Goal: Task Accomplishment & Management: Use online tool/utility

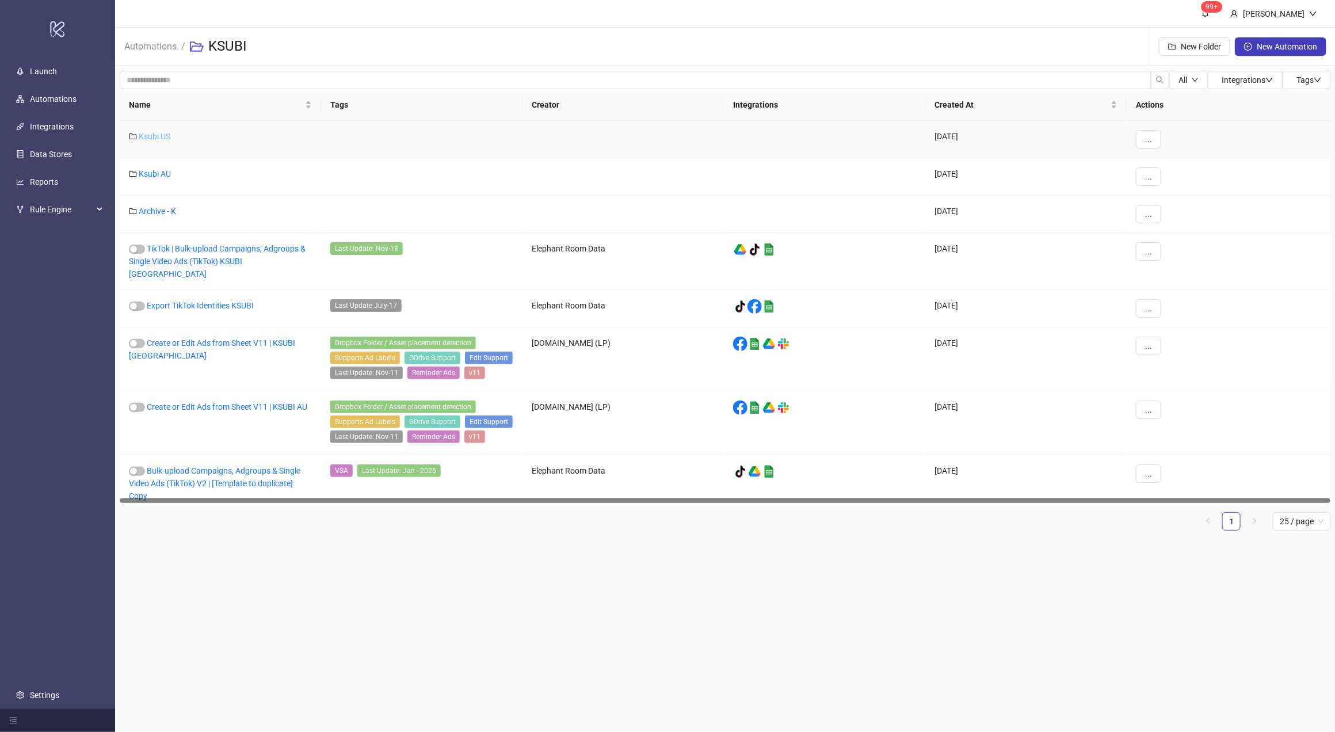
click at [155, 138] on link "Ksubi US" at bounding box center [155, 136] width 32 height 9
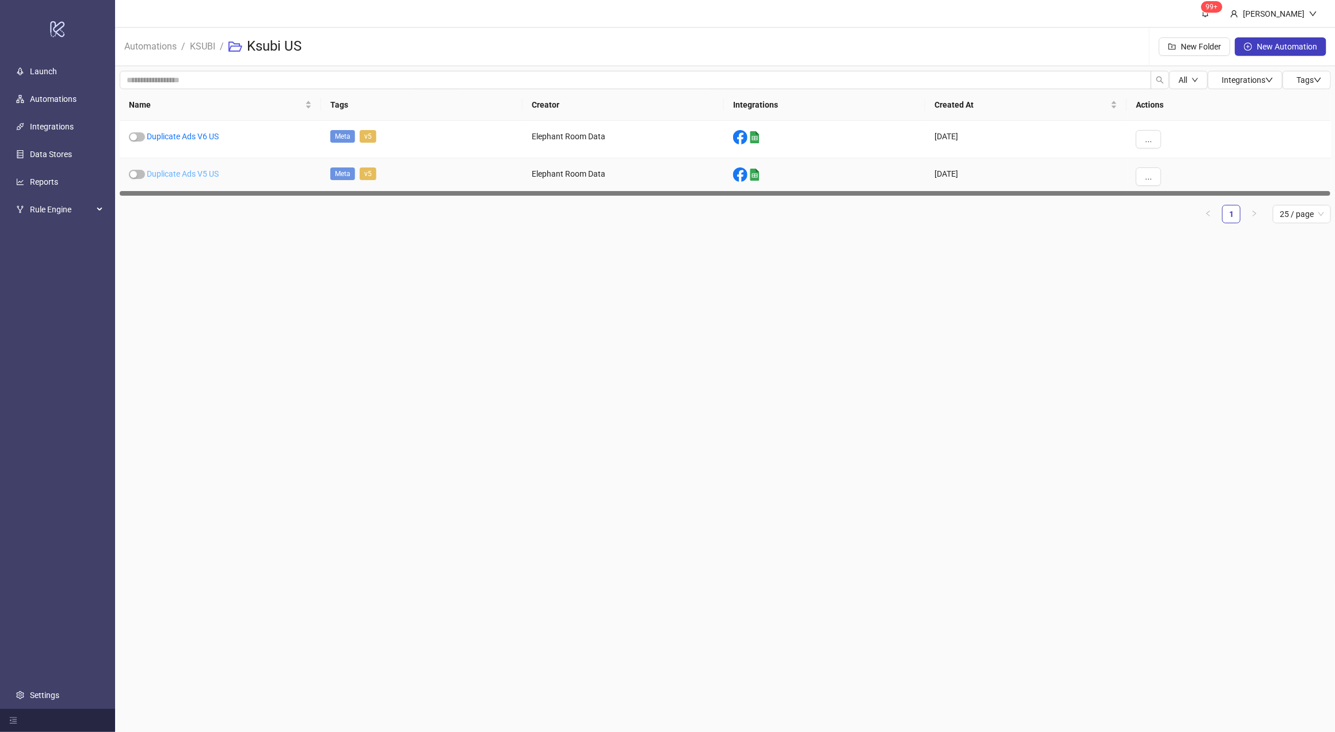
click at [193, 174] on link "Duplicate Ads V5 US" at bounding box center [183, 173] width 72 height 9
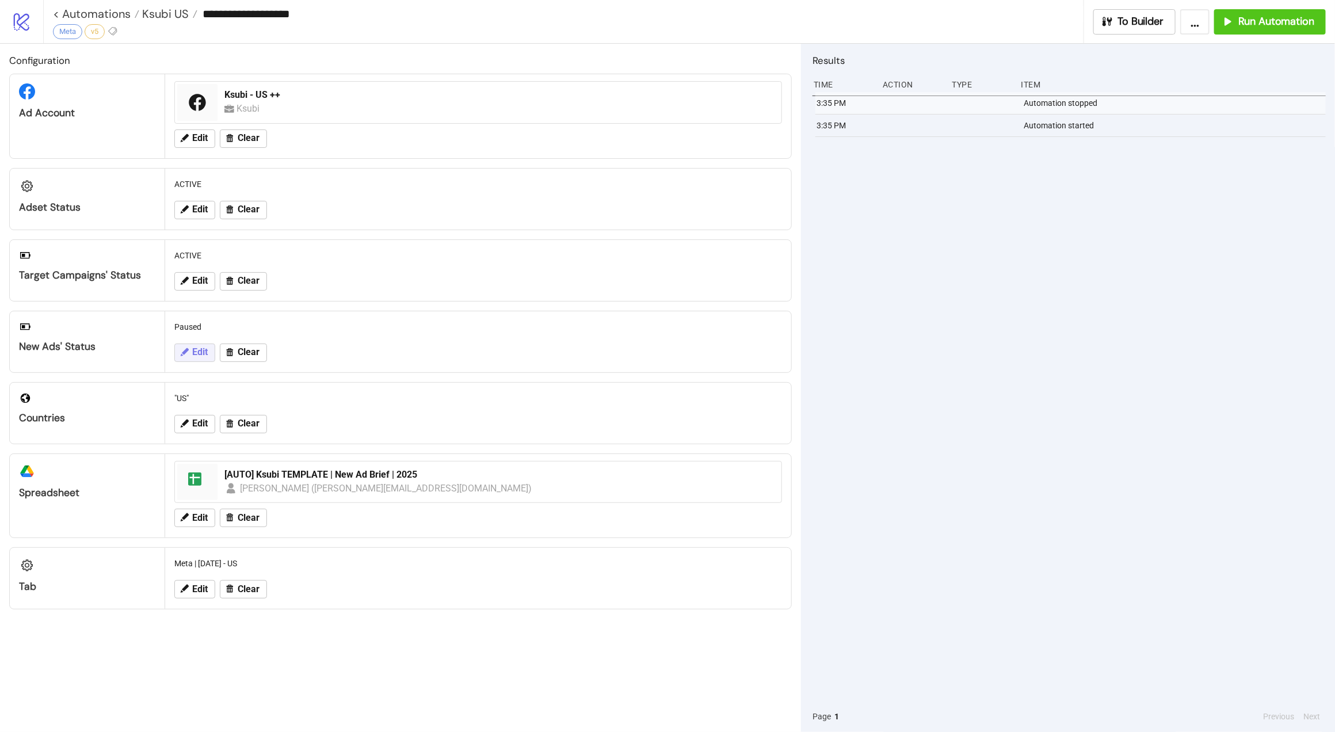
click at [188, 353] on icon at bounding box center [184, 352] width 10 height 10
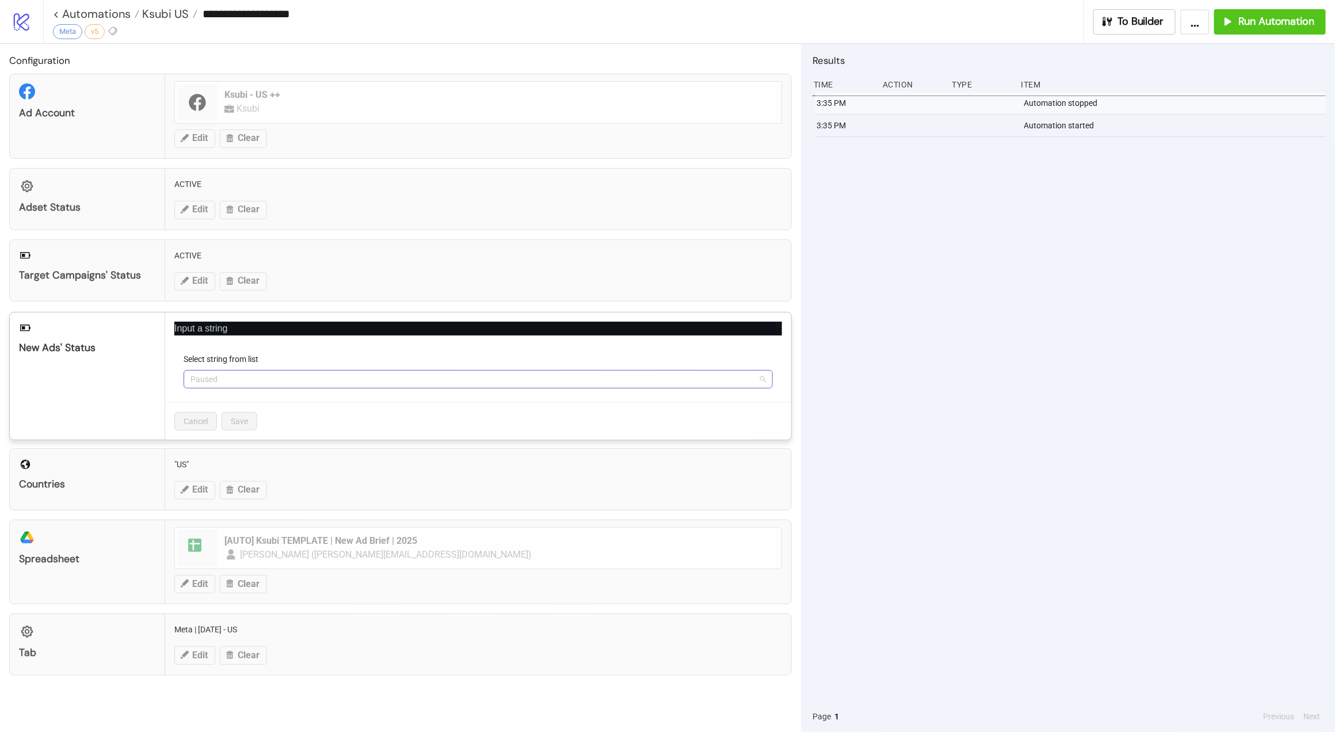
click at [239, 379] on span "Paused" at bounding box center [479, 379] width 576 height 17
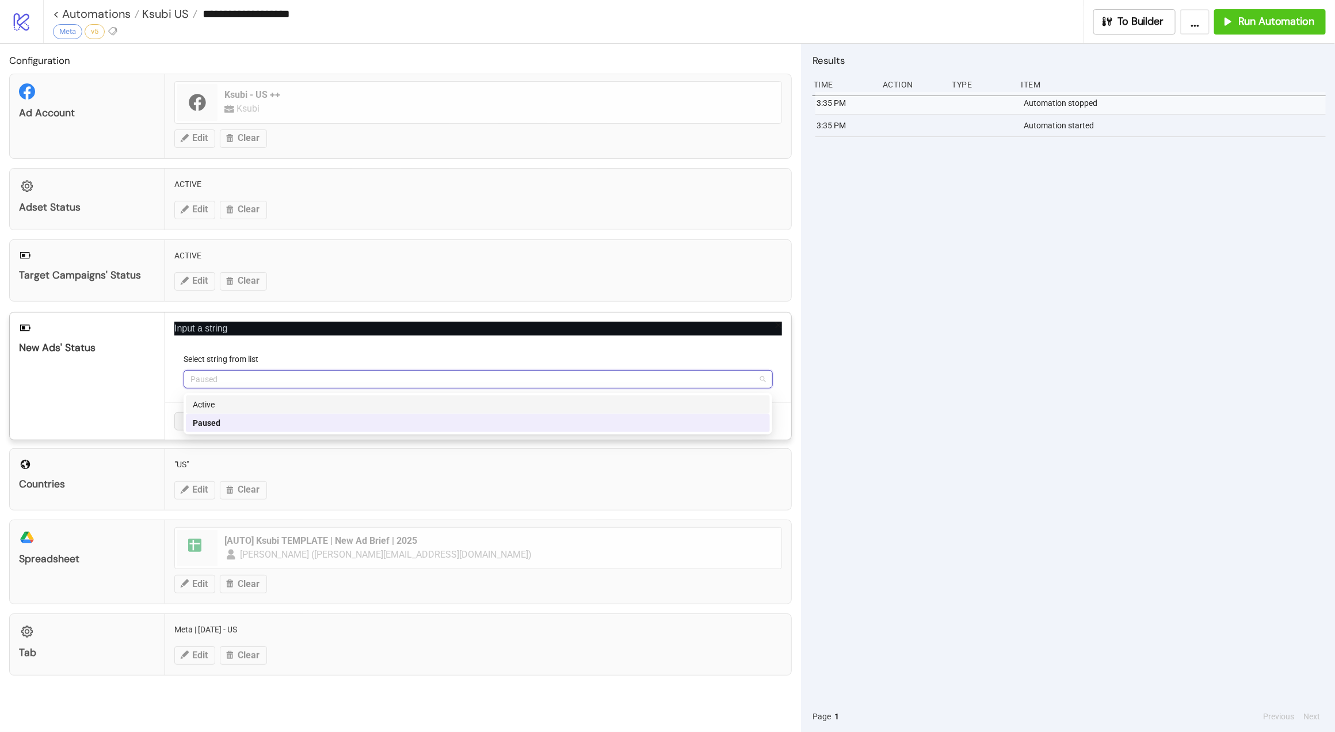
click at [241, 403] on div "Active" at bounding box center [478, 404] width 570 height 13
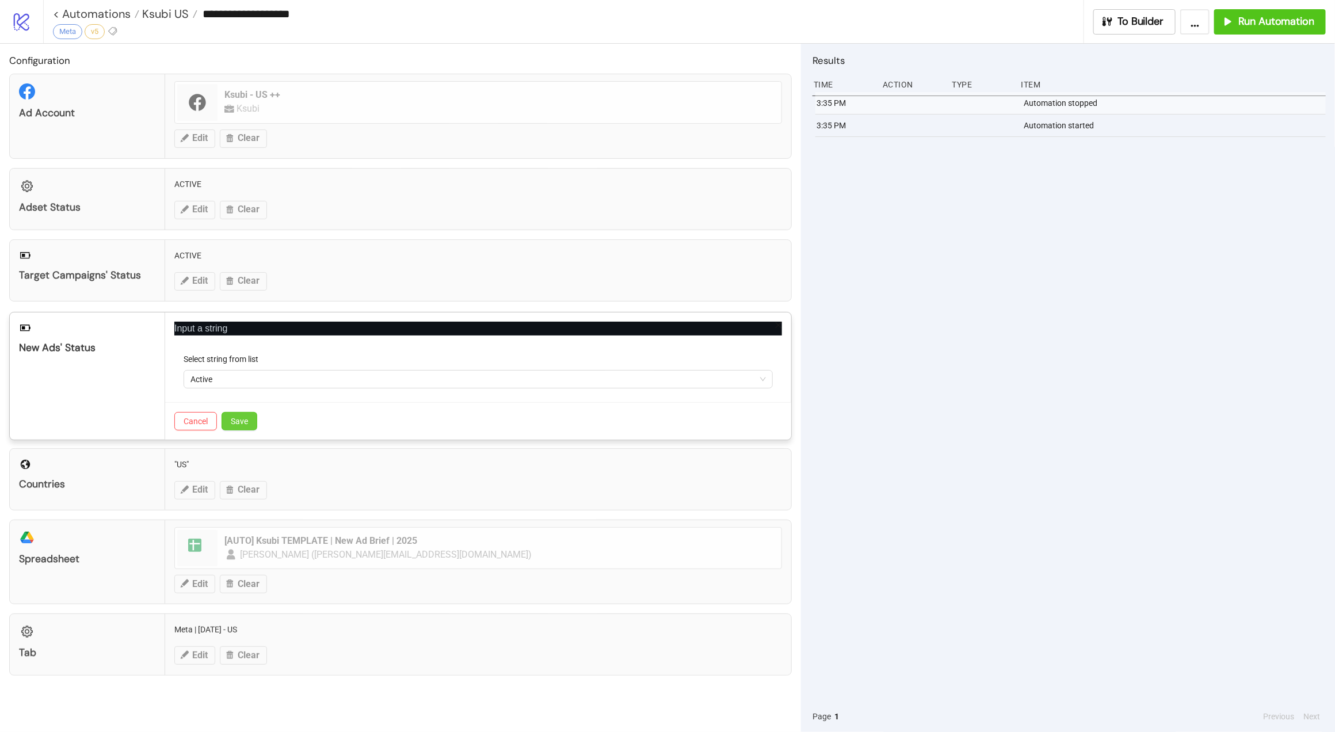
click at [250, 420] on button "Save" at bounding box center [240, 421] width 36 height 18
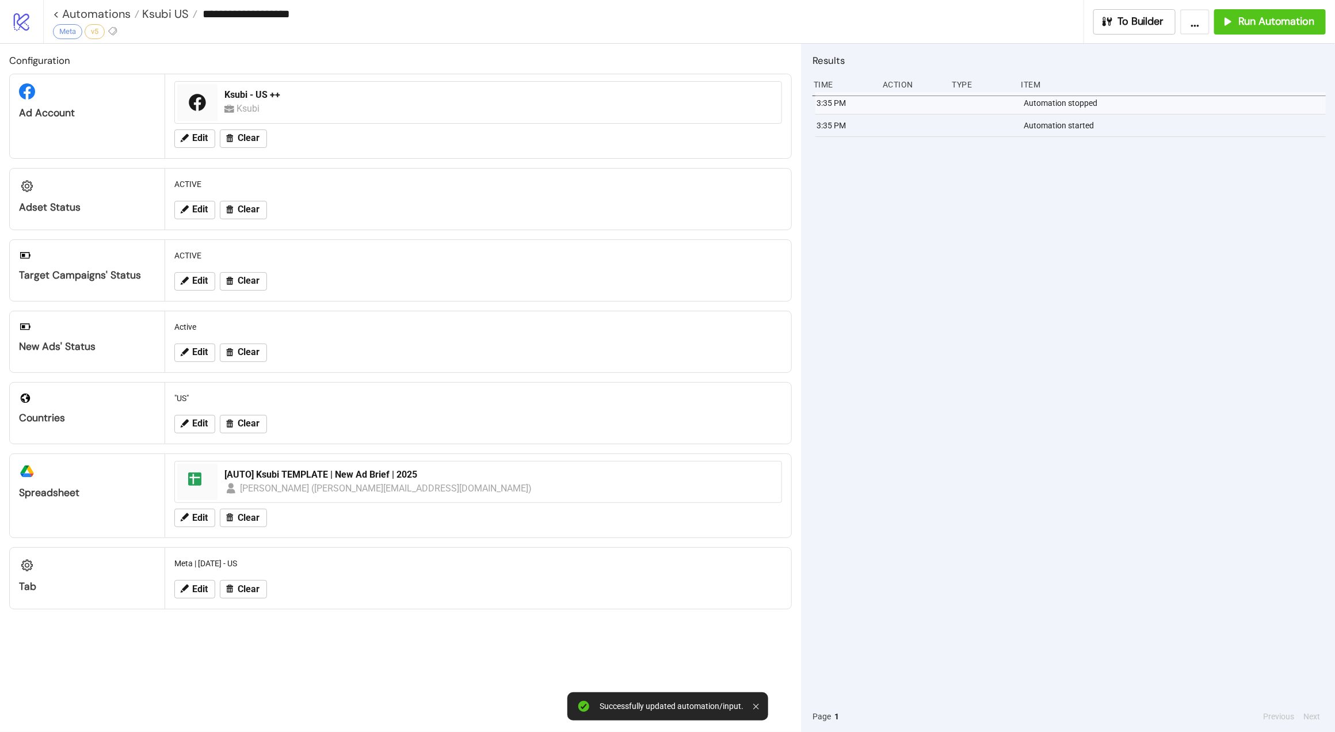
click at [1114, 201] on div "3:35 PM Automation stopped 3:35 PM Automation started" at bounding box center [1069, 396] width 513 height 609
click at [1274, 30] on button "Run Automation" at bounding box center [1270, 21] width 112 height 25
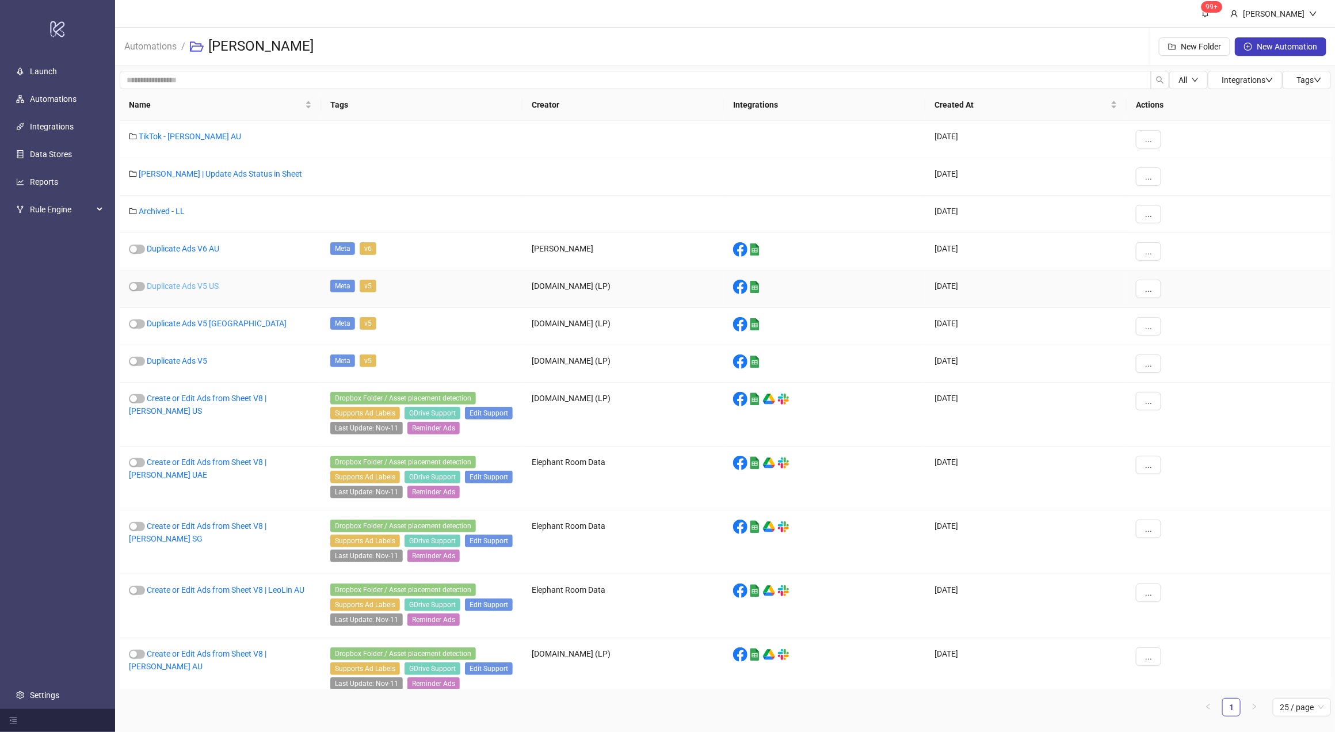
click at [208, 284] on link "Duplicate Ads V5 US" at bounding box center [183, 285] width 72 height 9
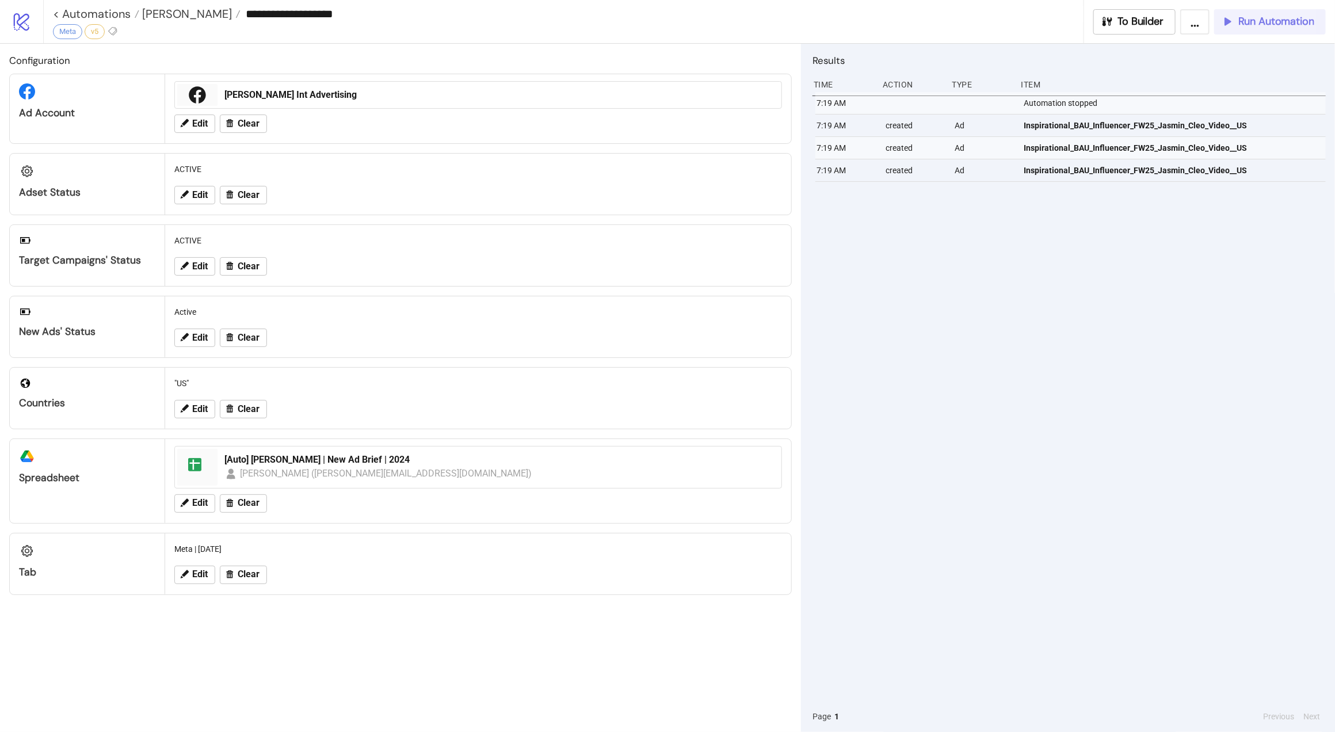
click at [1260, 26] on span "Run Automation" at bounding box center [1277, 21] width 76 height 13
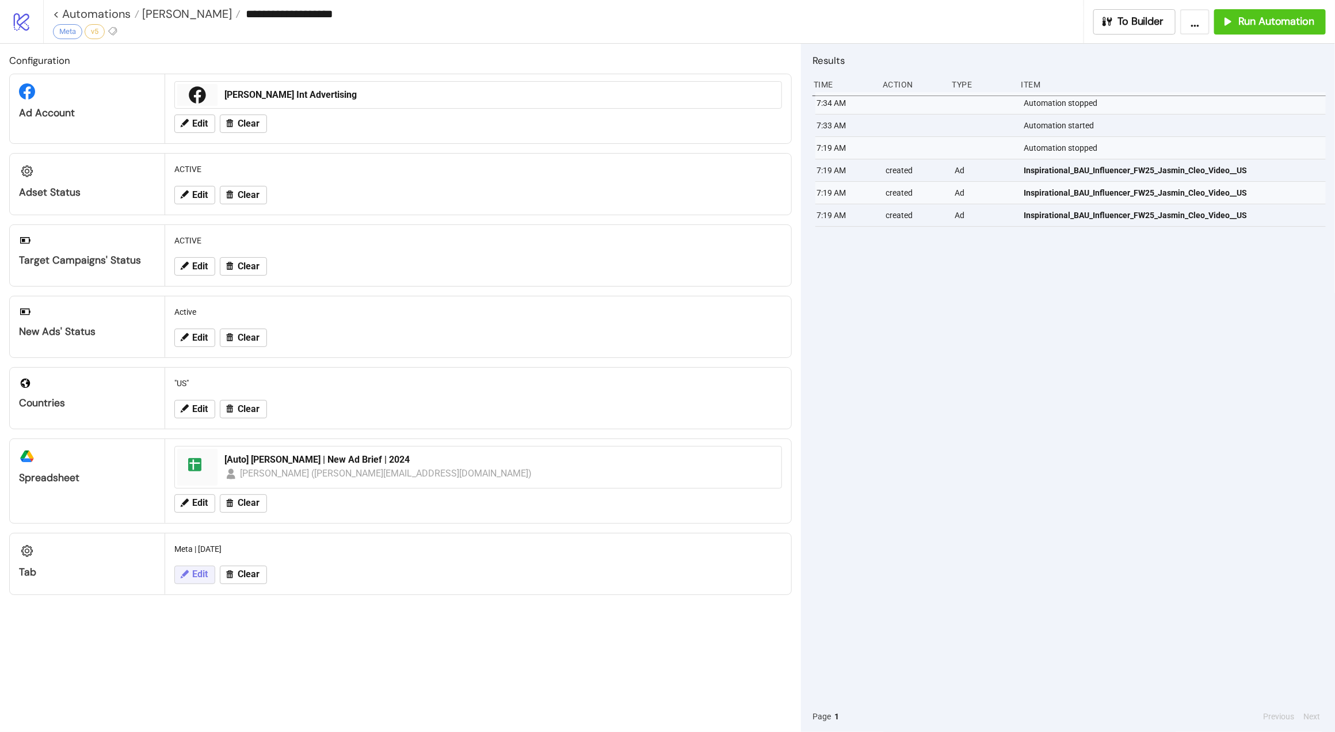
click at [205, 578] on span "Edit" at bounding box center [200, 574] width 16 height 10
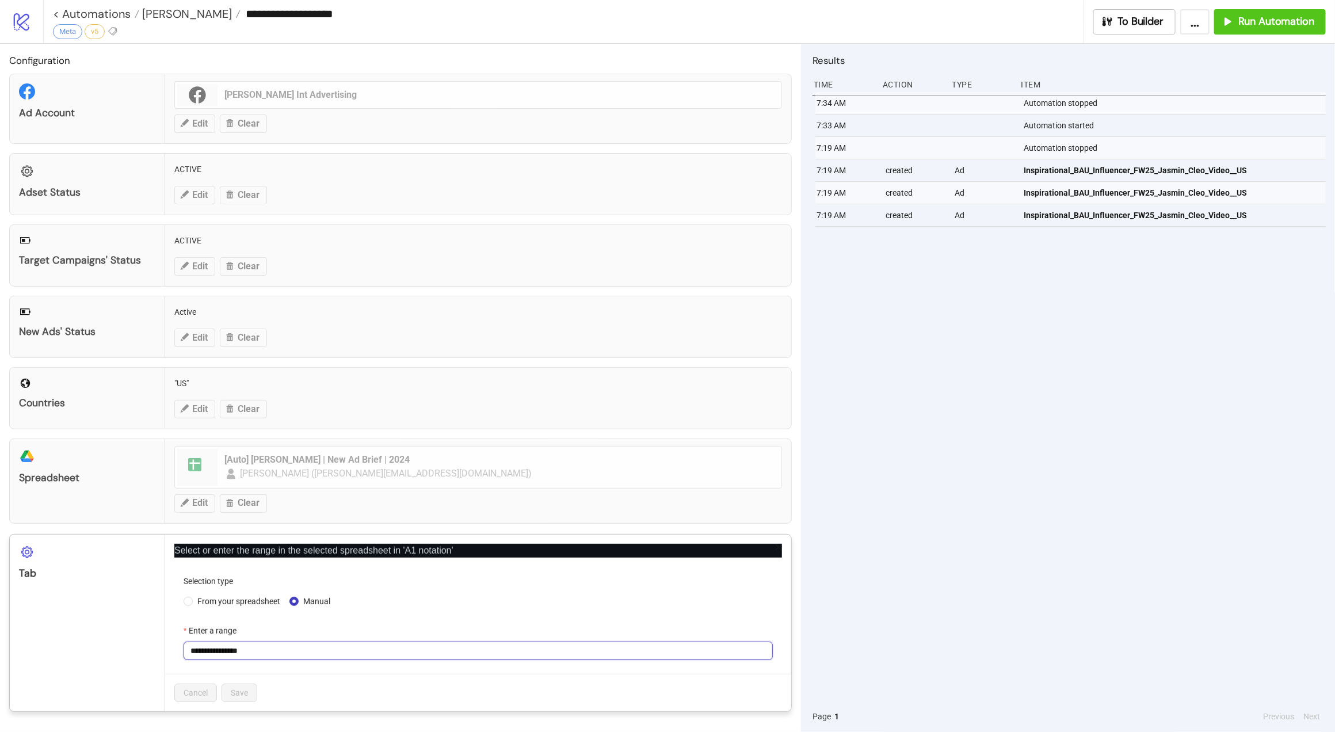
click at [274, 656] on input "**********" at bounding box center [478, 651] width 589 height 18
paste input "text"
type input "**********"
click at [288, 686] on div "Cancel Save" at bounding box center [478, 692] width 626 height 37
click at [246, 696] on span "Save" at bounding box center [239, 692] width 17 height 9
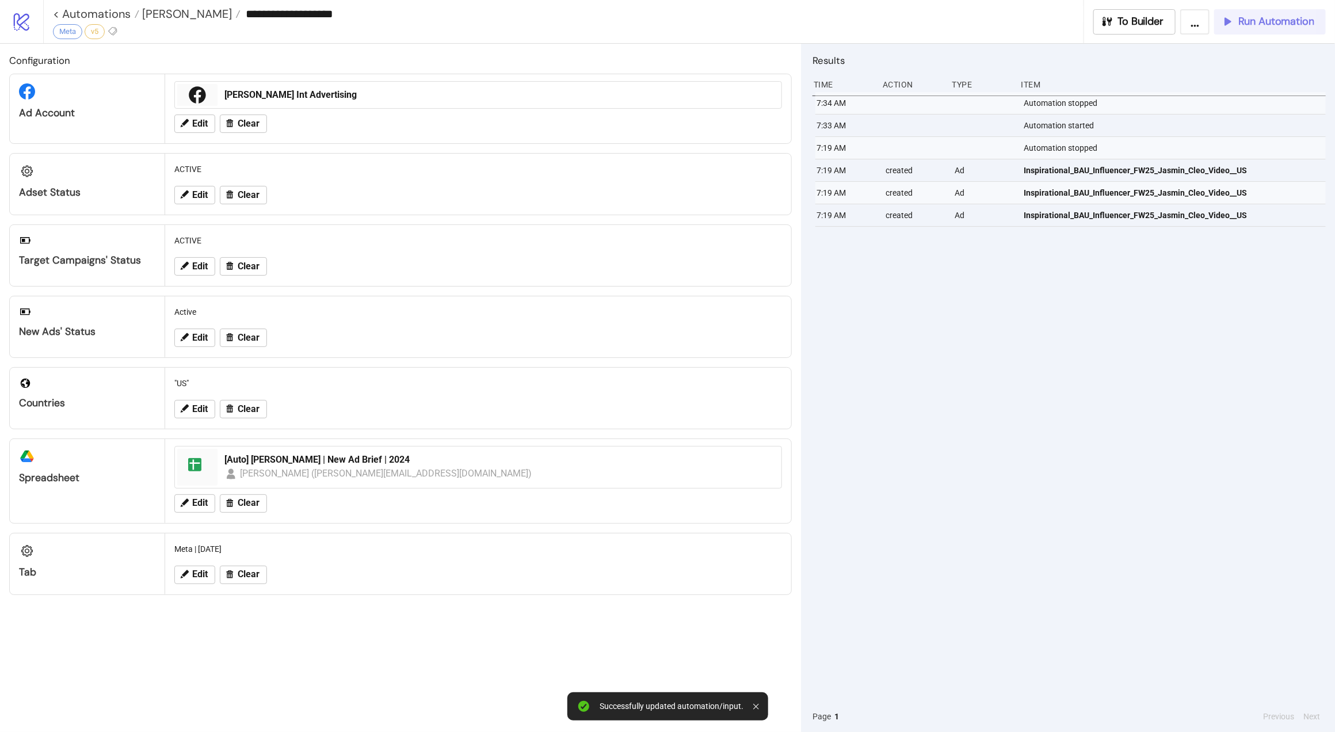
click at [1277, 15] on span "Run Automation" at bounding box center [1277, 21] width 76 height 13
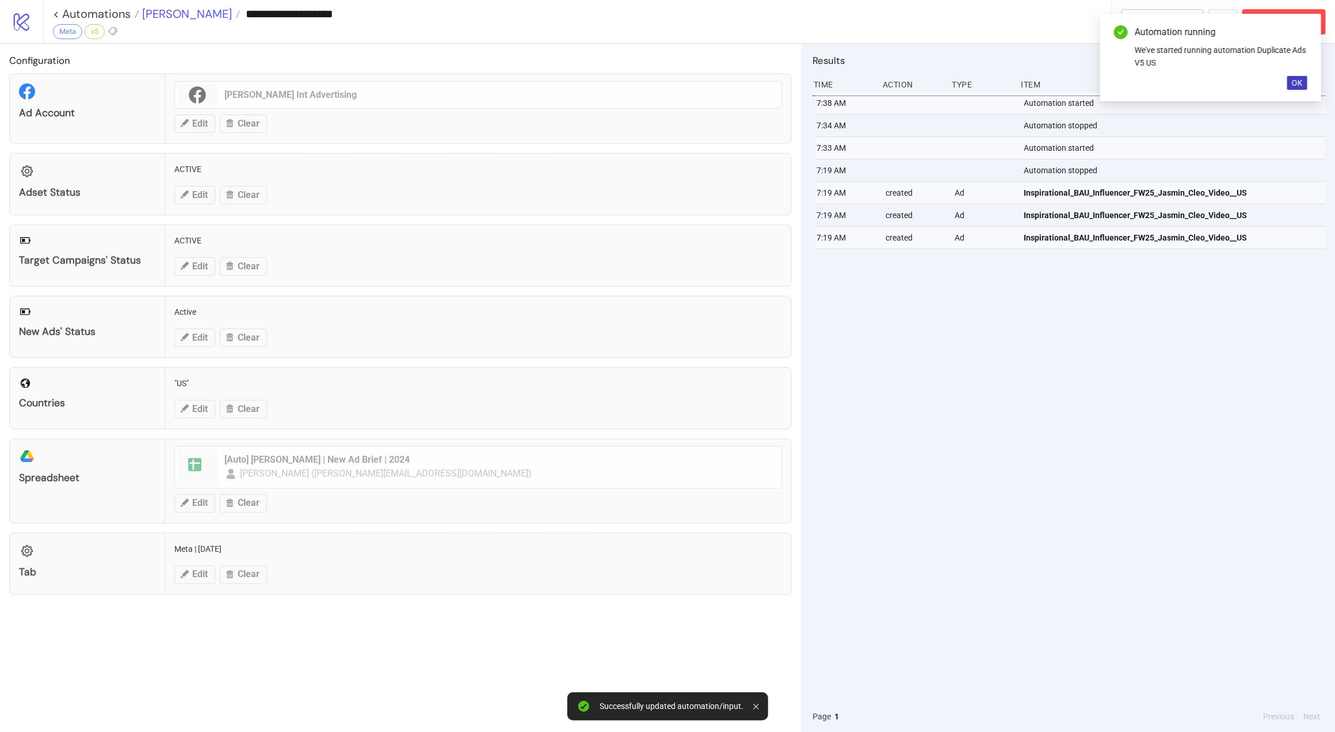
click at [153, 14] on span "[PERSON_NAME]" at bounding box center [185, 13] width 93 height 15
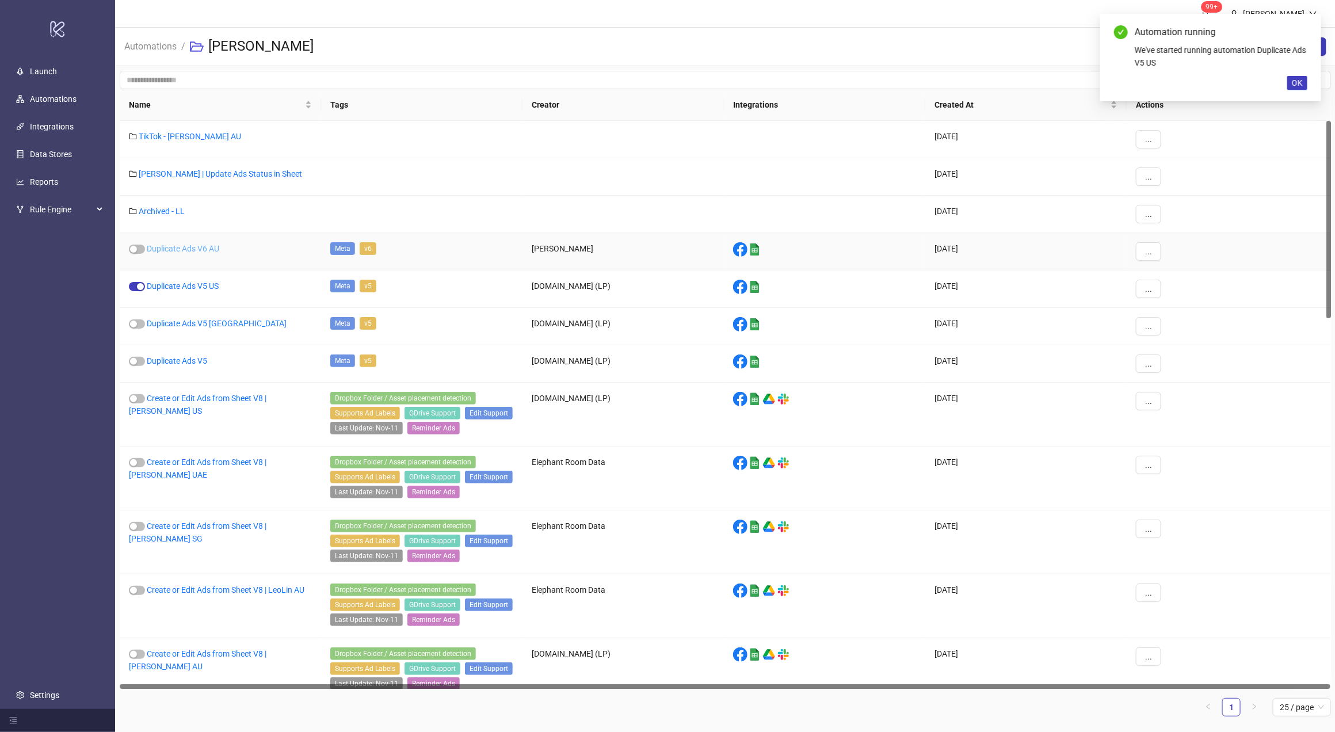
click at [169, 249] on link "Duplicate Ads V6 AU" at bounding box center [183, 248] width 73 height 9
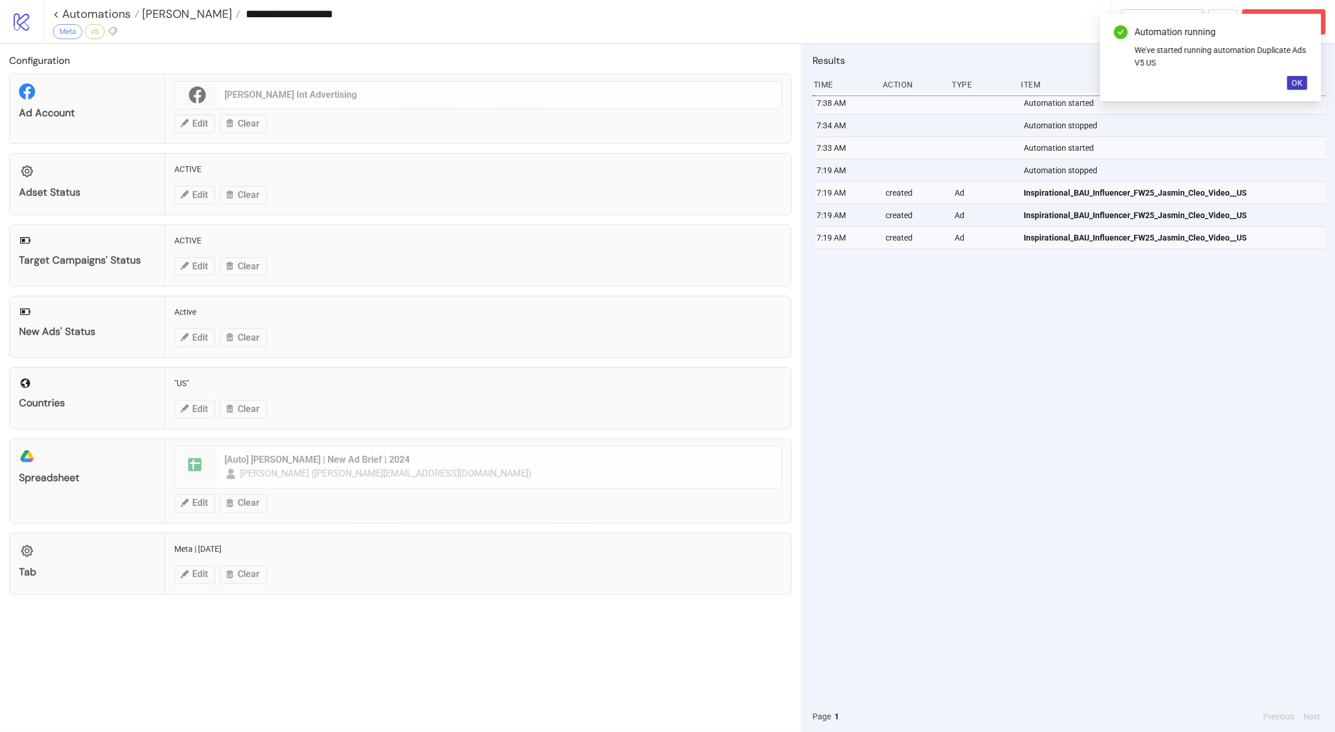
type input "**********"
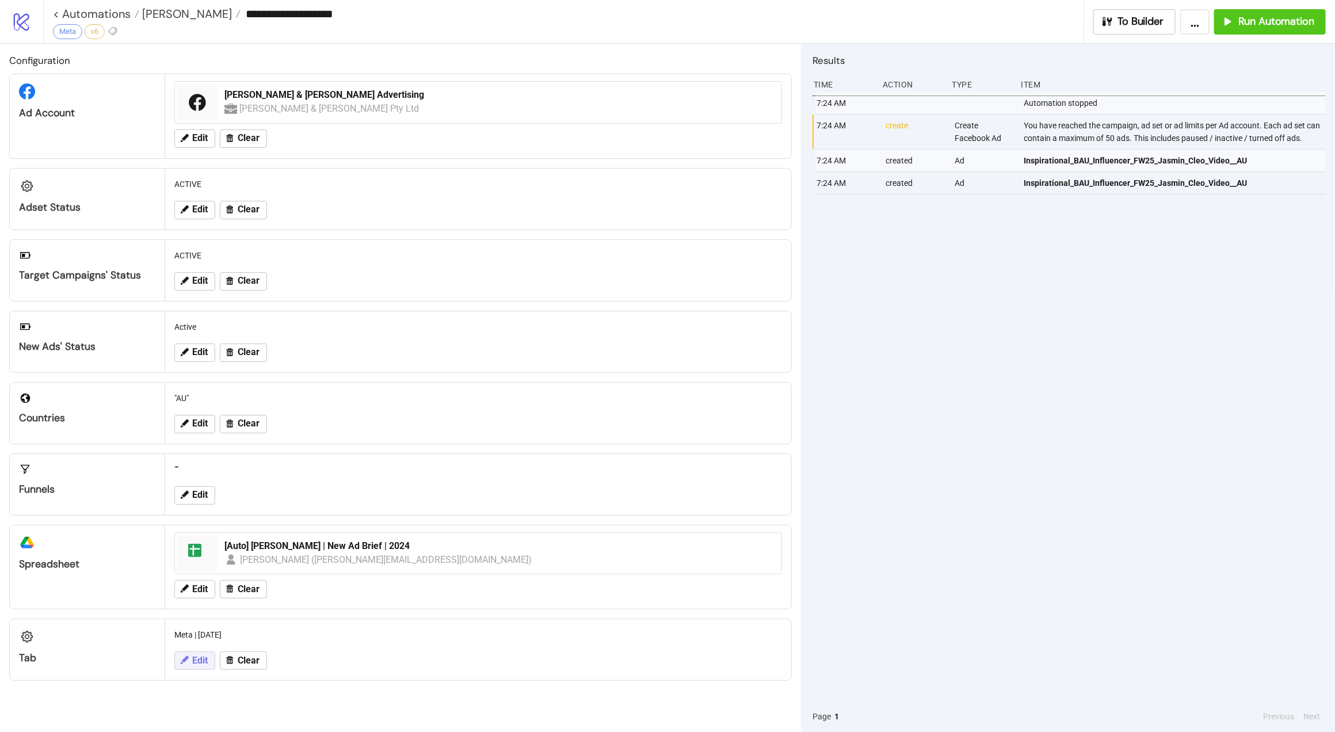
click at [192, 660] on button "Edit" at bounding box center [194, 661] width 41 height 18
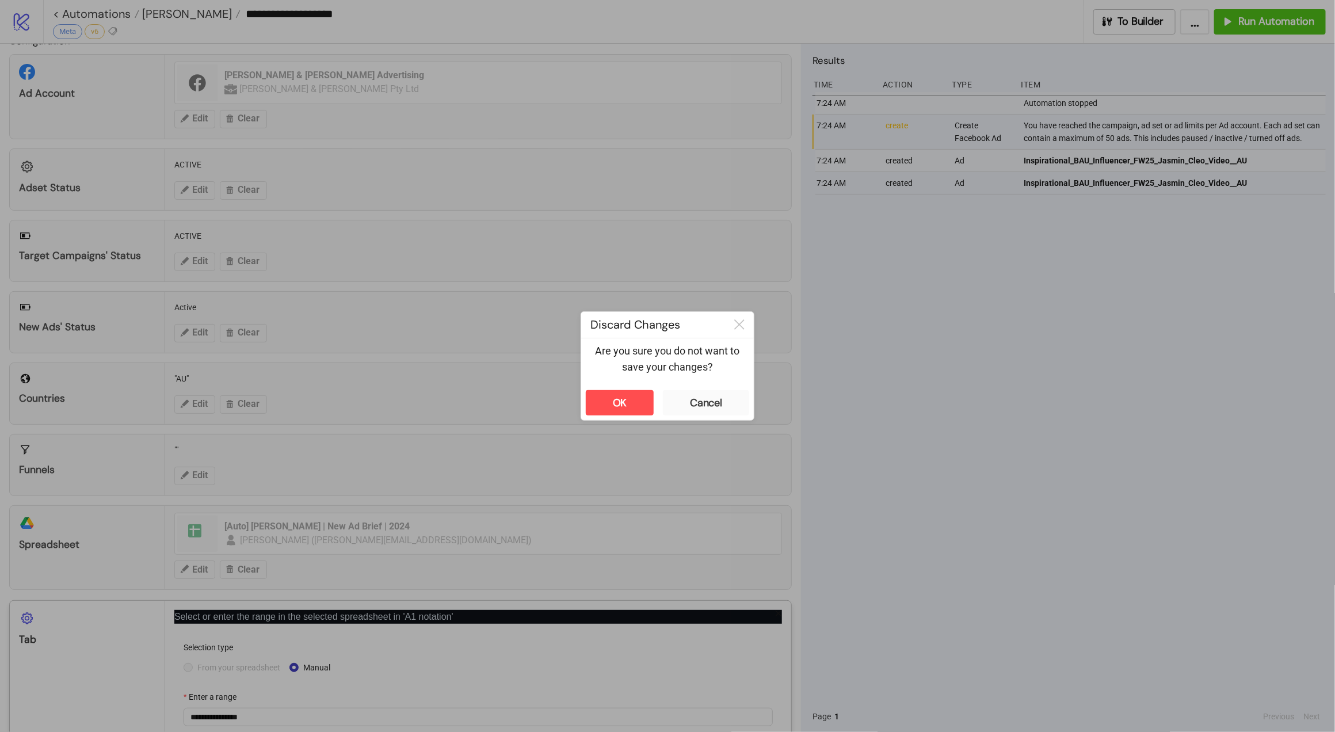
scroll to position [90, 0]
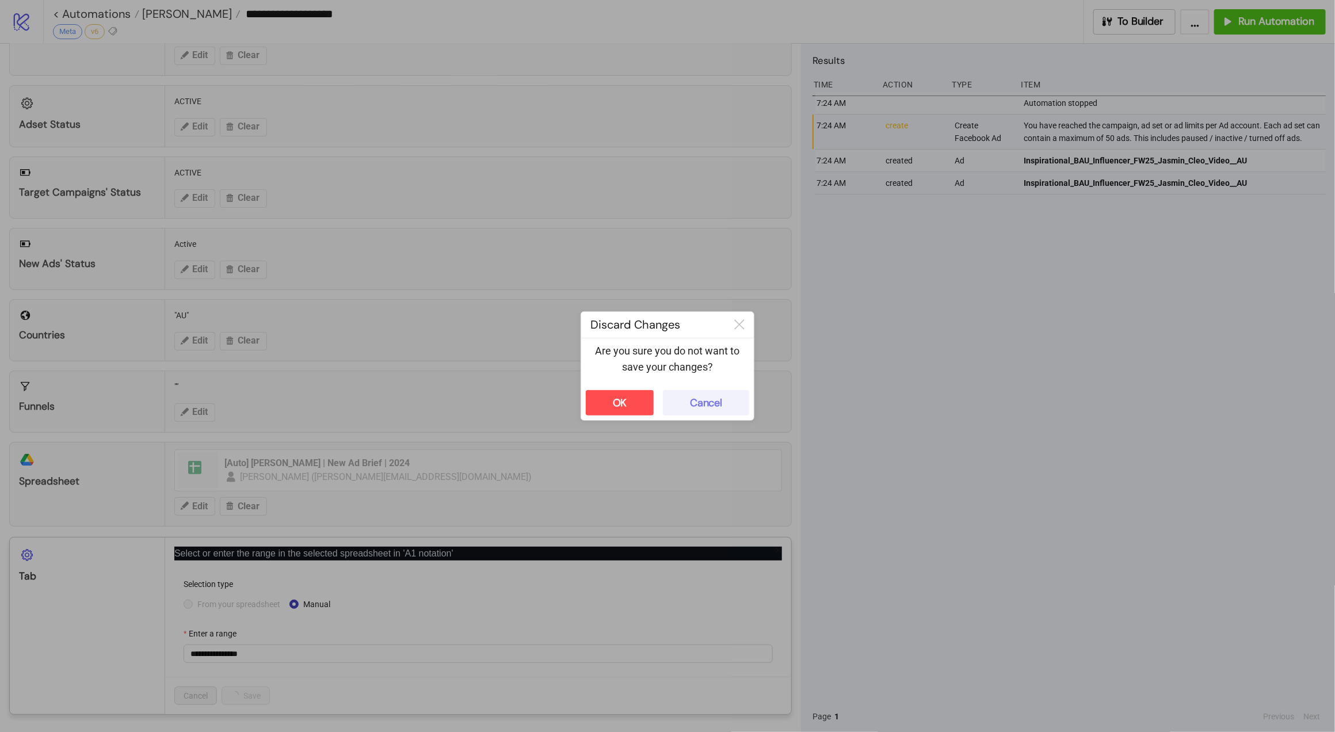
drag, startPoint x: 738, startPoint y: 388, endPoint x: 727, endPoint y: 391, distance: 11.2
click at [735, 390] on div "OK Cancel" at bounding box center [667, 403] width 173 height 35
click at [723, 390] on button "Cancel" at bounding box center [706, 402] width 86 height 25
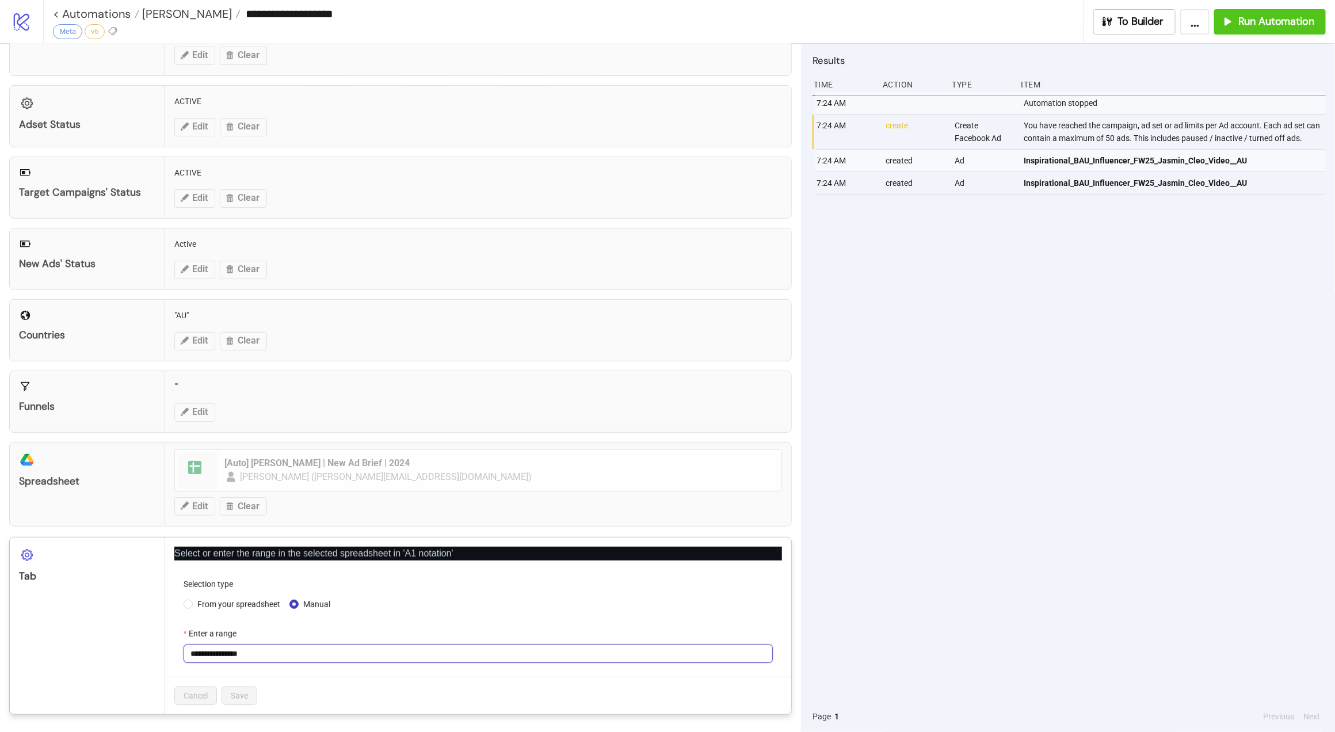
click at [395, 651] on input "**********" at bounding box center [478, 654] width 589 height 18
paste input "text"
type input "**********"
click at [245, 697] on span "Save" at bounding box center [239, 695] width 17 height 9
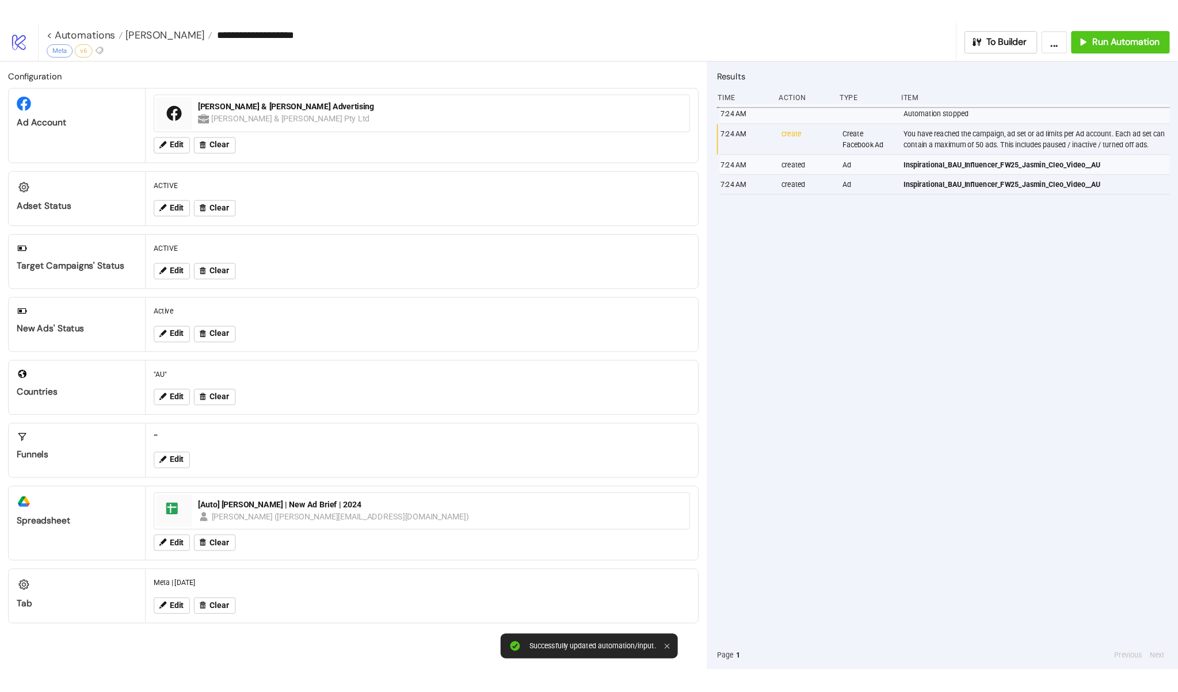
scroll to position [0, 0]
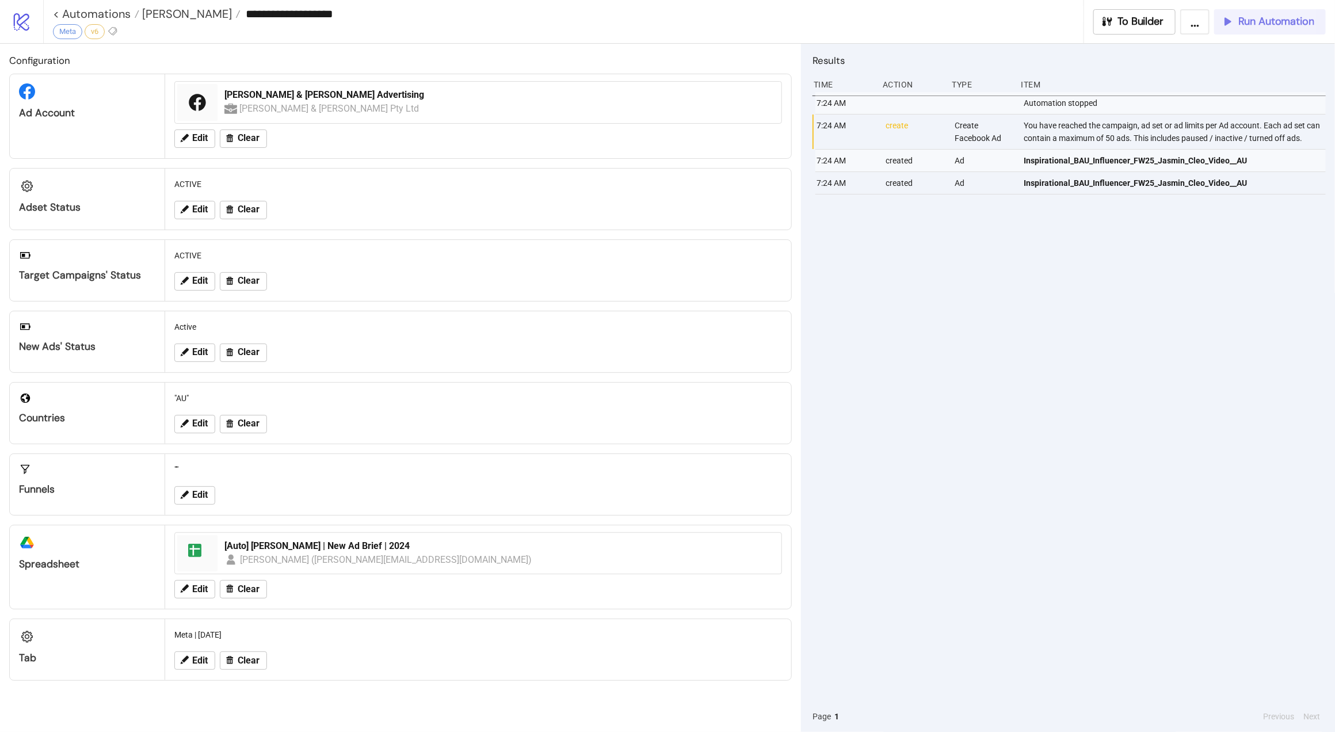
click at [1257, 17] on span "Run Automation" at bounding box center [1277, 21] width 76 height 13
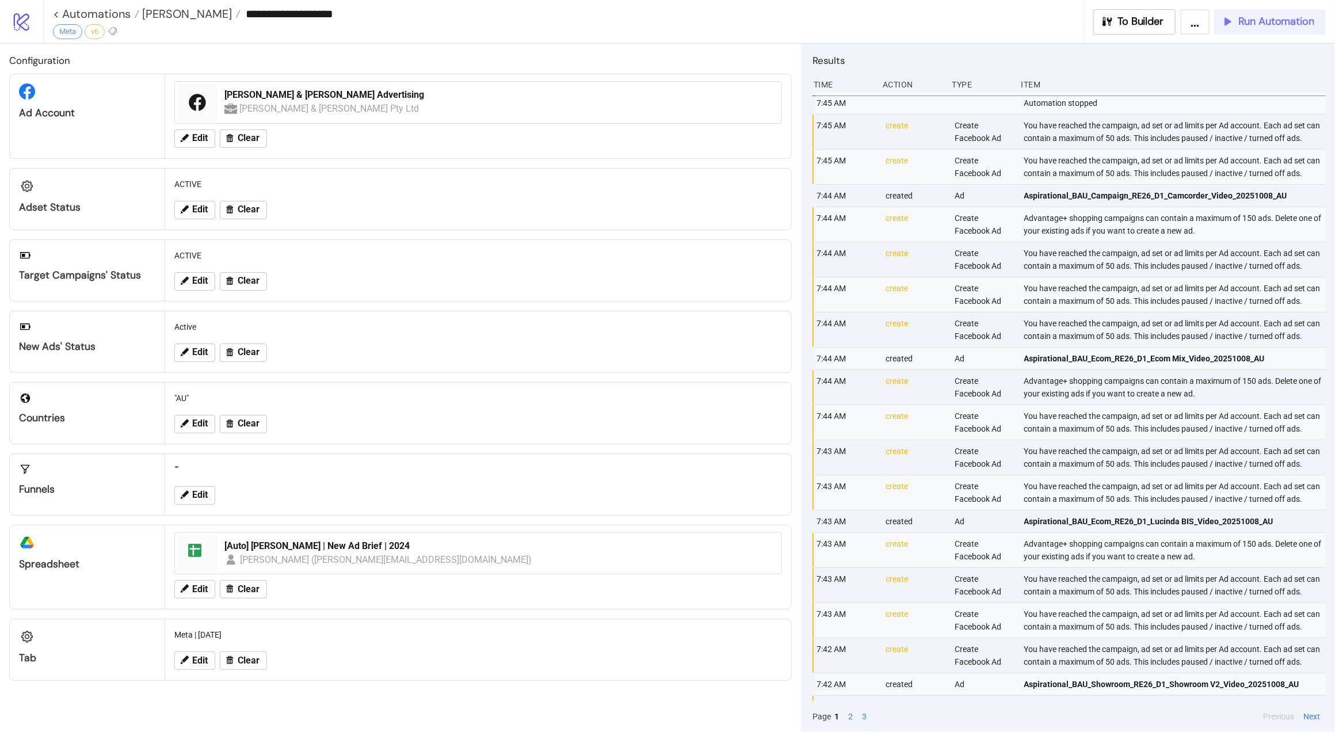
click at [1266, 21] on span "Run Automation" at bounding box center [1277, 21] width 76 height 13
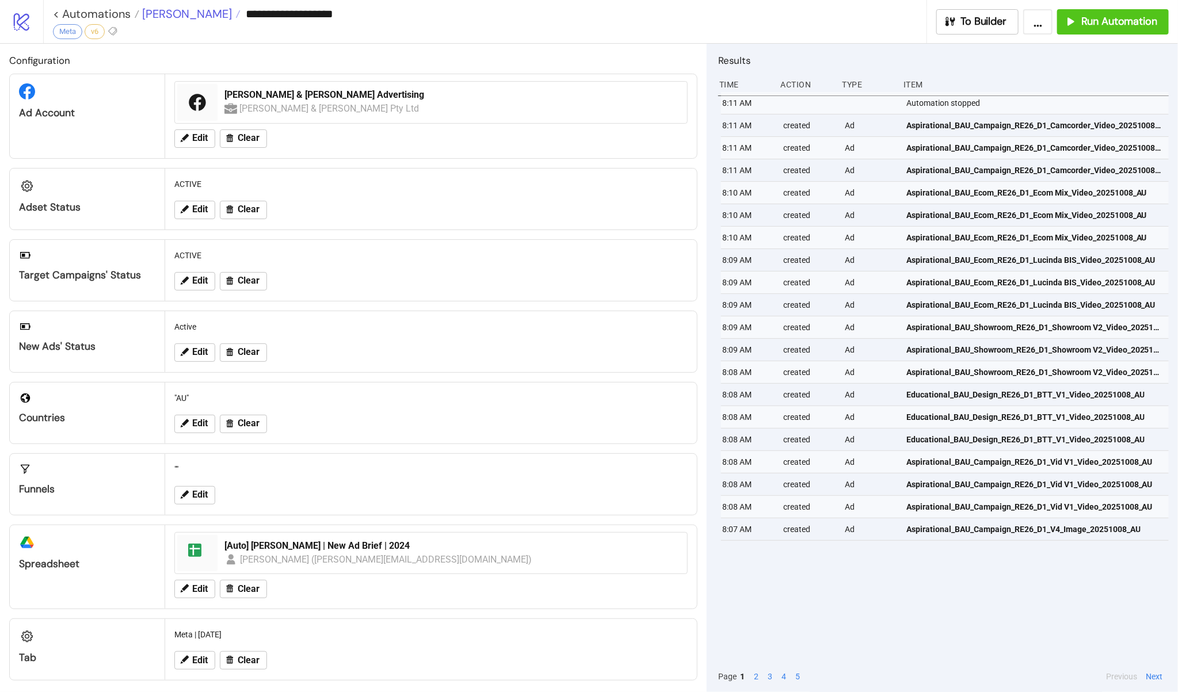
click at [160, 16] on span "[PERSON_NAME]" at bounding box center [185, 13] width 93 height 15
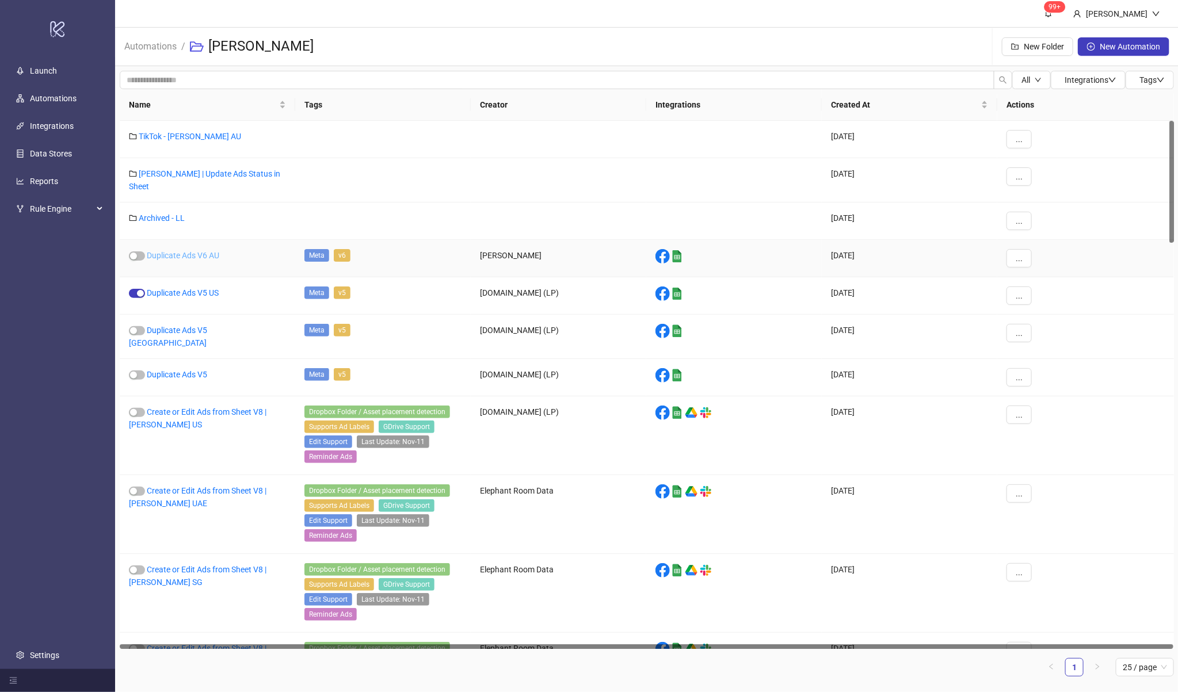
click at [196, 251] on link "Duplicate Ads V6 AU" at bounding box center [183, 255] width 73 height 9
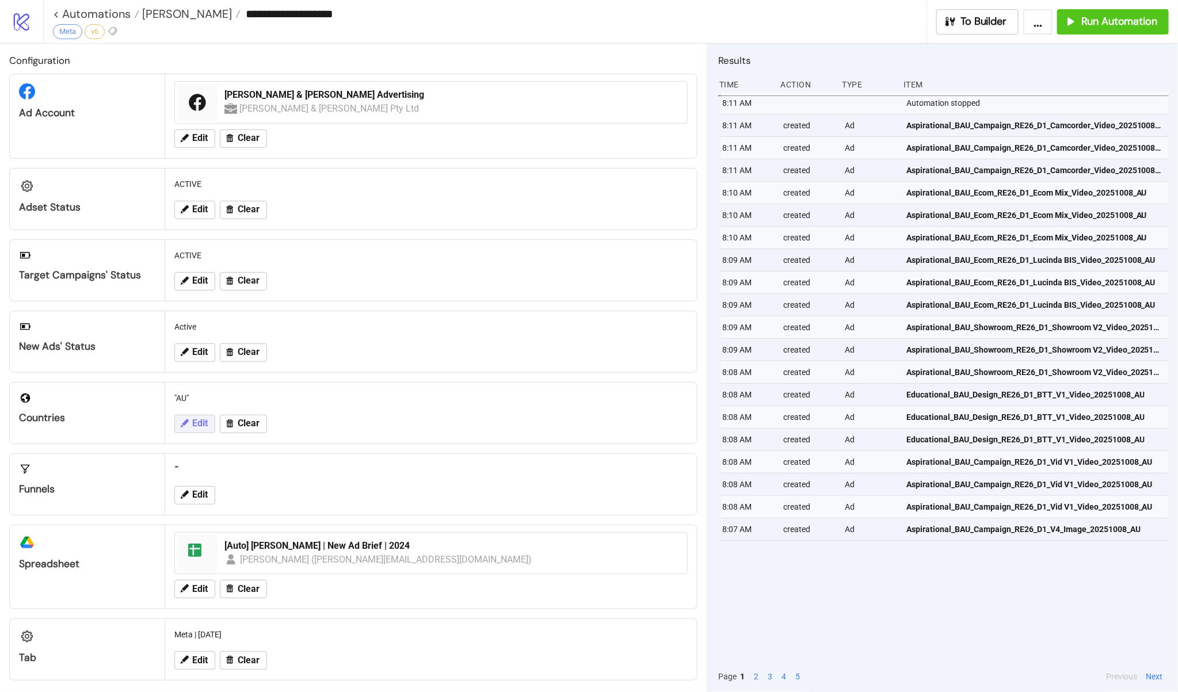
click at [176, 429] on button "Edit" at bounding box center [194, 424] width 41 height 18
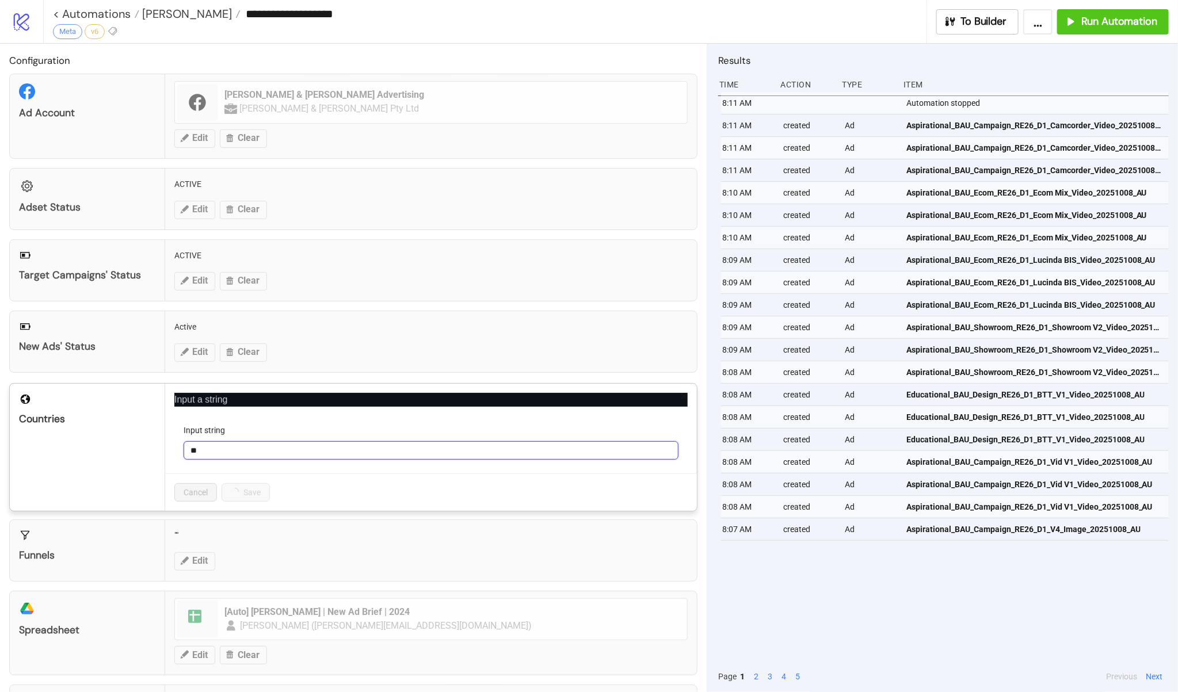
click at [236, 454] on input "**" at bounding box center [431, 450] width 495 height 18
type input "**********"
click at [238, 496] on span "Save" at bounding box center [239, 492] width 17 height 9
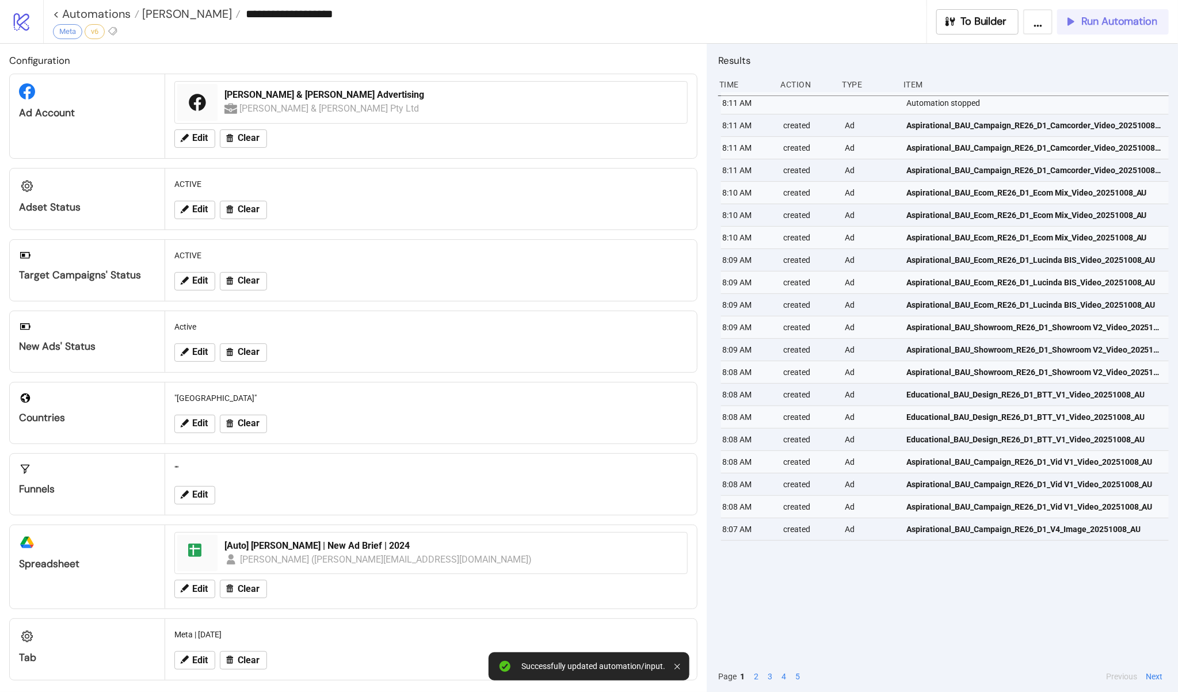
click at [1134, 24] on span "Run Automation" at bounding box center [1119, 21] width 76 height 13
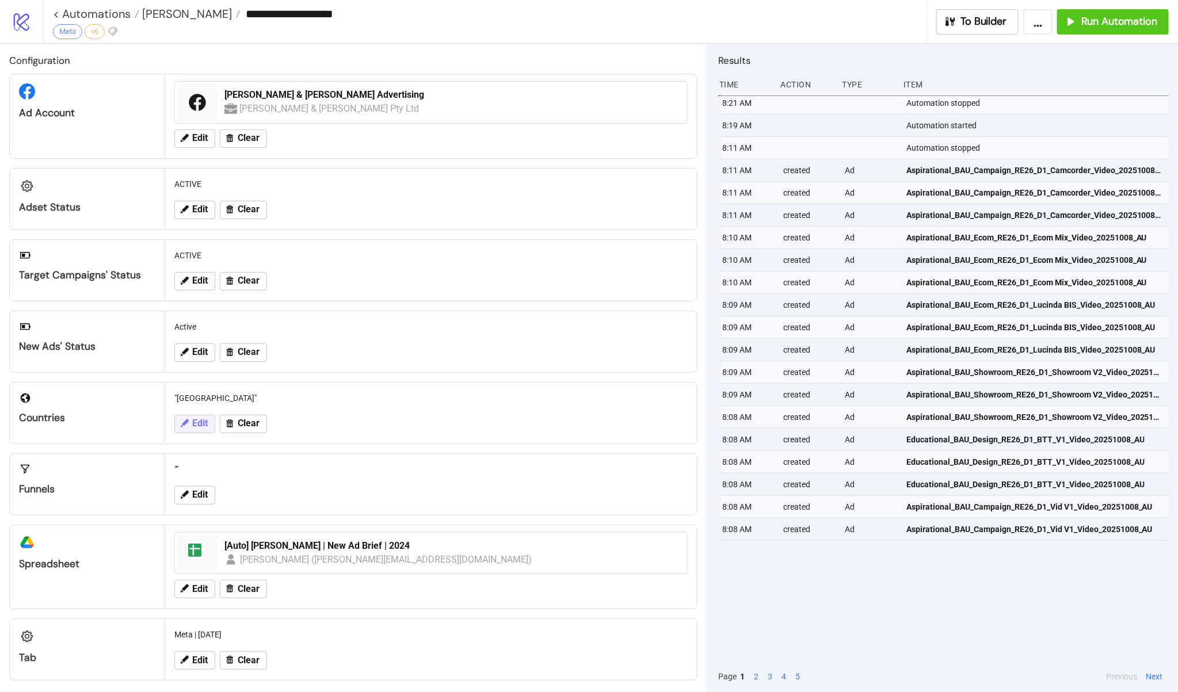
click at [207, 429] on span "Edit" at bounding box center [200, 423] width 16 height 10
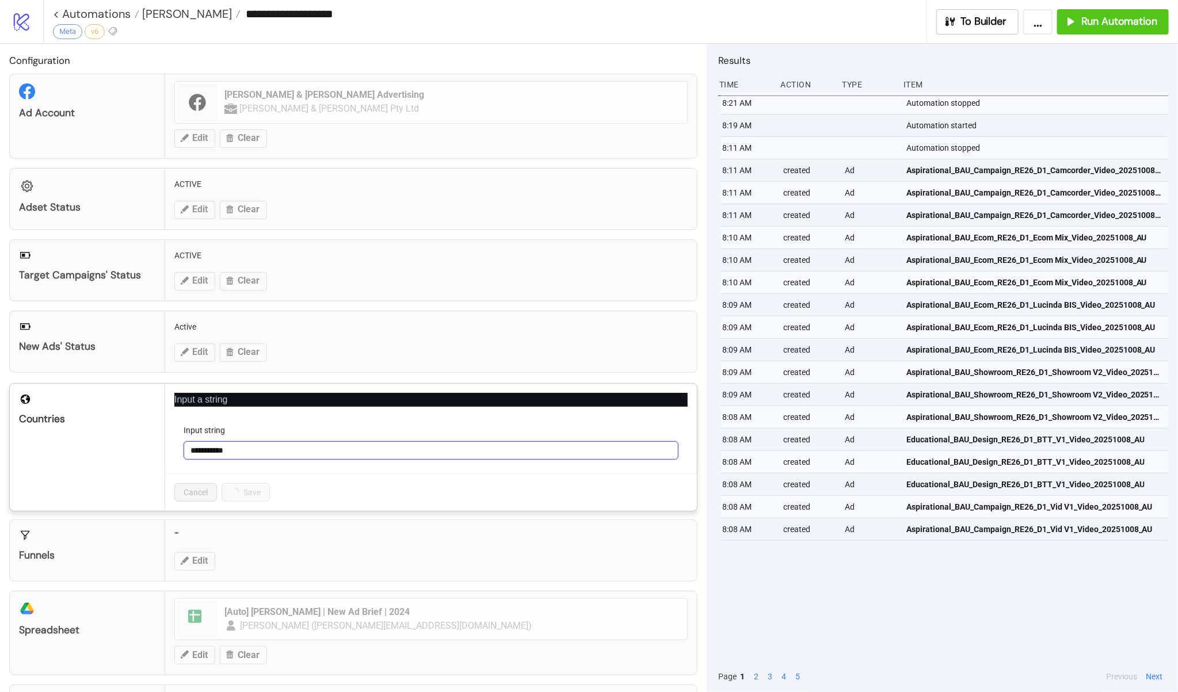
click at [273, 448] on input "**********" at bounding box center [431, 450] width 495 height 18
type input "**"
click at [231, 492] on span "Save" at bounding box center [239, 492] width 17 height 9
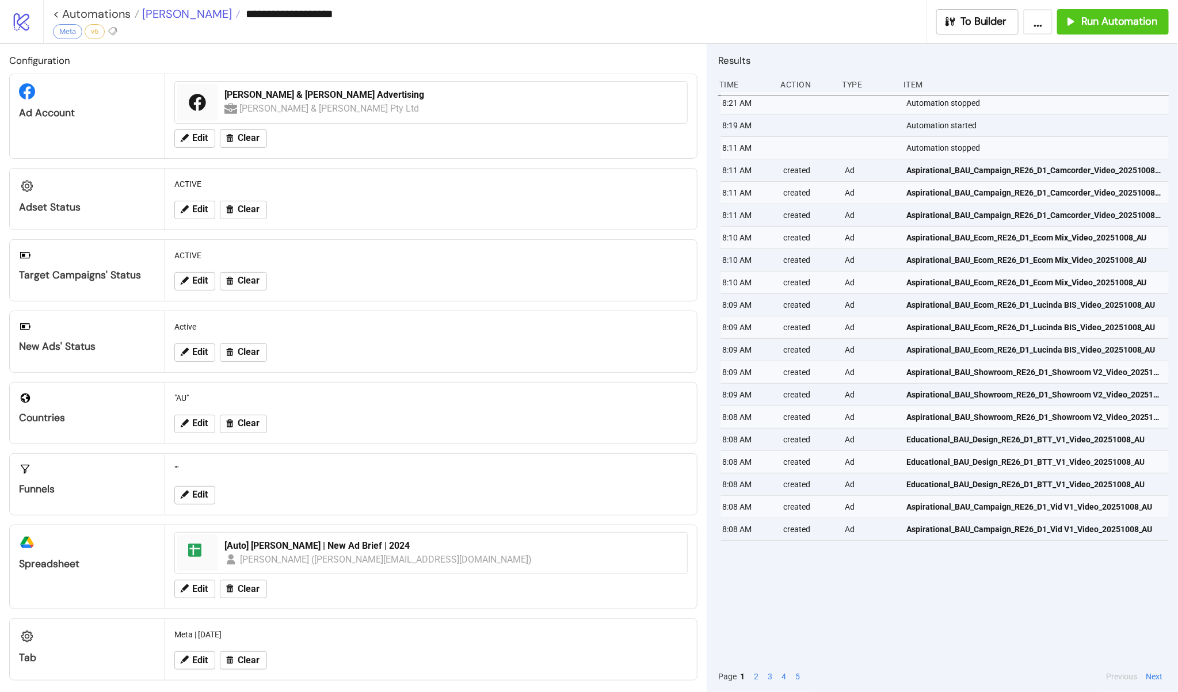
click at [163, 19] on span "[PERSON_NAME]" at bounding box center [185, 13] width 93 height 15
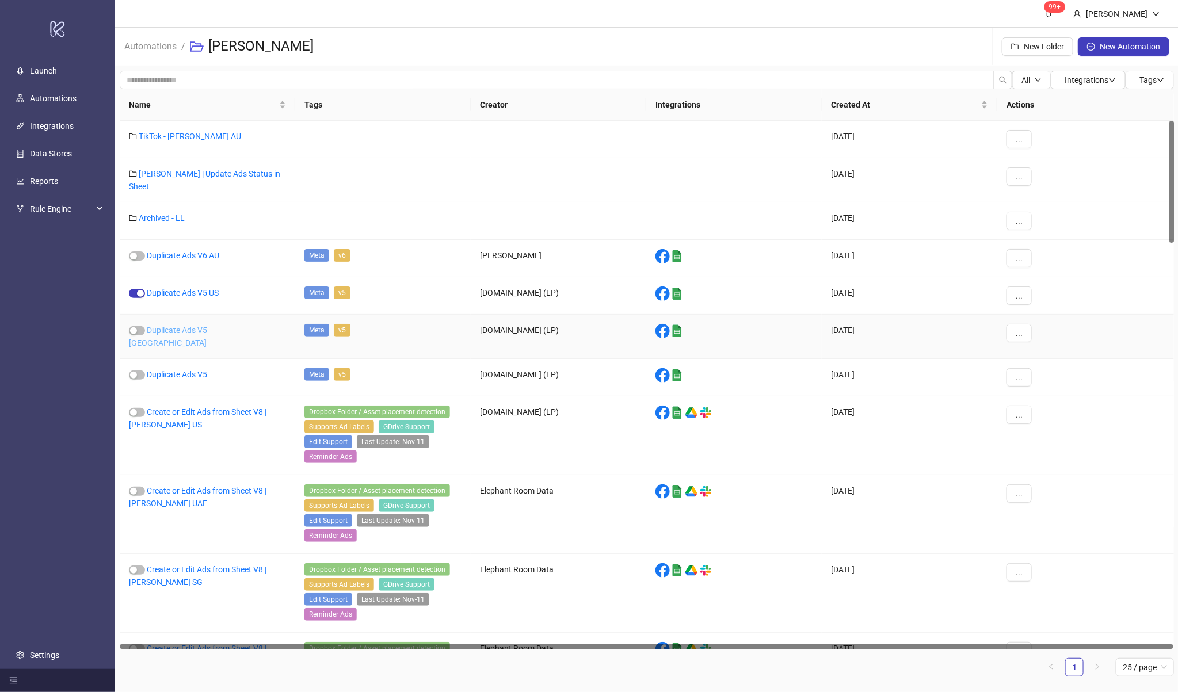
click at [207, 326] on link "Duplicate Ads V5 [GEOGRAPHIC_DATA]" at bounding box center [168, 337] width 78 height 22
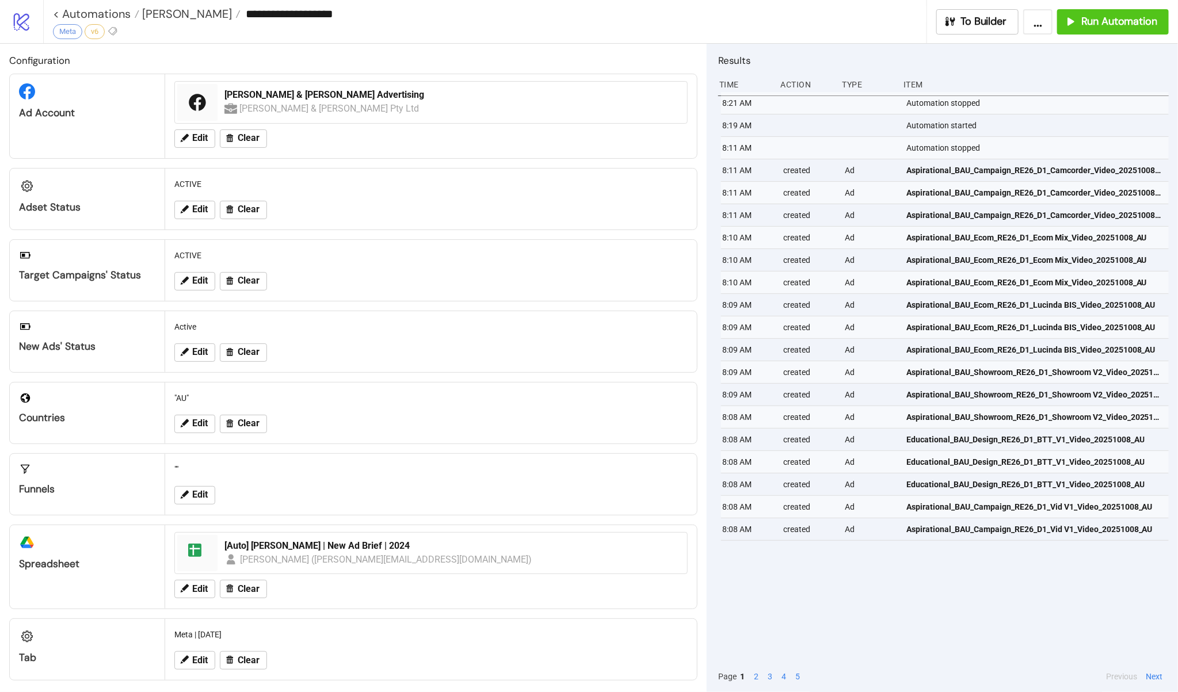
type input "**********"
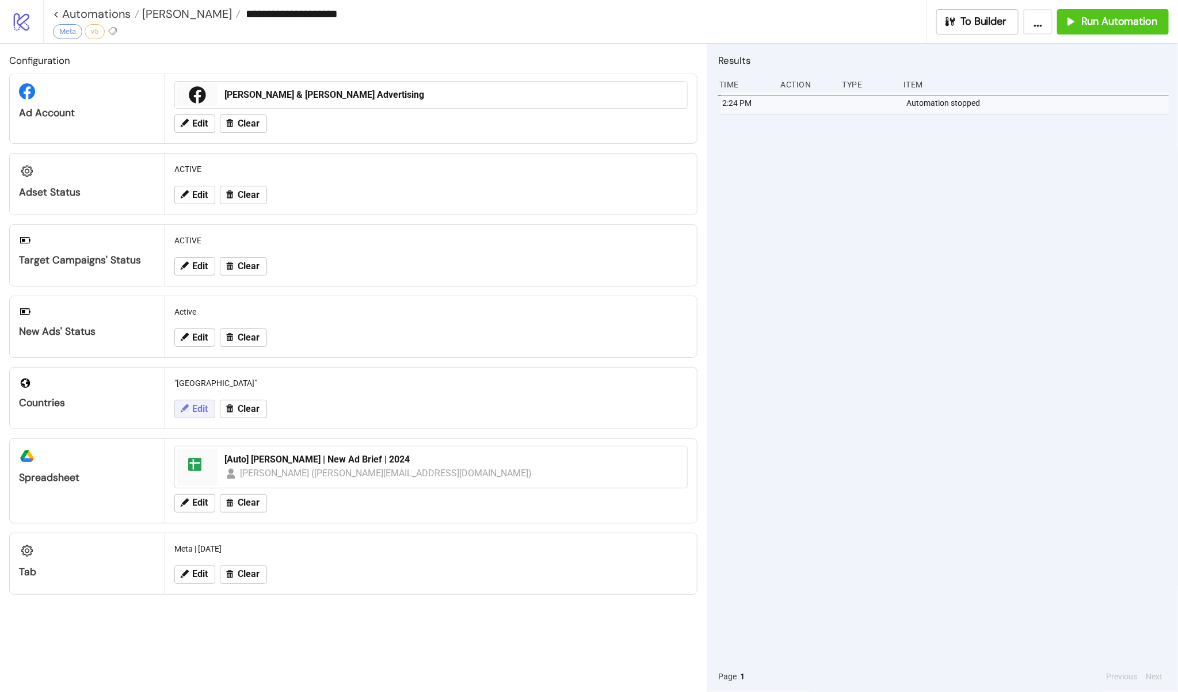
click at [192, 412] on span "Edit" at bounding box center [200, 409] width 16 height 10
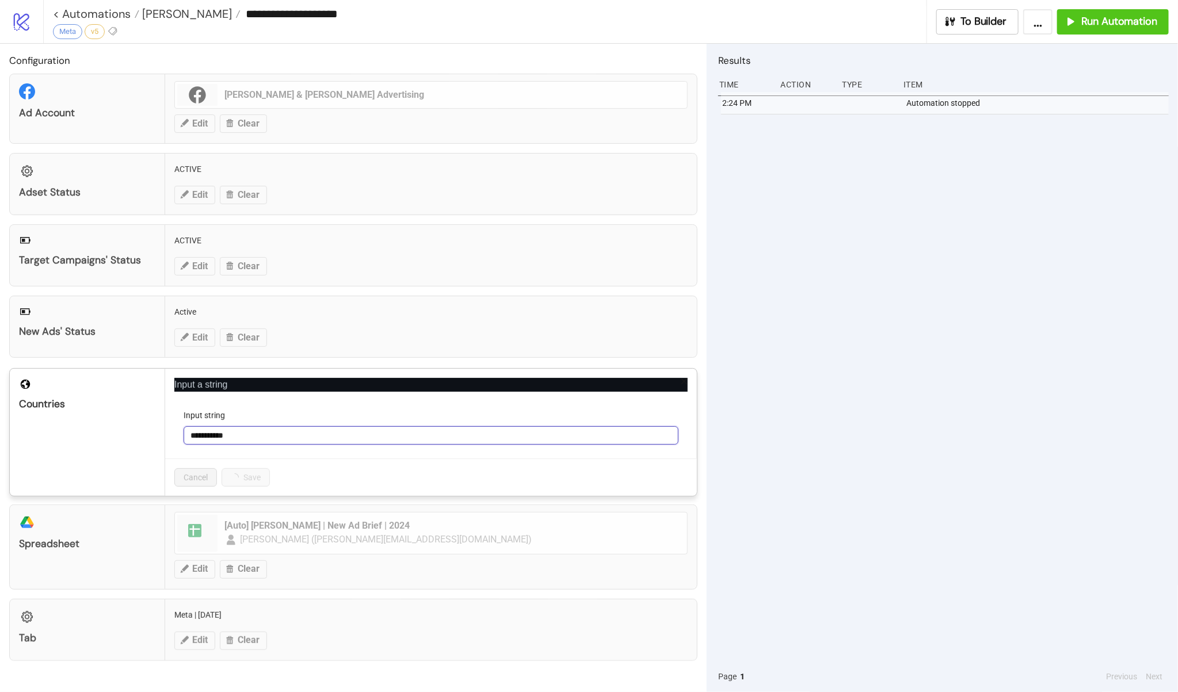
click at [218, 434] on input "**********" at bounding box center [431, 435] width 495 height 18
type input "**********"
click at [250, 483] on button "Save" at bounding box center [240, 477] width 36 height 18
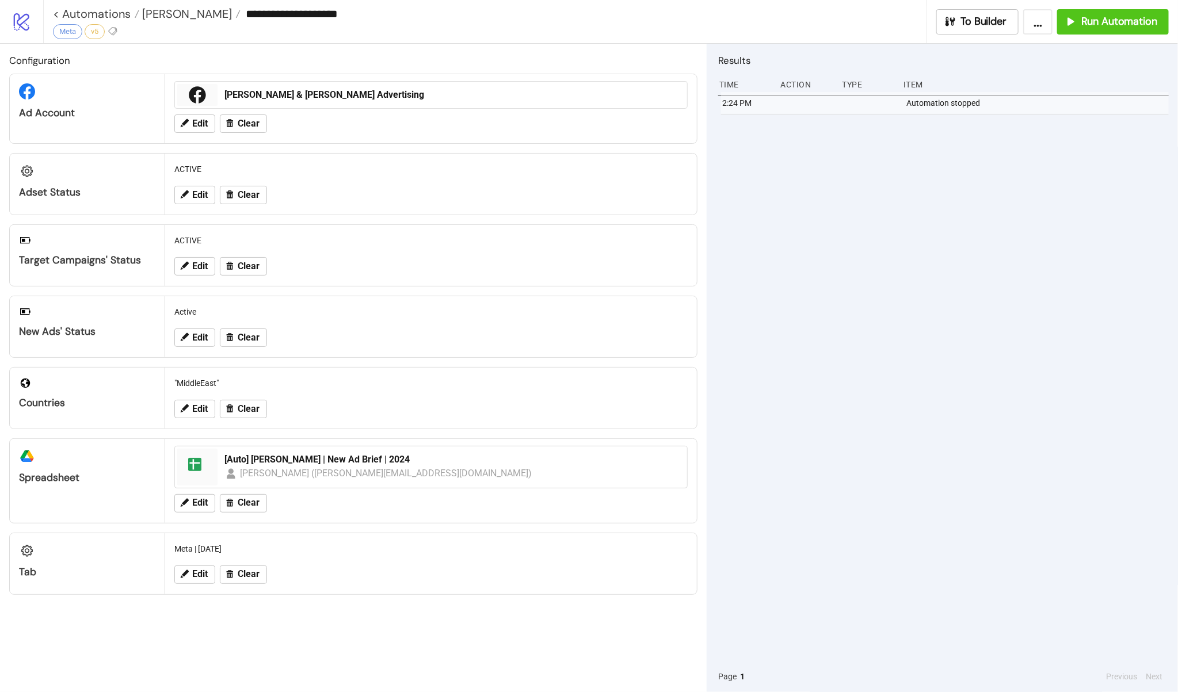
click at [942, 215] on div "2:24 PM Automation stopped" at bounding box center [943, 376] width 451 height 569
click at [1149, 18] on span "Run Automation" at bounding box center [1119, 21] width 76 height 13
click at [199, 579] on span "Edit" at bounding box center [200, 574] width 16 height 10
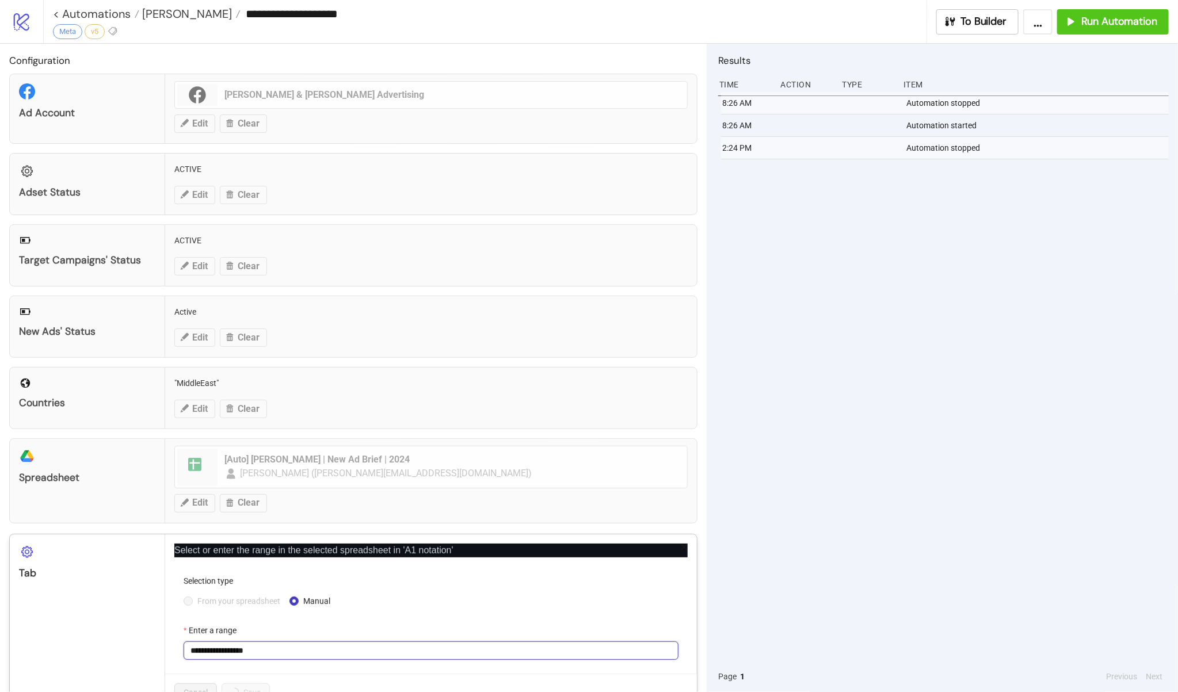
drag, startPoint x: 237, startPoint y: 660, endPoint x: 311, endPoint y: 662, distance: 73.7
click at [262, 660] on input "**********" at bounding box center [431, 651] width 495 height 18
paste input "text"
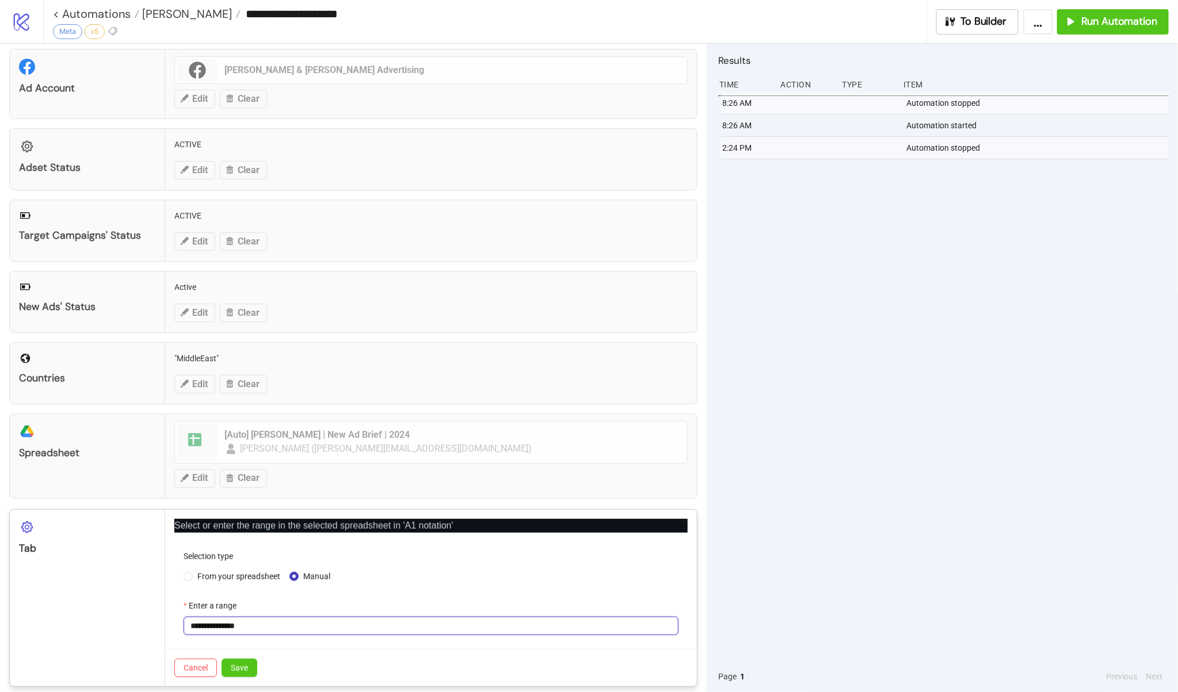
scroll to position [42, 0]
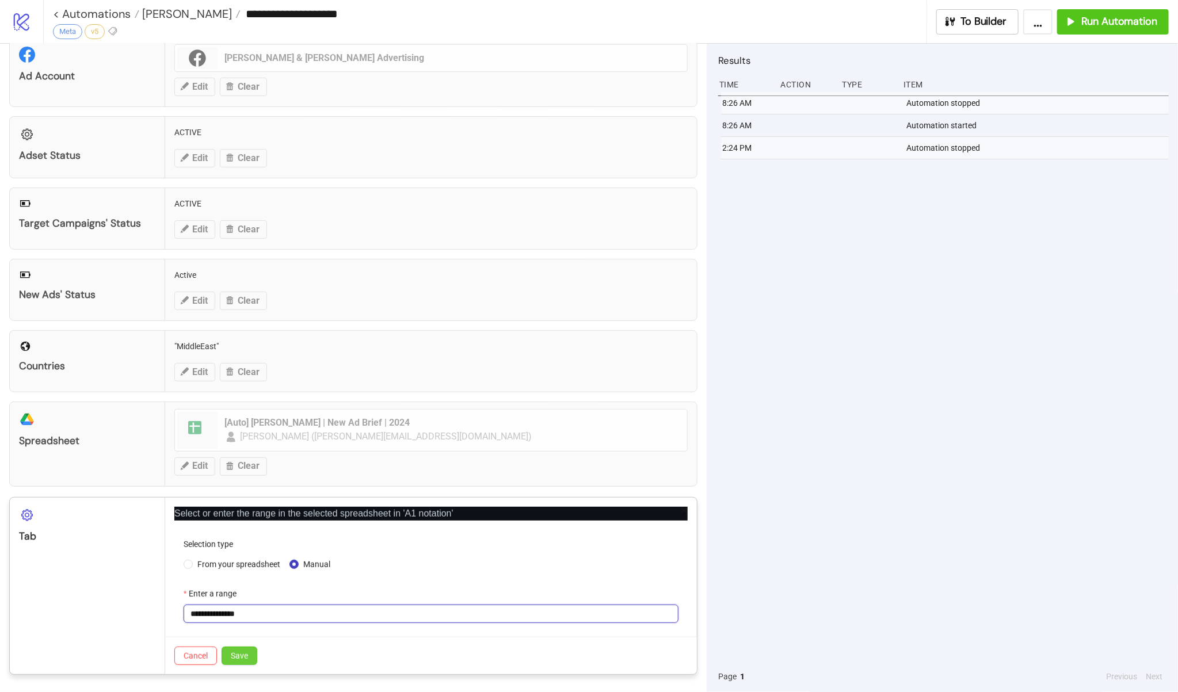
type input "**********"
click at [249, 657] on button "Save" at bounding box center [240, 656] width 36 height 18
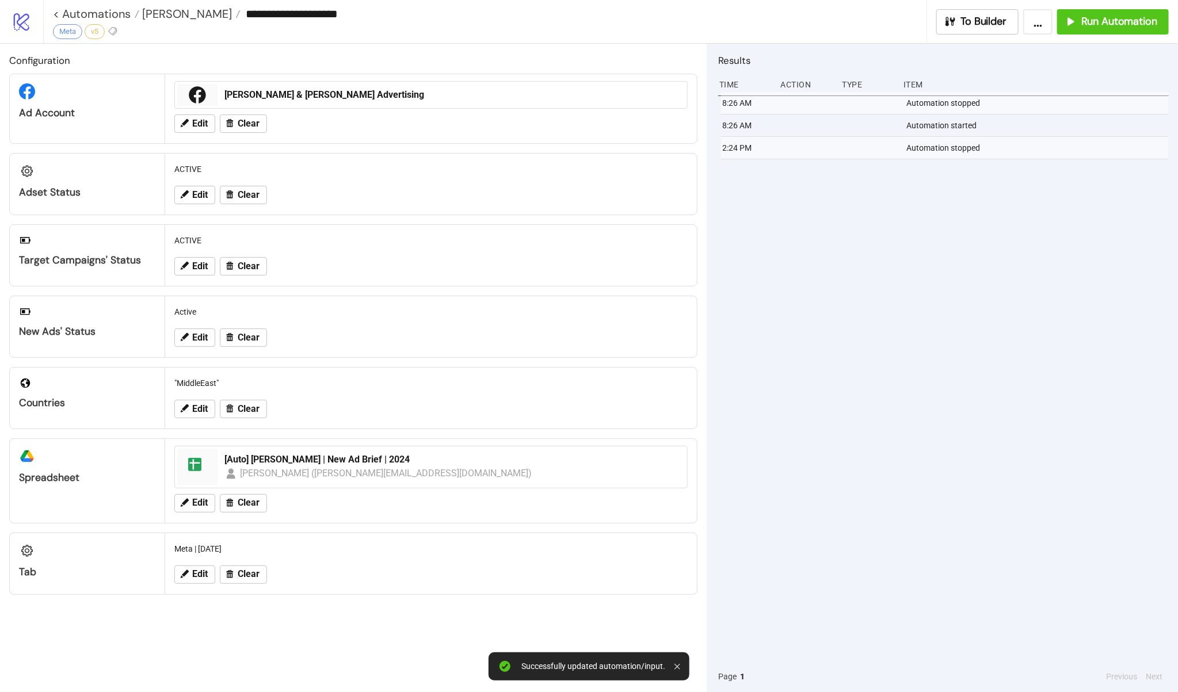
click at [1030, 171] on div "8:26 AM Automation stopped 8:26 AM Automation started 2:24 PM Automation stopped" at bounding box center [943, 376] width 451 height 569
click at [1145, 20] on span "Run Automation" at bounding box center [1119, 21] width 76 height 13
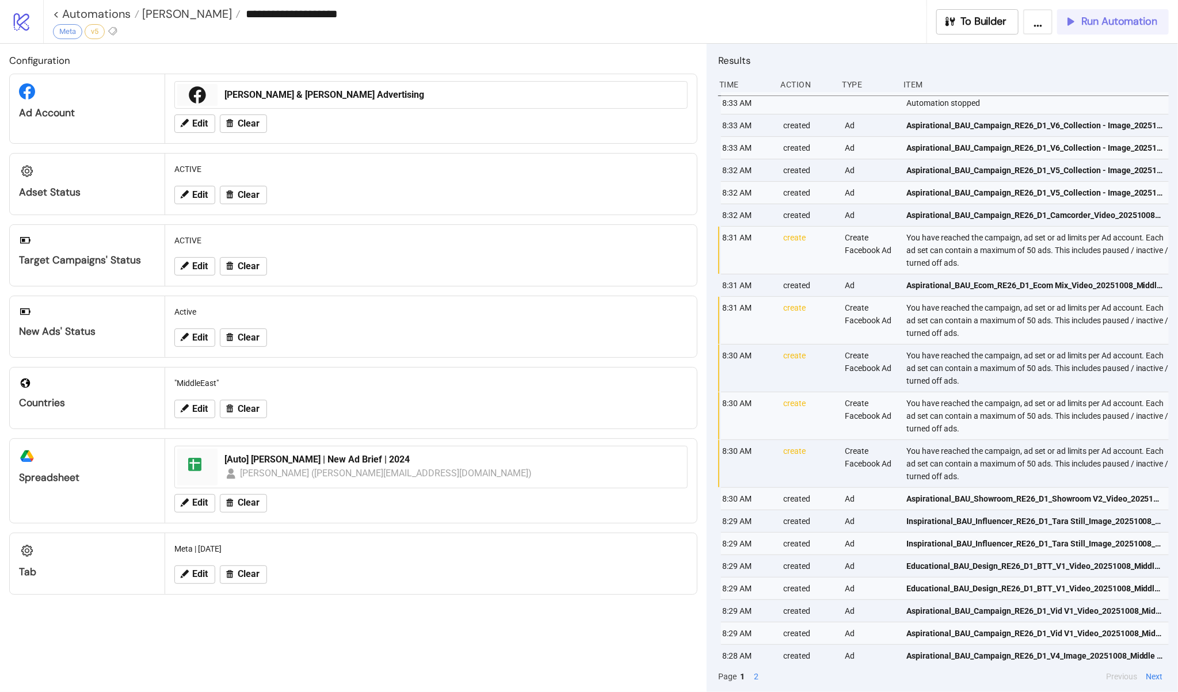
click at [1121, 21] on span "Run Automation" at bounding box center [1119, 21] width 76 height 13
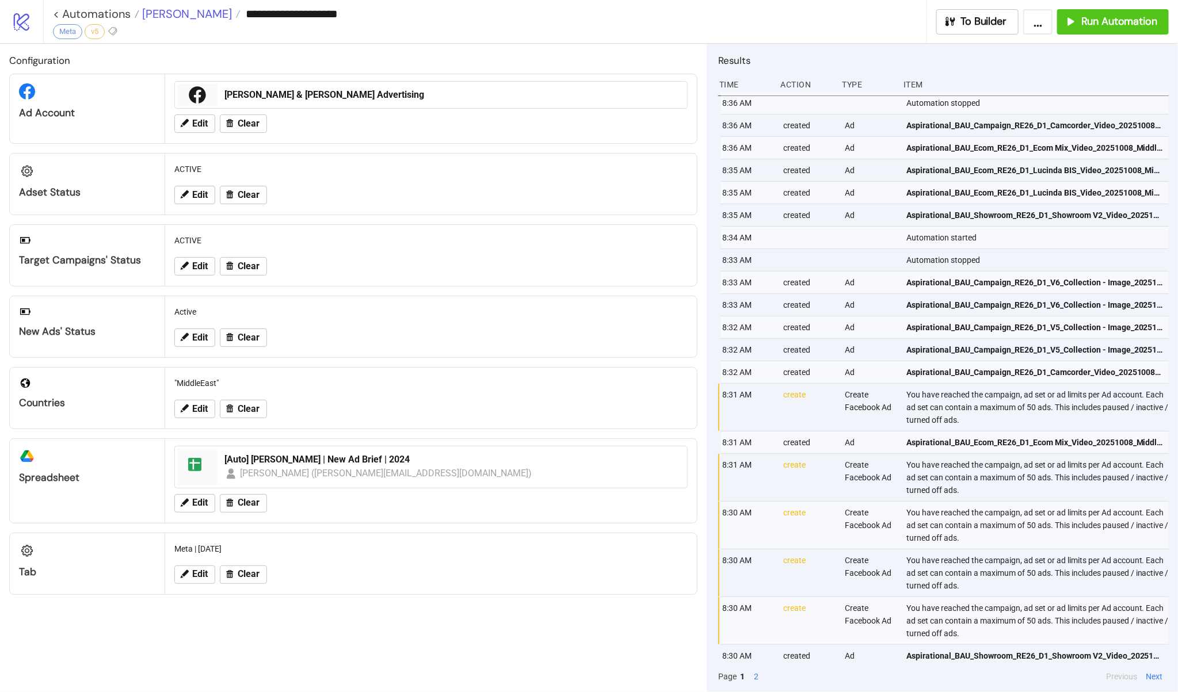
click at [174, 17] on span "[PERSON_NAME]" at bounding box center [185, 13] width 93 height 15
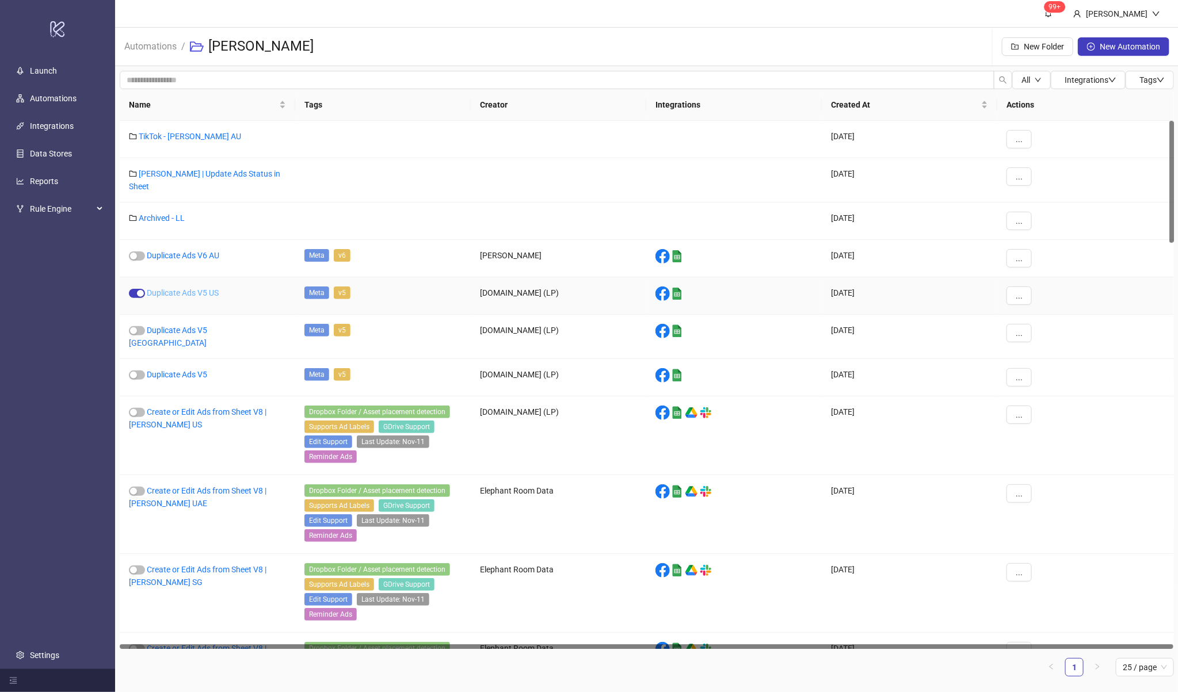
click at [194, 288] on link "Duplicate Ads V5 US" at bounding box center [183, 292] width 72 height 9
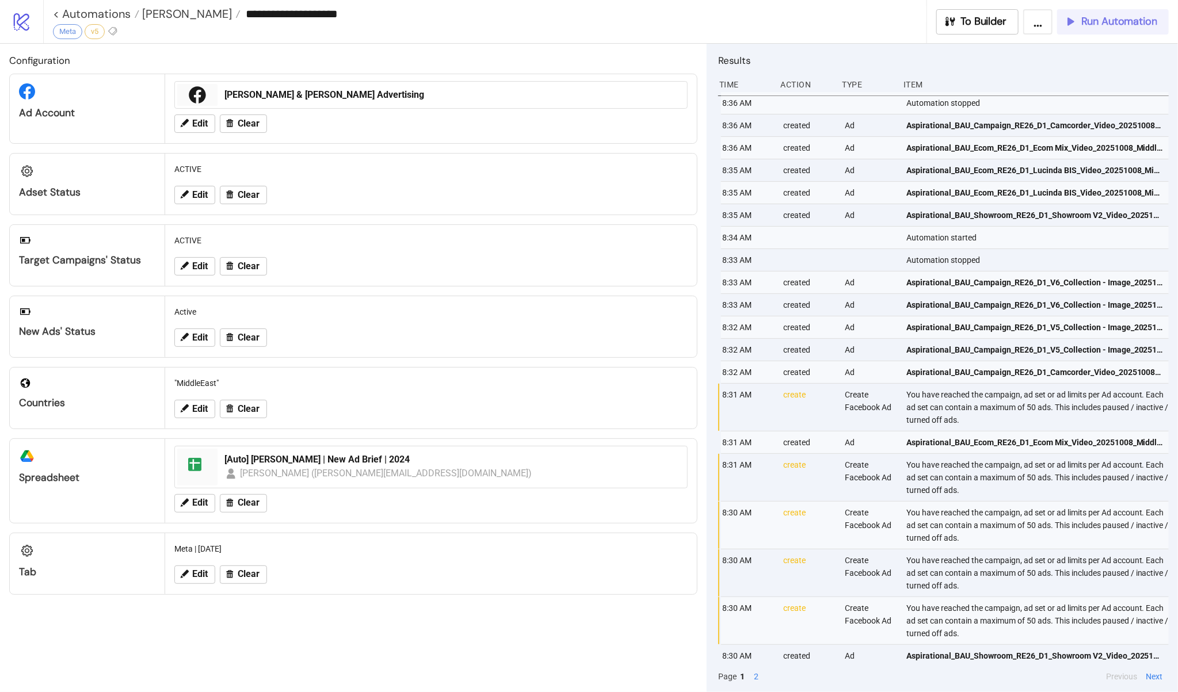
click at [1121, 16] on span "Run Automation" at bounding box center [1119, 21] width 76 height 13
type input "**********"
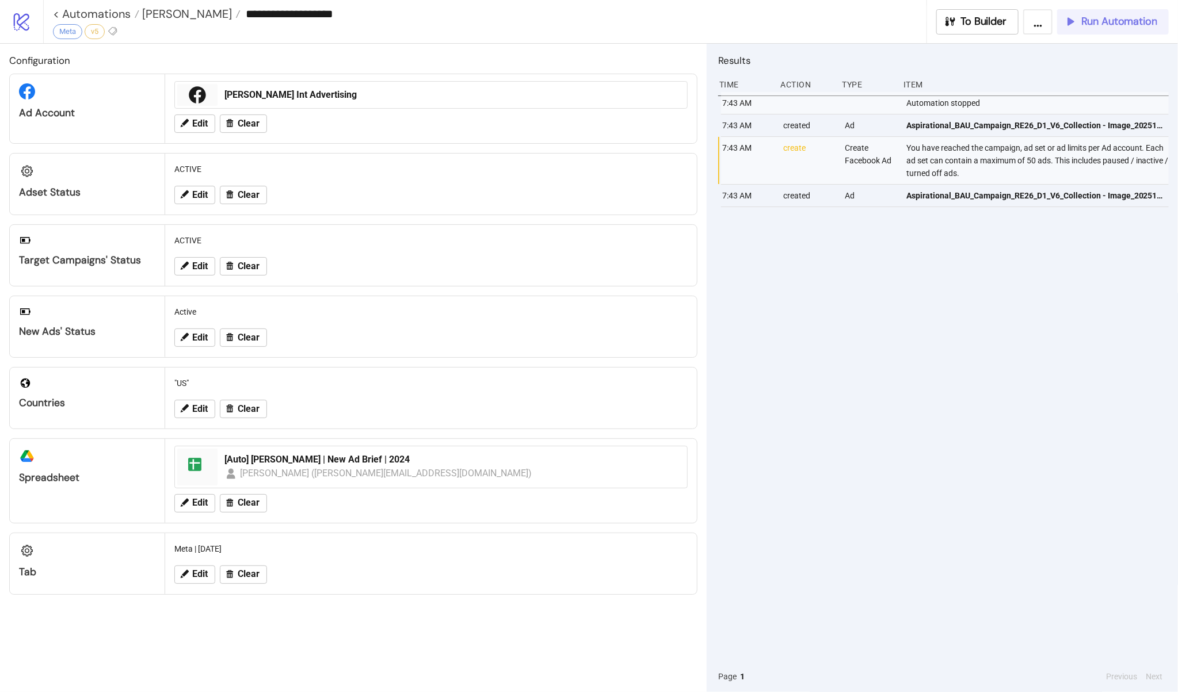
click at [1094, 24] on span "Run Automation" at bounding box center [1119, 21] width 76 height 13
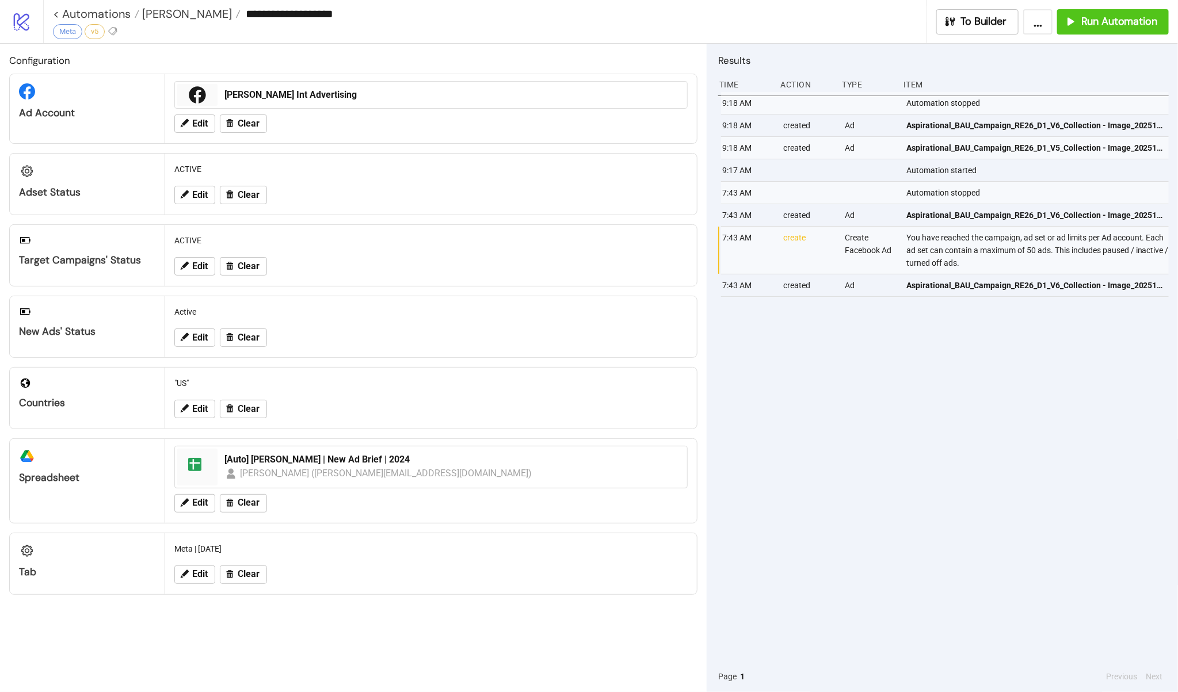
click at [1010, 422] on div "9:18 AM Automation stopped 9:18 AM created Ad Aspirational_BAU_Campaign_RE26_D1…" at bounding box center [943, 376] width 451 height 569
click at [166, 20] on span "[PERSON_NAME]" at bounding box center [185, 13] width 93 height 15
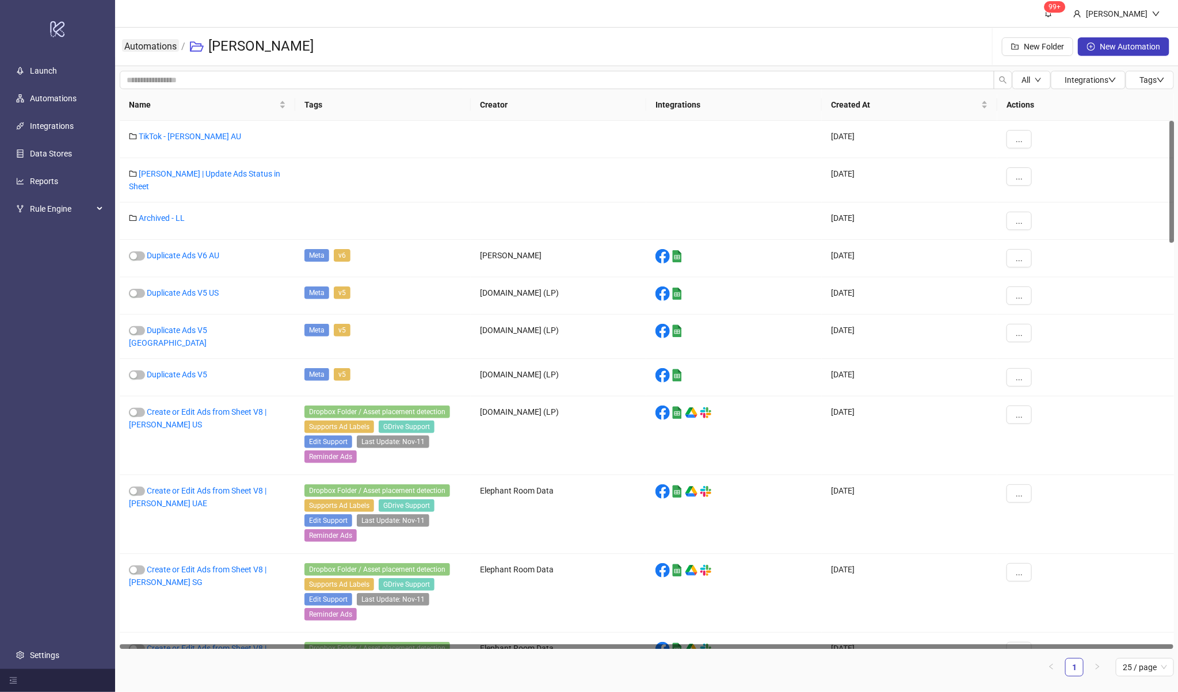
click at [170, 42] on link "Automations" at bounding box center [150, 45] width 57 height 13
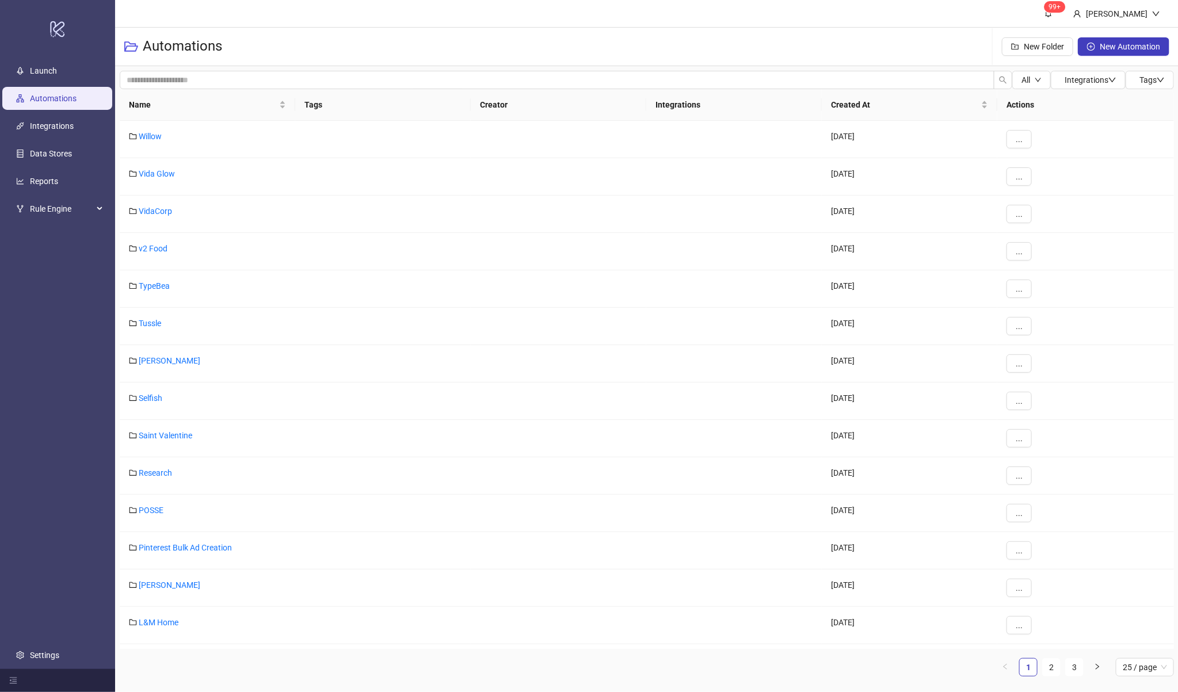
drag, startPoint x: 1175, startPoint y: 240, endPoint x: 1176, endPoint y: 247, distance: 7.0
click at [1176, 247] on div "All Integrations Tags Name Tags Creator Integrations Created At Actions Willow …" at bounding box center [647, 378] width 1064 height 624
drag, startPoint x: 1171, startPoint y: 248, endPoint x: 1191, endPoint y: 192, distance: 59.4
click at [1178, 192] on html "logo/logo-mobile Launch Automations Integrations Data Stores Reports Rule Engin…" at bounding box center [589, 346] width 1178 height 692
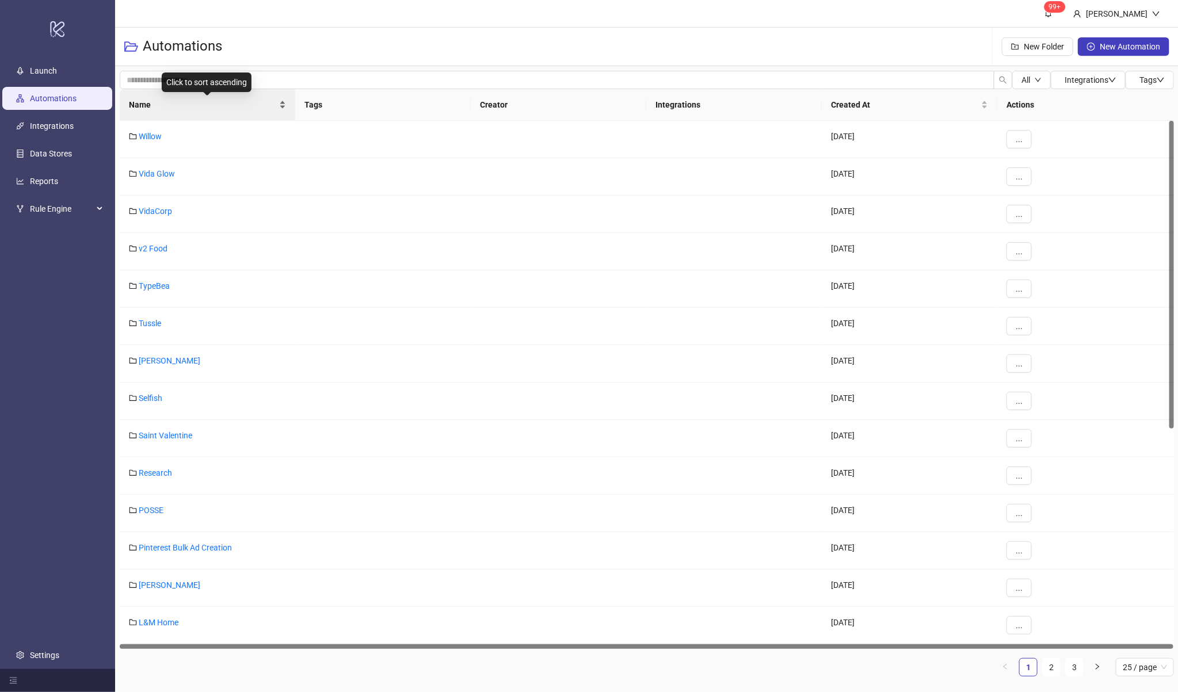
click at [220, 99] on span "Name" at bounding box center [203, 104] width 148 height 13
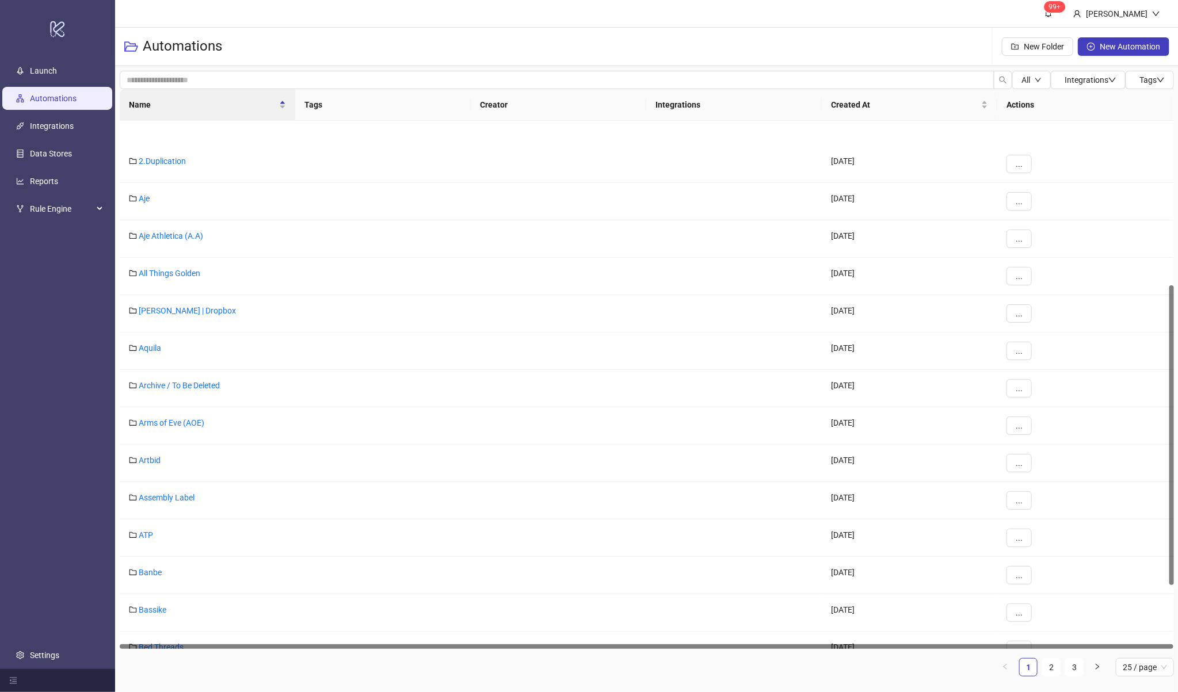
scroll to position [290, 0]
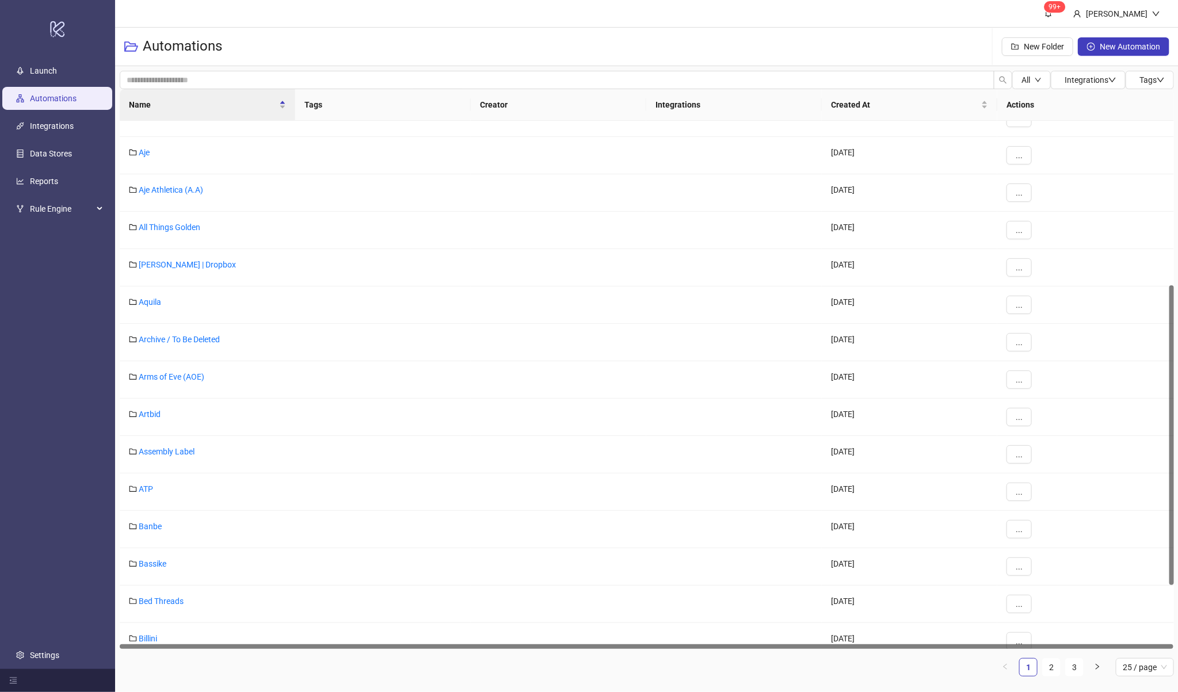
drag, startPoint x: 1170, startPoint y: 237, endPoint x: 1169, endPoint y: 400, distance: 162.9
click at [1170, 400] on div at bounding box center [1172, 435] width 5 height 300
click at [144, 561] on link "Bassike" at bounding box center [153, 563] width 28 height 9
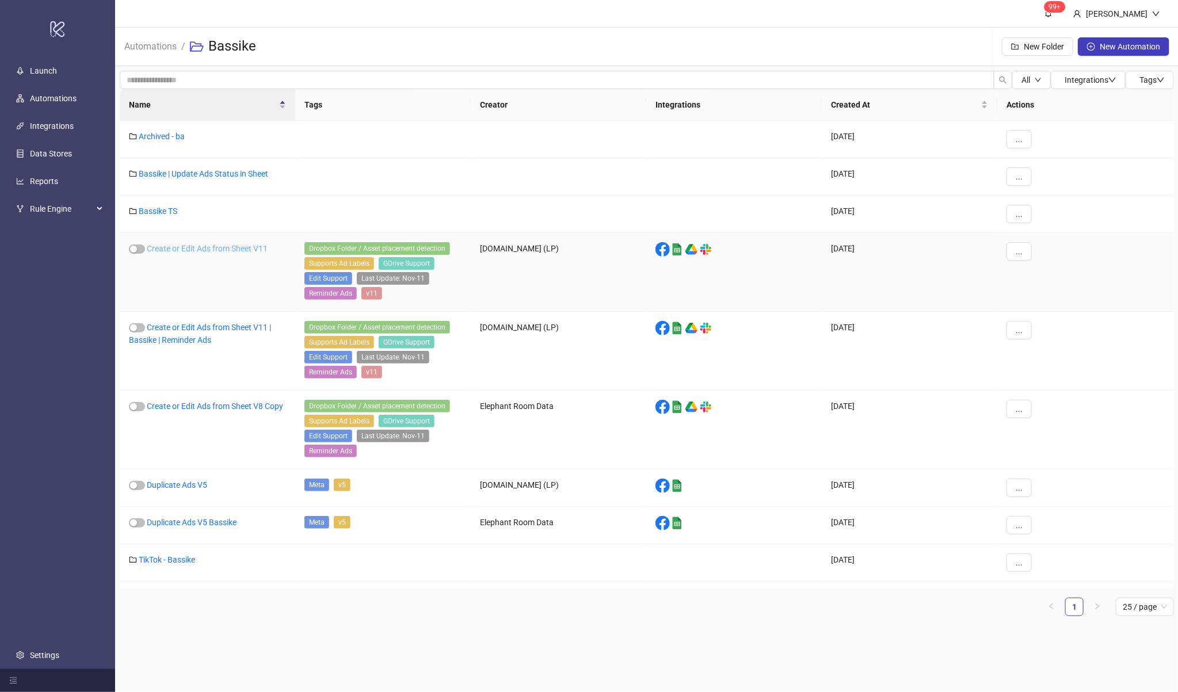
click at [230, 249] on link "Create or Edit Ads from Sheet V11" at bounding box center [207, 248] width 121 height 9
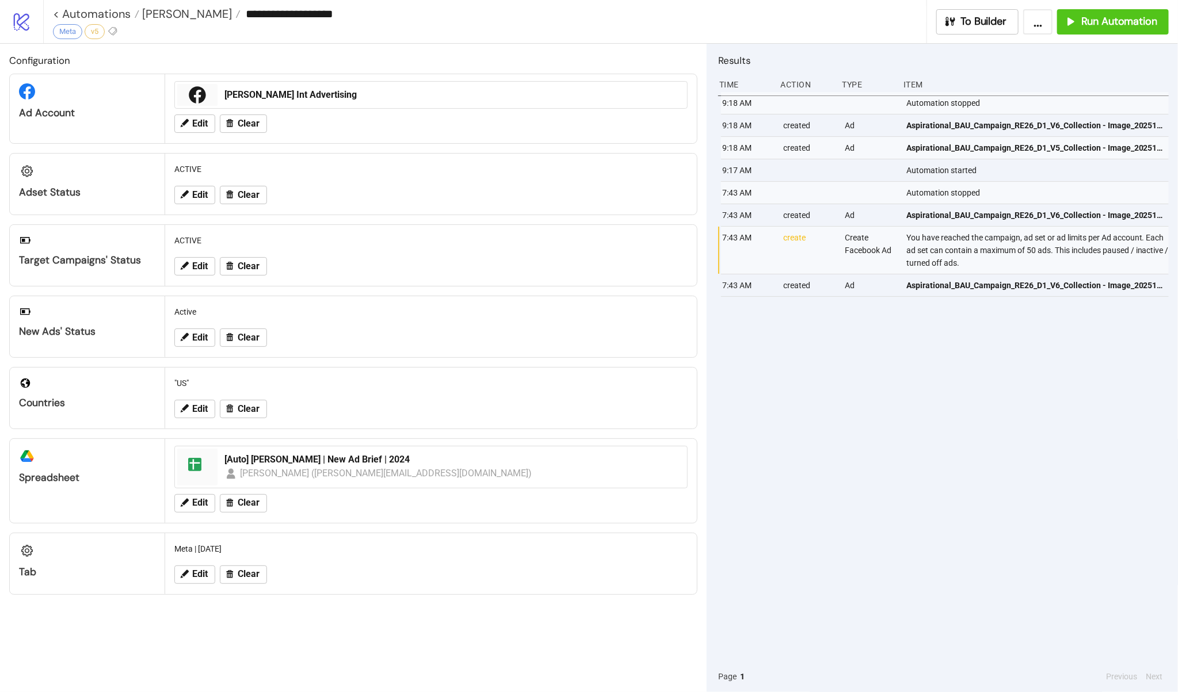
type input "**********"
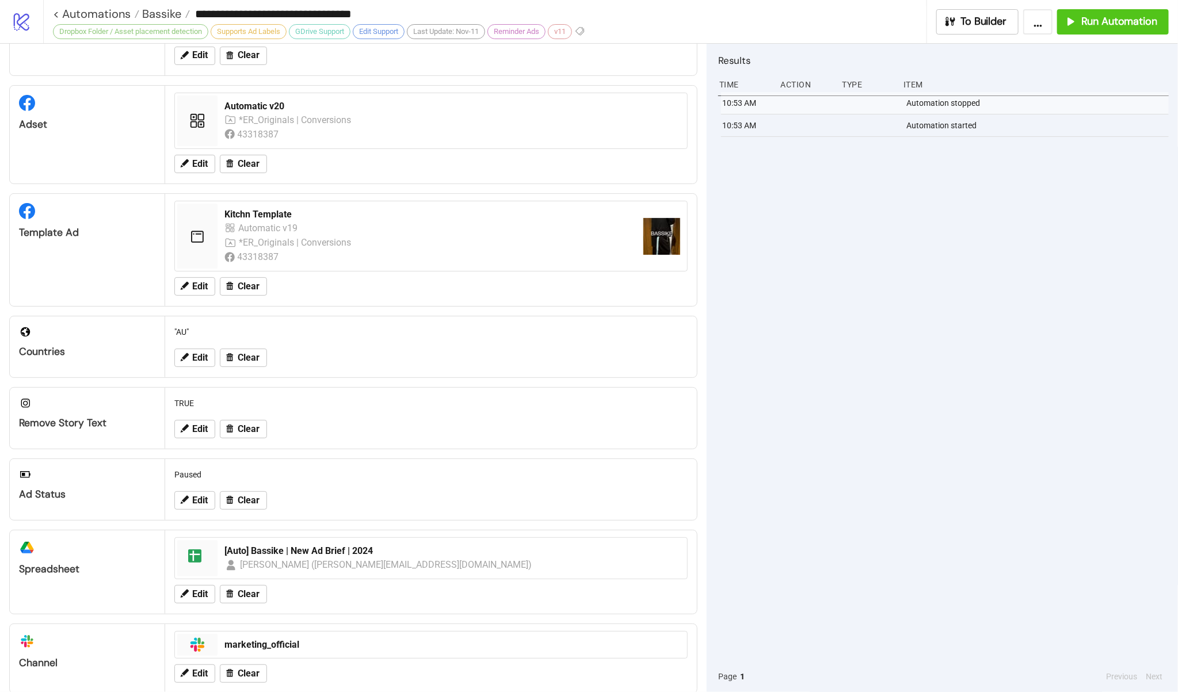
scroll to position [184, 0]
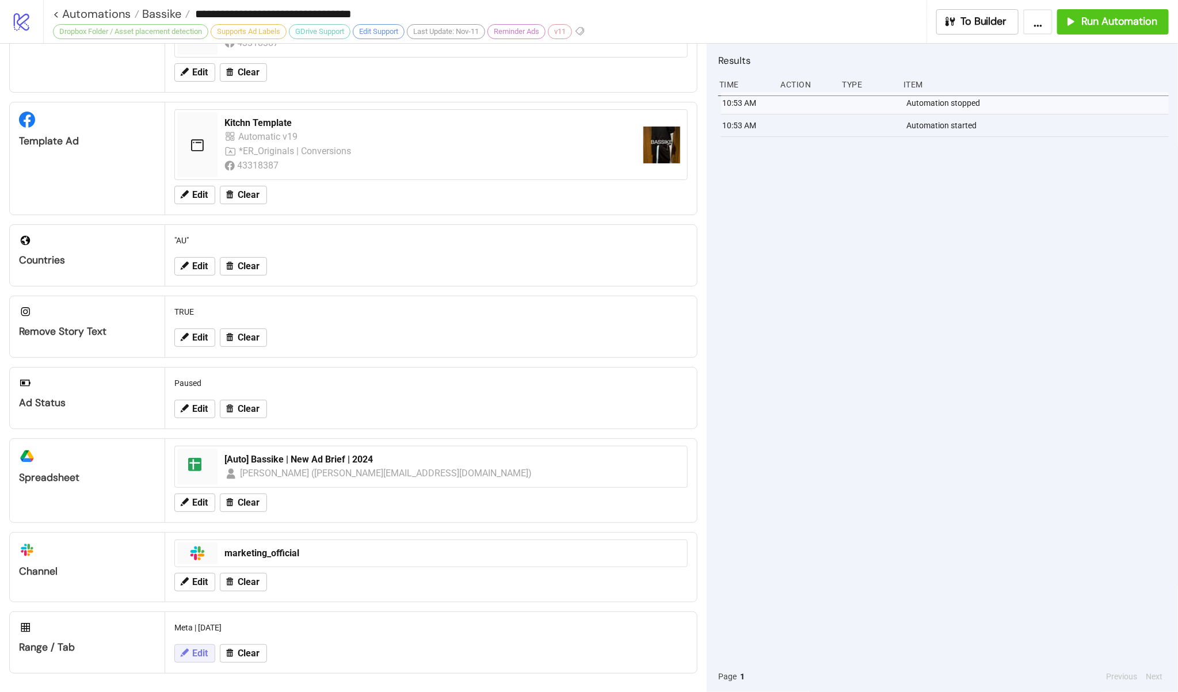
click at [185, 655] on icon at bounding box center [185, 653] width 8 height 8
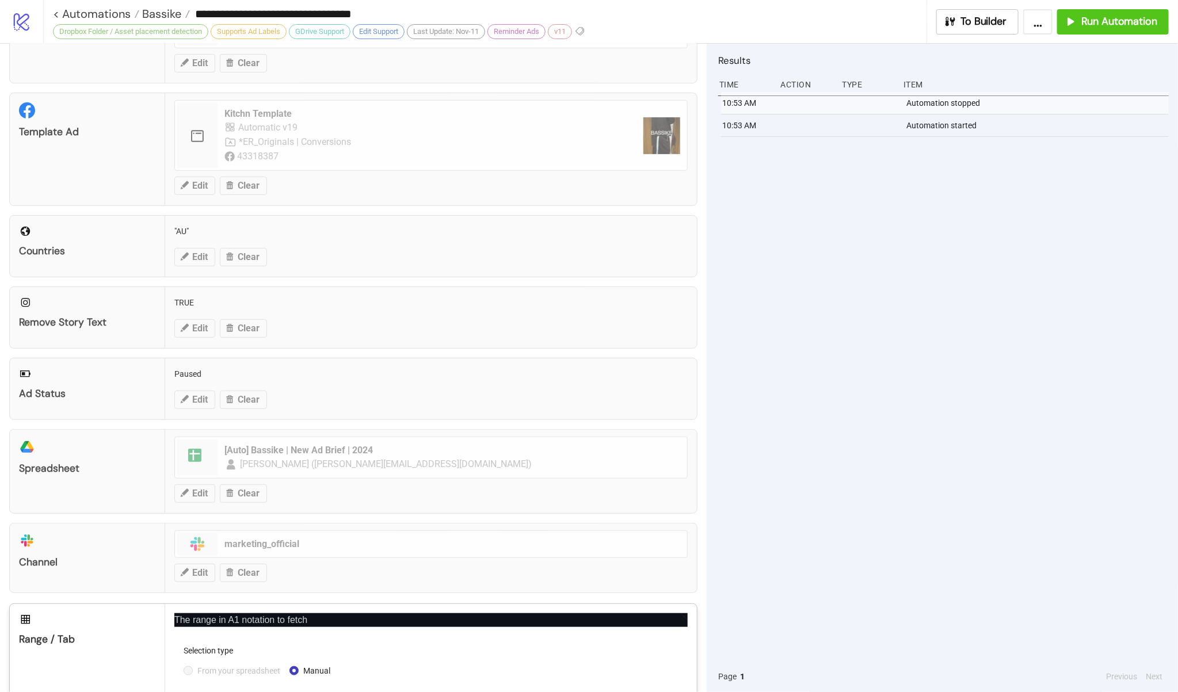
scroll to position [301, 0]
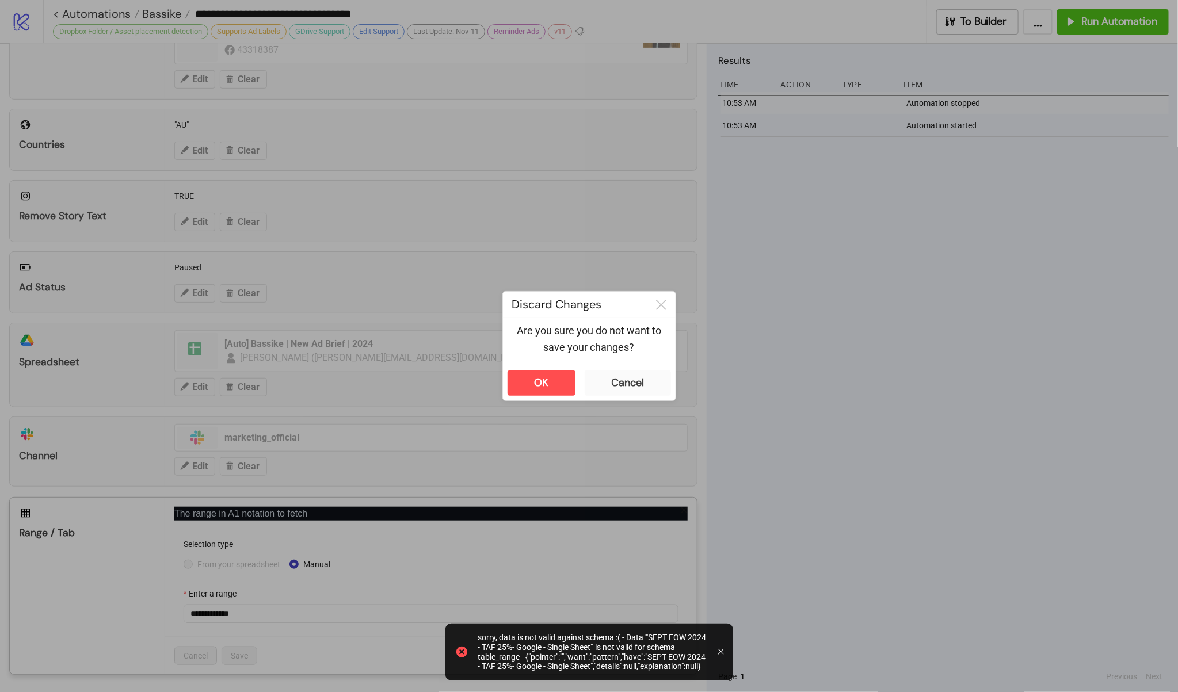
click at [629, 350] on p "Are you sure you do not want to save your changes?" at bounding box center [589, 339] width 154 height 33
click at [643, 400] on div "Discard Changes Are you sure you do not want to save your changes? OK Cancel" at bounding box center [589, 346] width 174 height 110
click at [645, 386] on button "Cancel" at bounding box center [628, 383] width 86 height 25
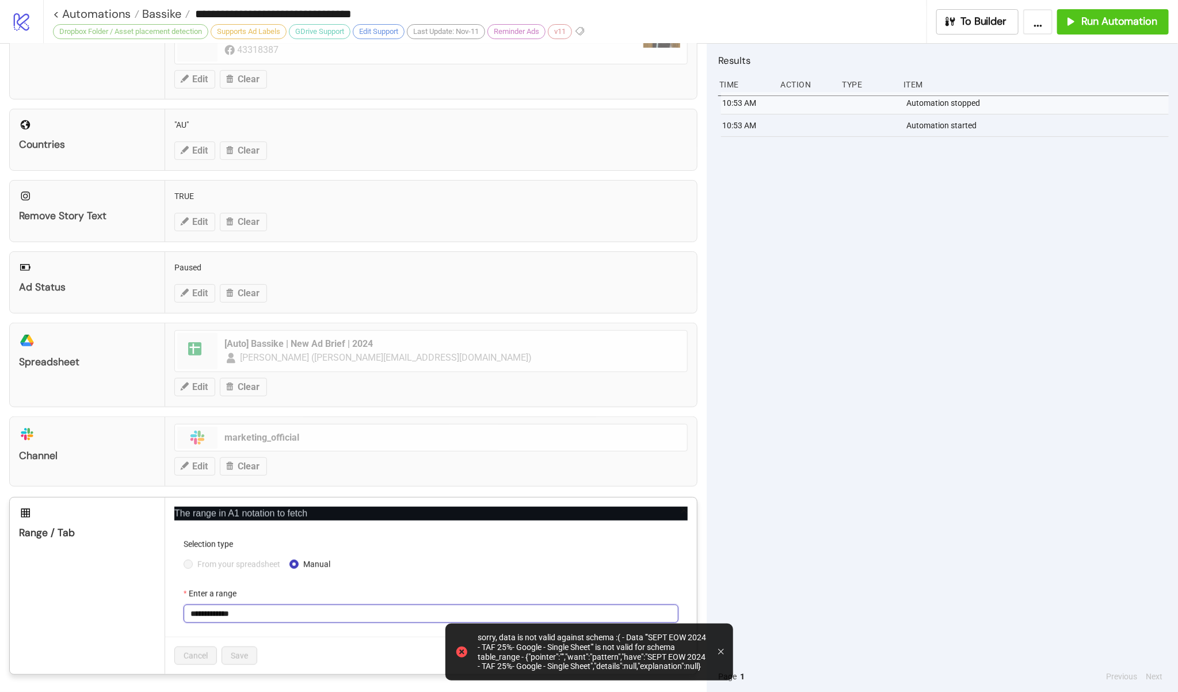
click at [352, 612] on input "**********" at bounding box center [431, 614] width 495 height 18
paste input "*"
type input "**********"
click at [357, 653] on div "Cancel Save" at bounding box center [431, 655] width 532 height 37
click at [241, 657] on span "Save" at bounding box center [239, 656] width 17 height 9
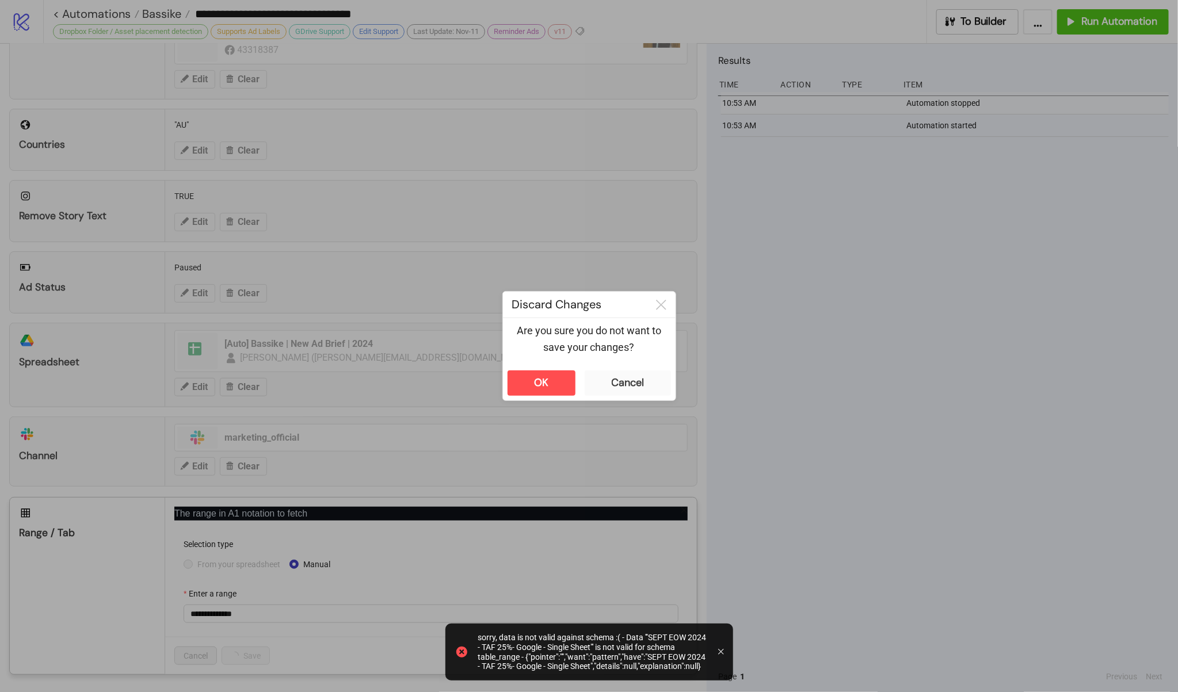
click at [912, 436] on div "**********" at bounding box center [589, 346] width 1178 height 692
click at [642, 383] on div "Cancel" at bounding box center [628, 382] width 32 height 13
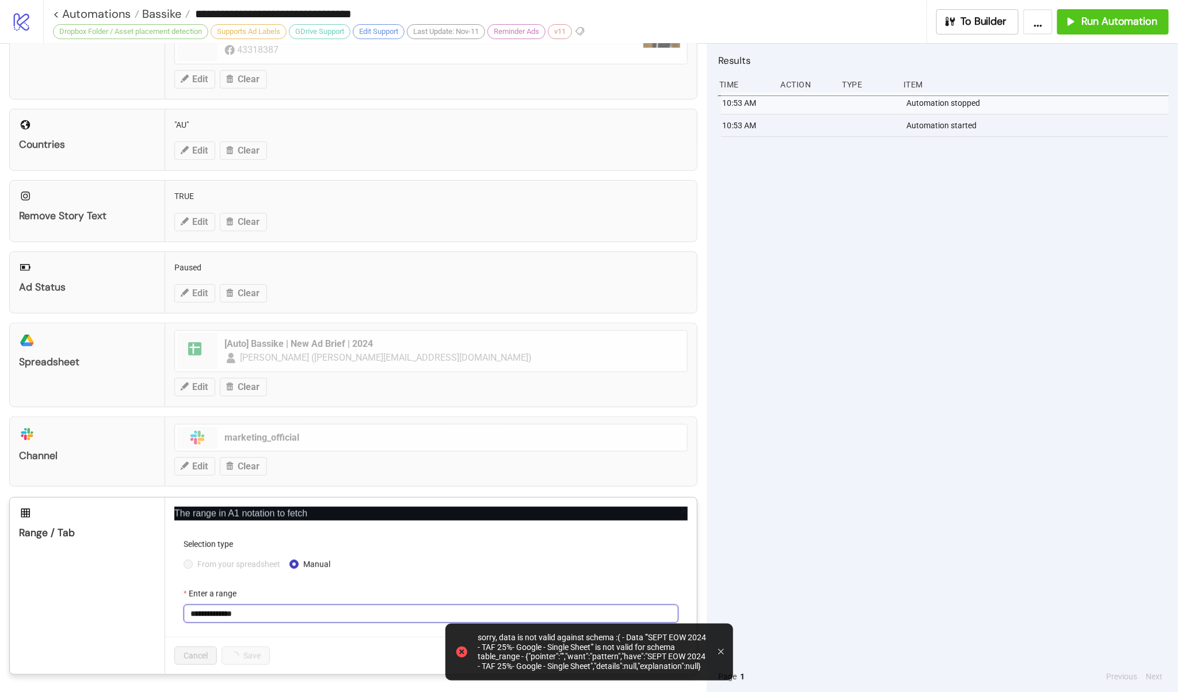
click at [456, 609] on input "**********" at bounding box center [431, 614] width 495 height 18
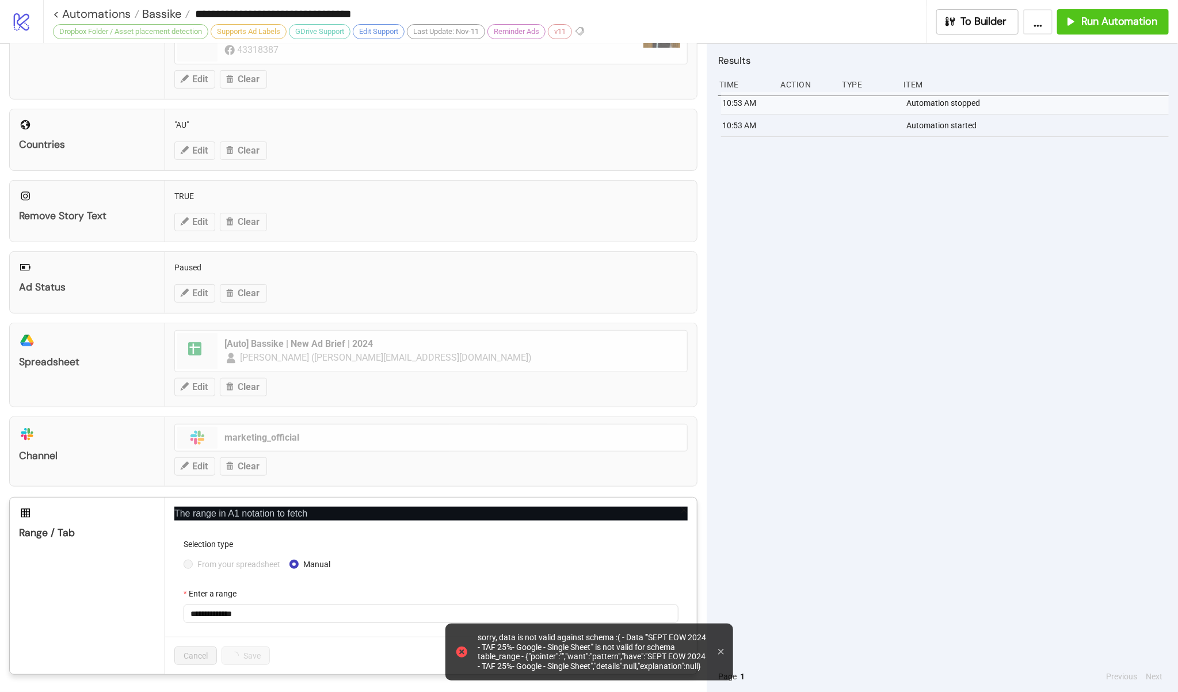
click at [719, 650] on icon at bounding box center [721, 652] width 6 height 6
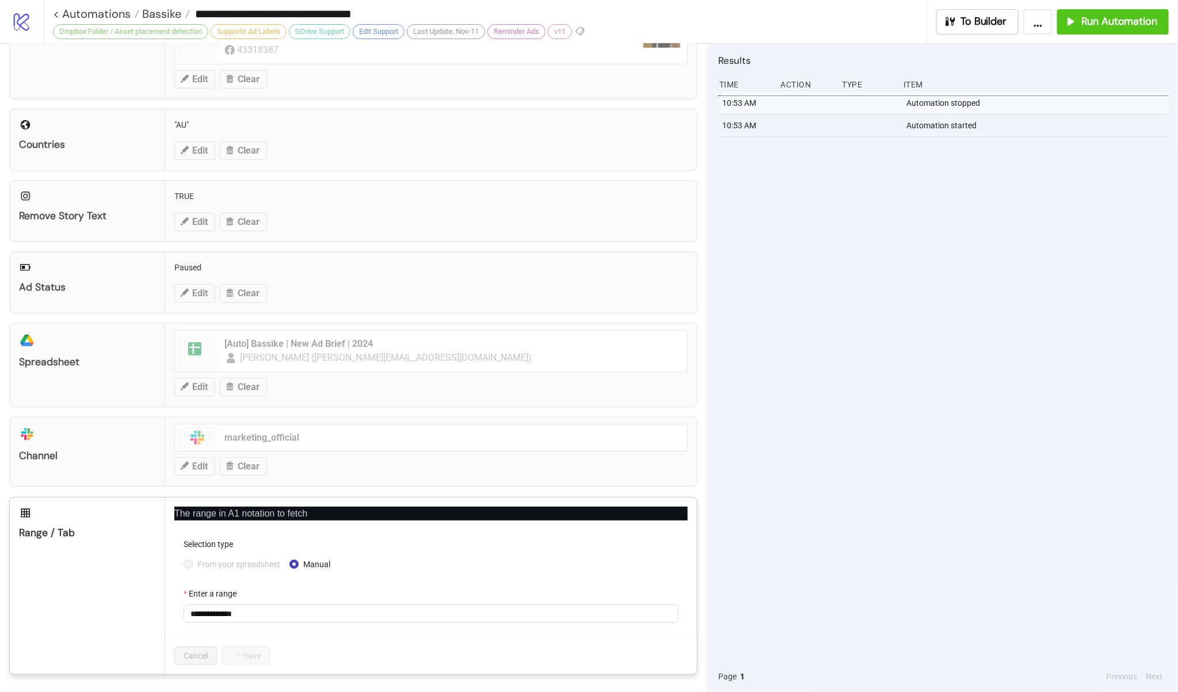
click at [464, 634] on form "**********" at bounding box center [430, 587] width 513 height 99
click at [563, 614] on input "**********" at bounding box center [431, 614] width 495 height 18
click at [432, 620] on input "**********" at bounding box center [431, 614] width 495 height 18
click at [421, 589] on div "Enter a range" at bounding box center [431, 596] width 495 height 17
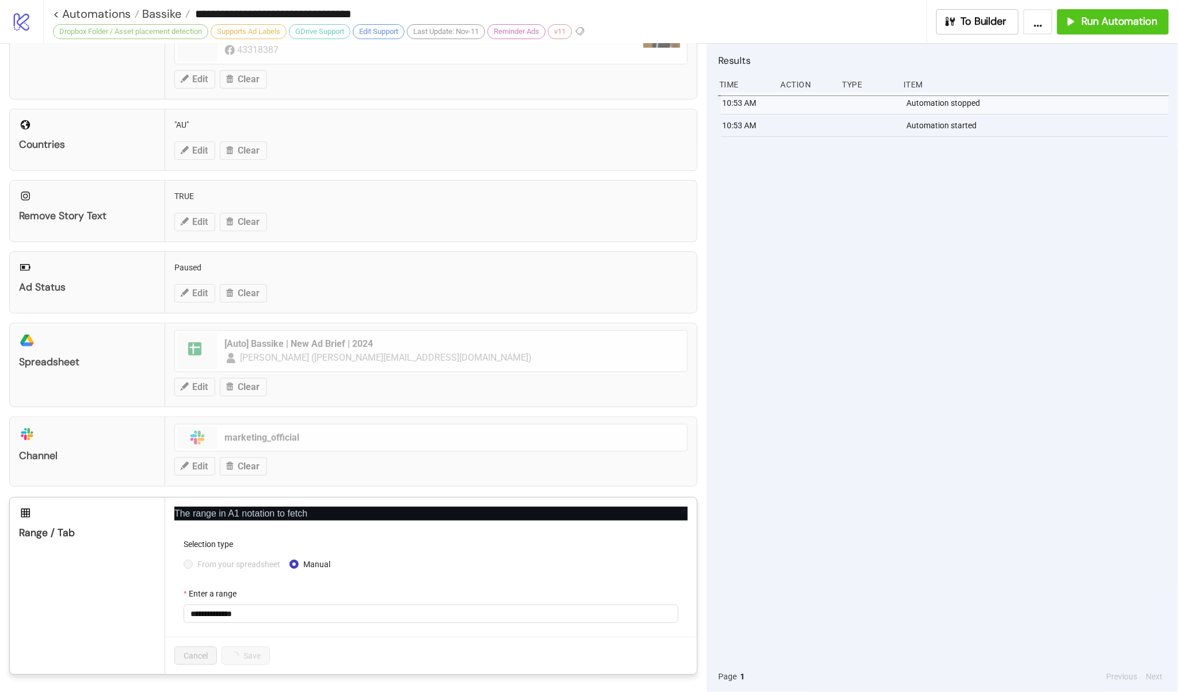
scroll to position [184, 0]
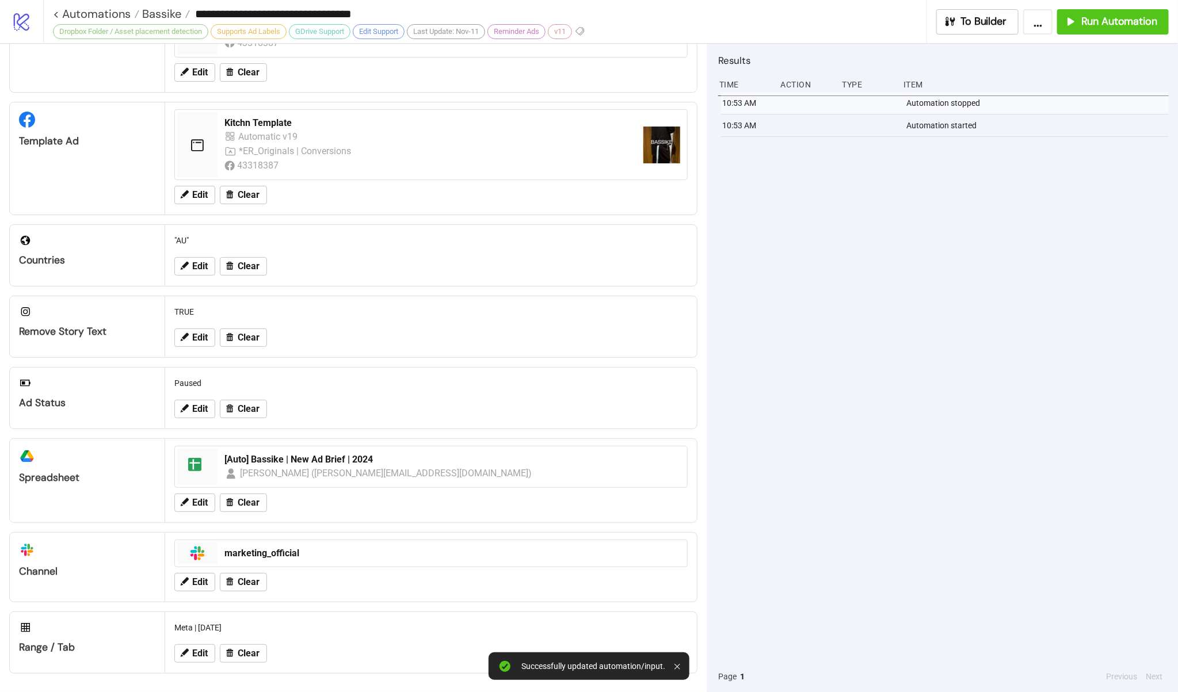
click at [829, 294] on div "10:53 AM Automation stopped 10:53 AM Automation started" at bounding box center [943, 376] width 451 height 569
click at [1107, 20] on span "Run Automation" at bounding box center [1119, 21] width 76 height 13
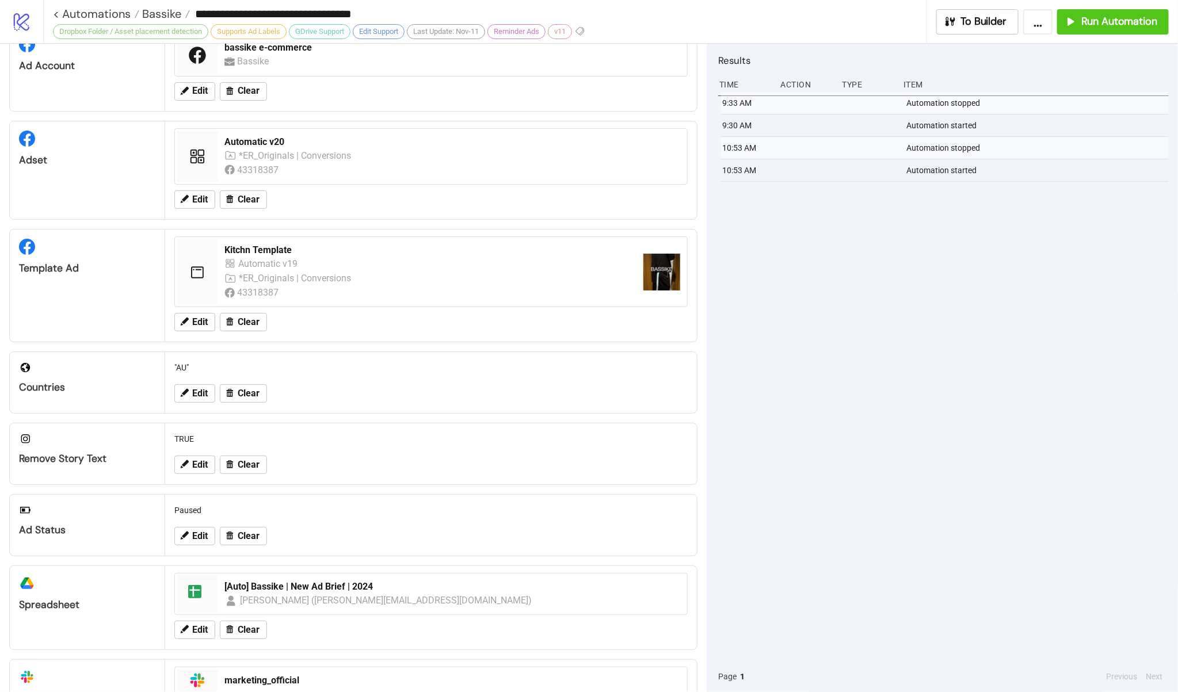
scroll to position [0, 0]
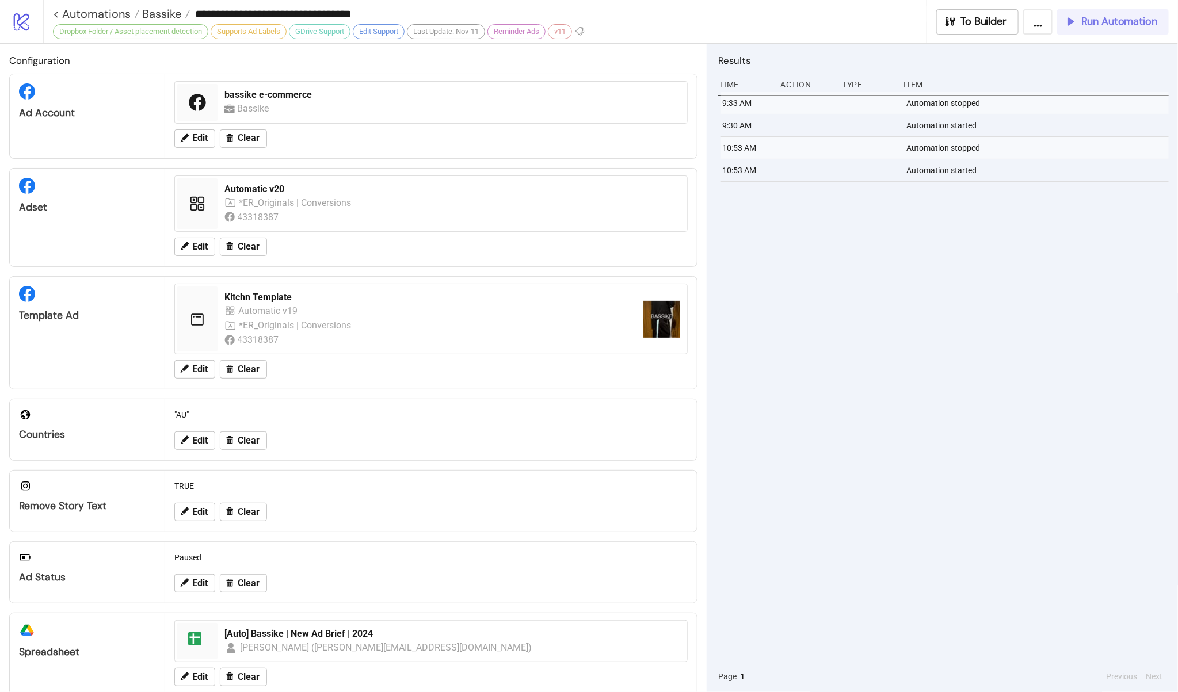
click at [1100, 22] on span "Run Automation" at bounding box center [1119, 21] width 76 height 13
click at [1140, 13] on button "Run Automation" at bounding box center [1113, 21] width 112 height 25
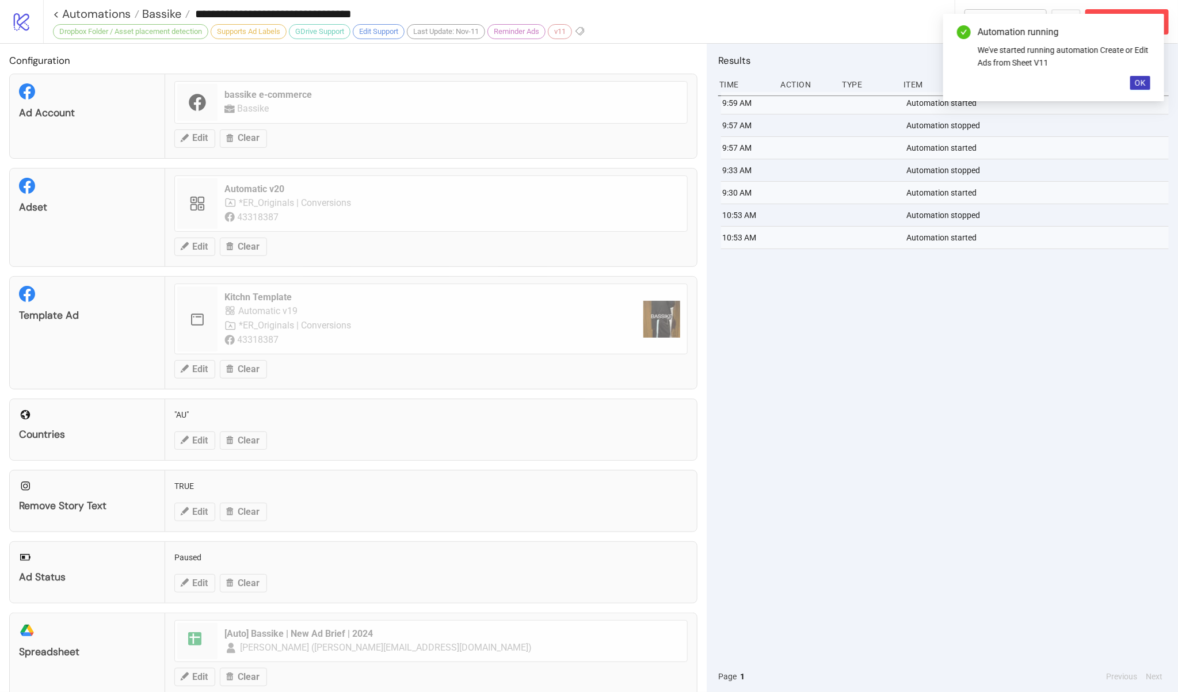
click at [773, 337] on div "9:59 AM Automation started 9:57 AM Automation stopped 9:57 AM Automation starte…" at bounding box center [943, 376] width 451 height 569
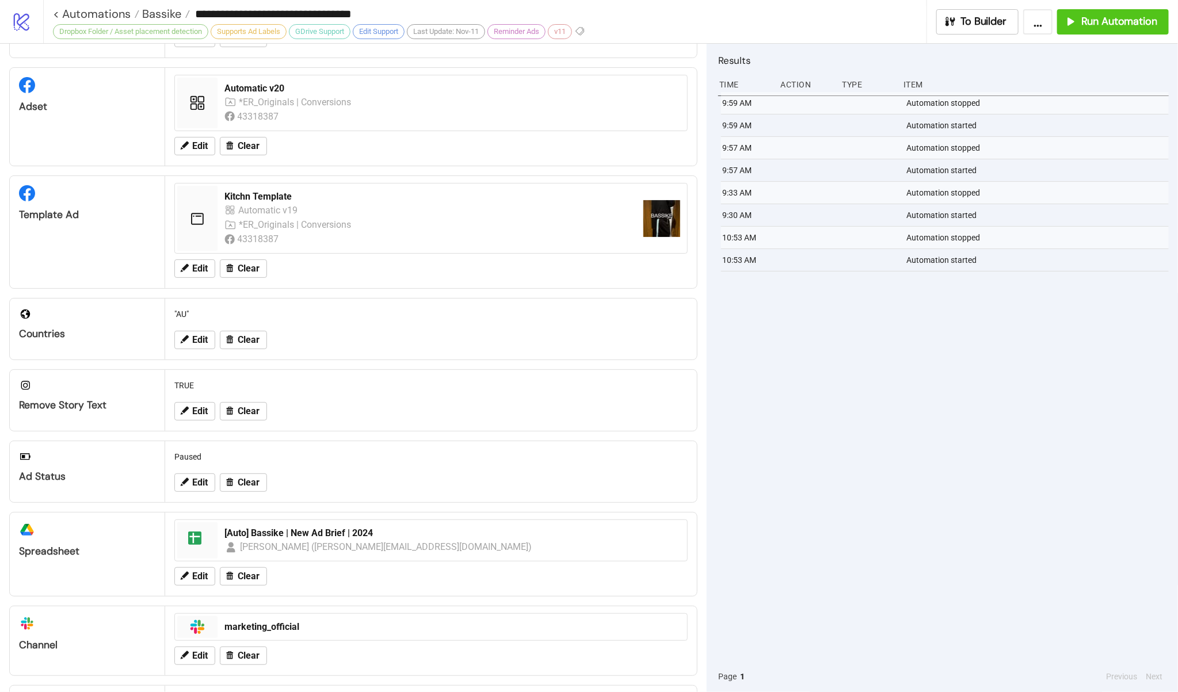
scroll to position [184, 0]
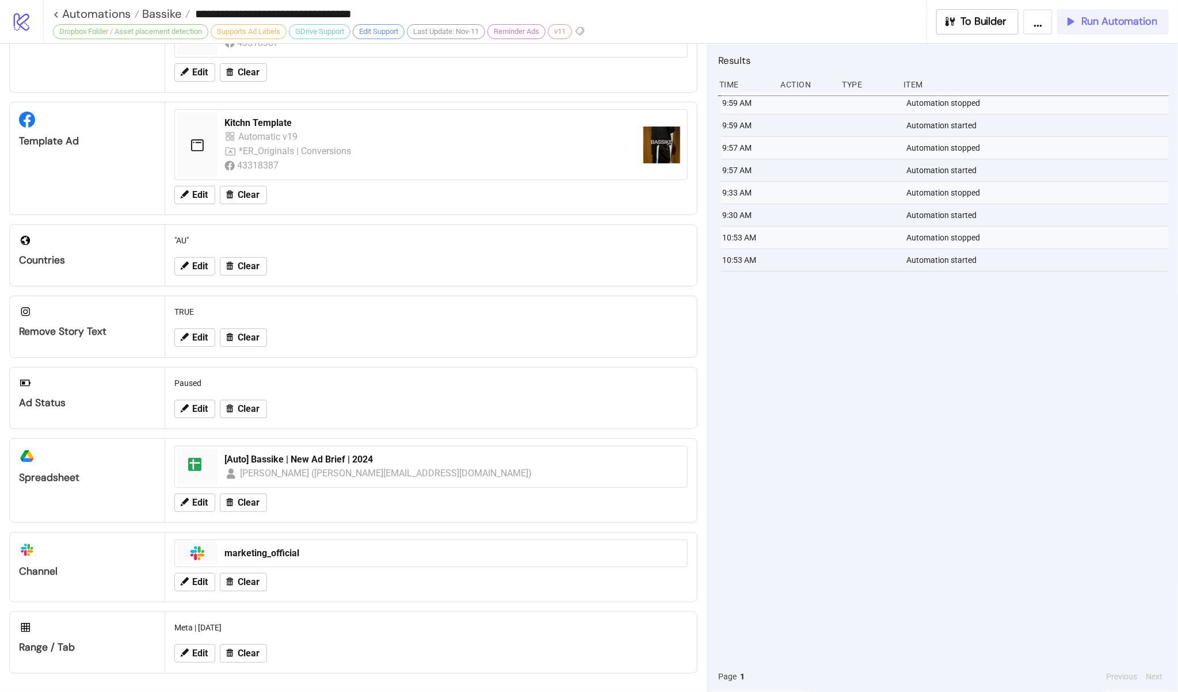
click at [1110, 13] on button "Run Automation" at bounding box center [1113, 21] width 112 height 25
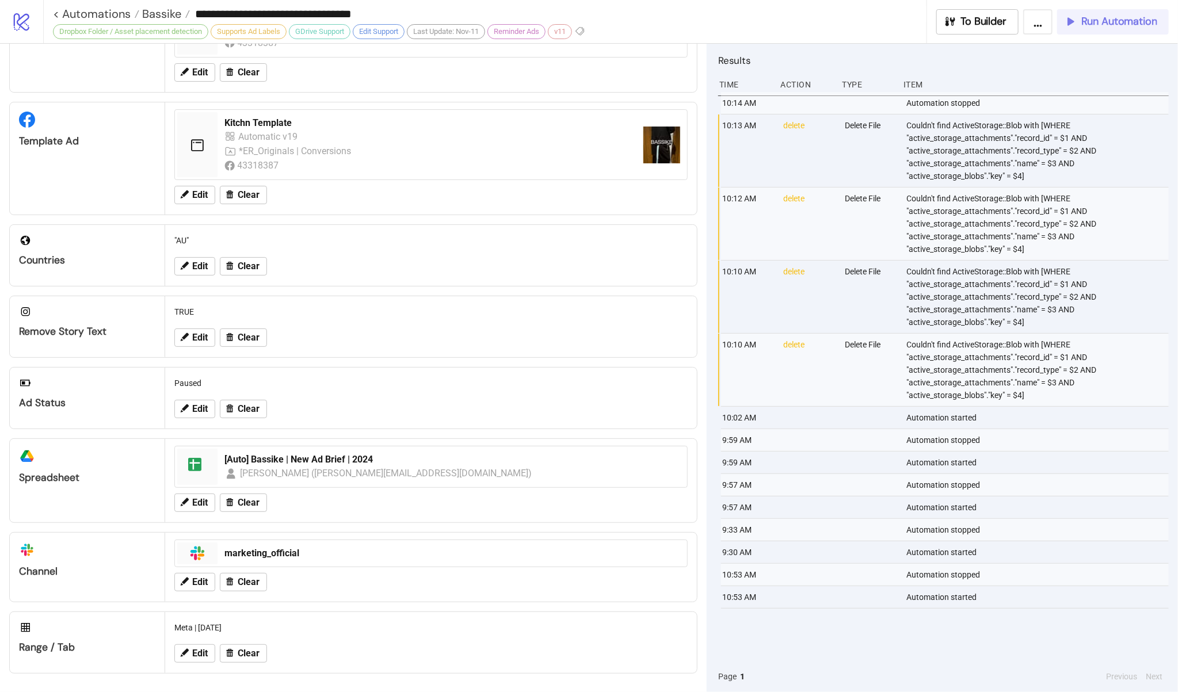
click at [1111, 10] on button "Run Automation" at bounding box center [1113, 21] width 112 height 25
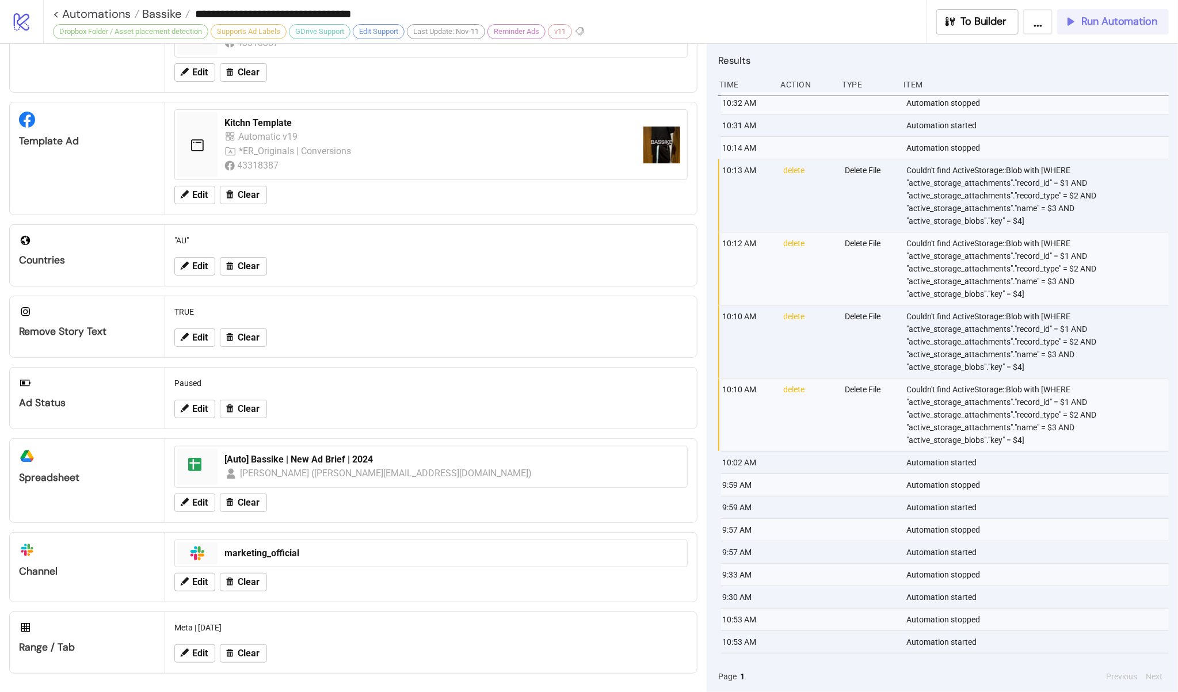
click at [1130, 25] on span "Run Automation" at bounding box center [1119, 21] width 76 height 13
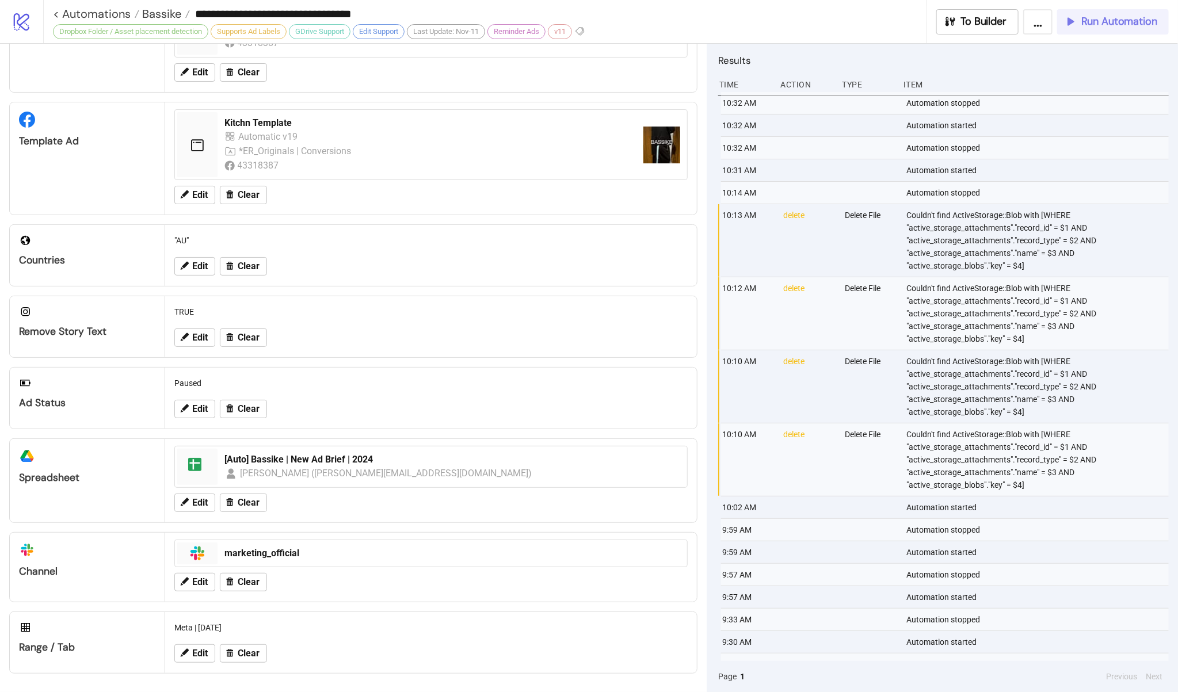
click at [1099, 18] on span "Run Automation" at bounding box center [1119, 21] width 76 height 13
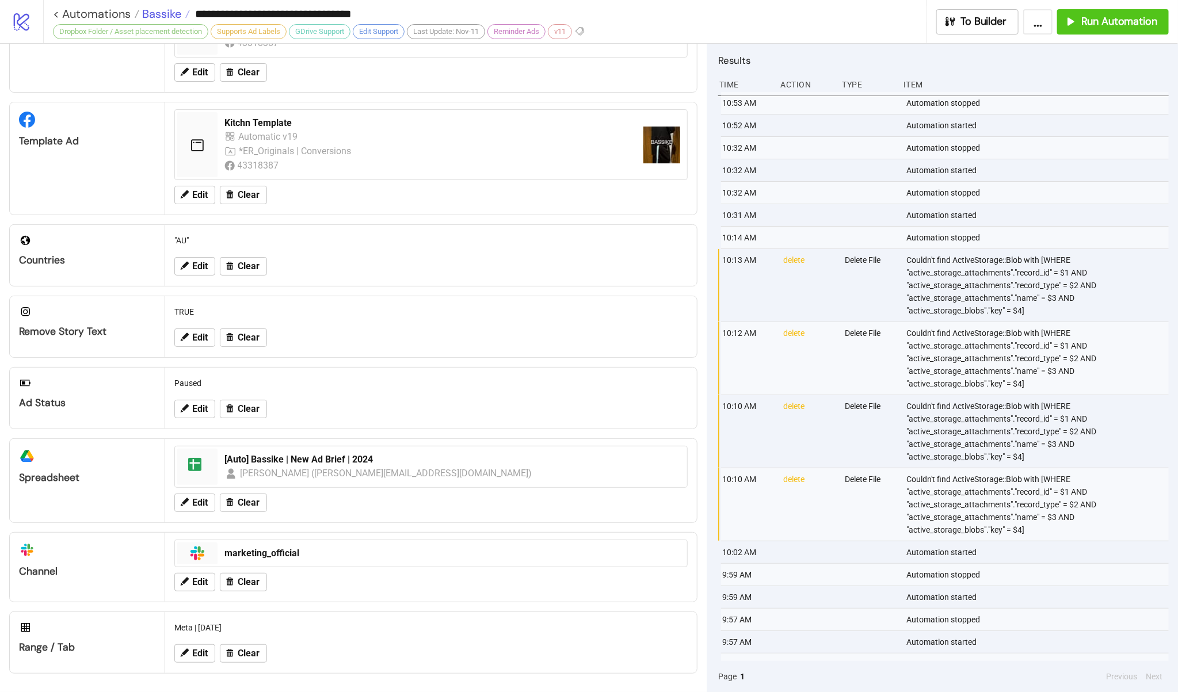
click at [170, 16] on span "Bassike" at bounding box center [160, 13] width 42 height 15
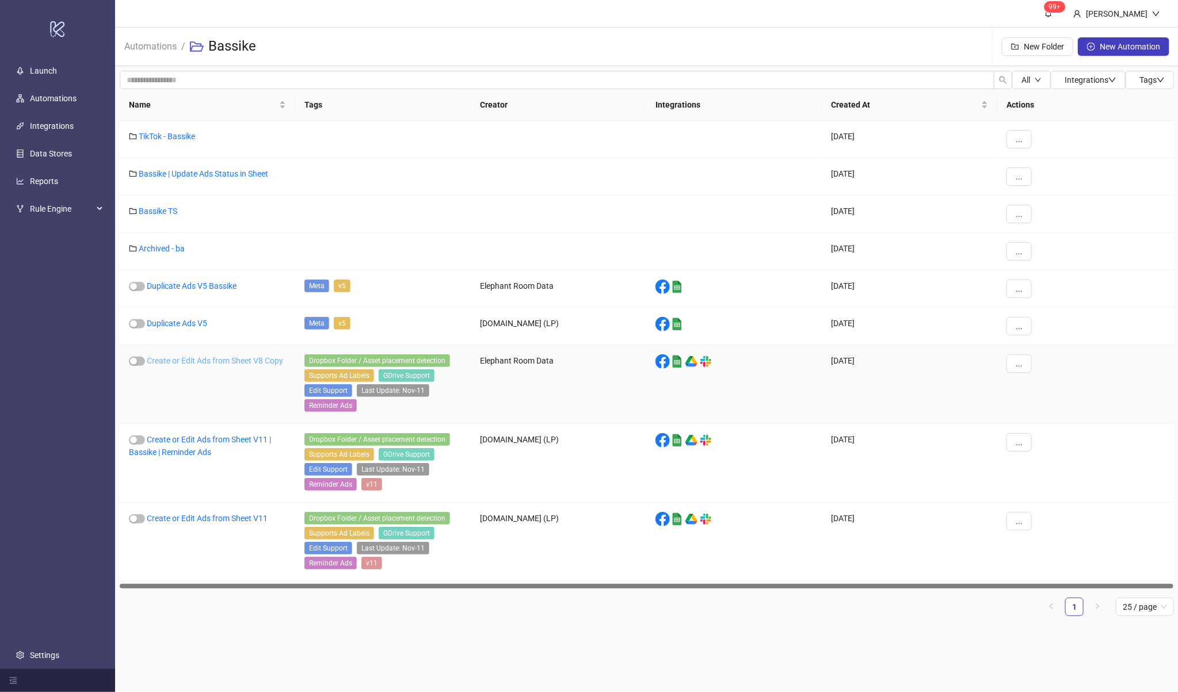
click at [214, 365] on link "Create or Edit Ads from Sheet V8 Copy" at bounding box center [215, 360] width 136 height 9
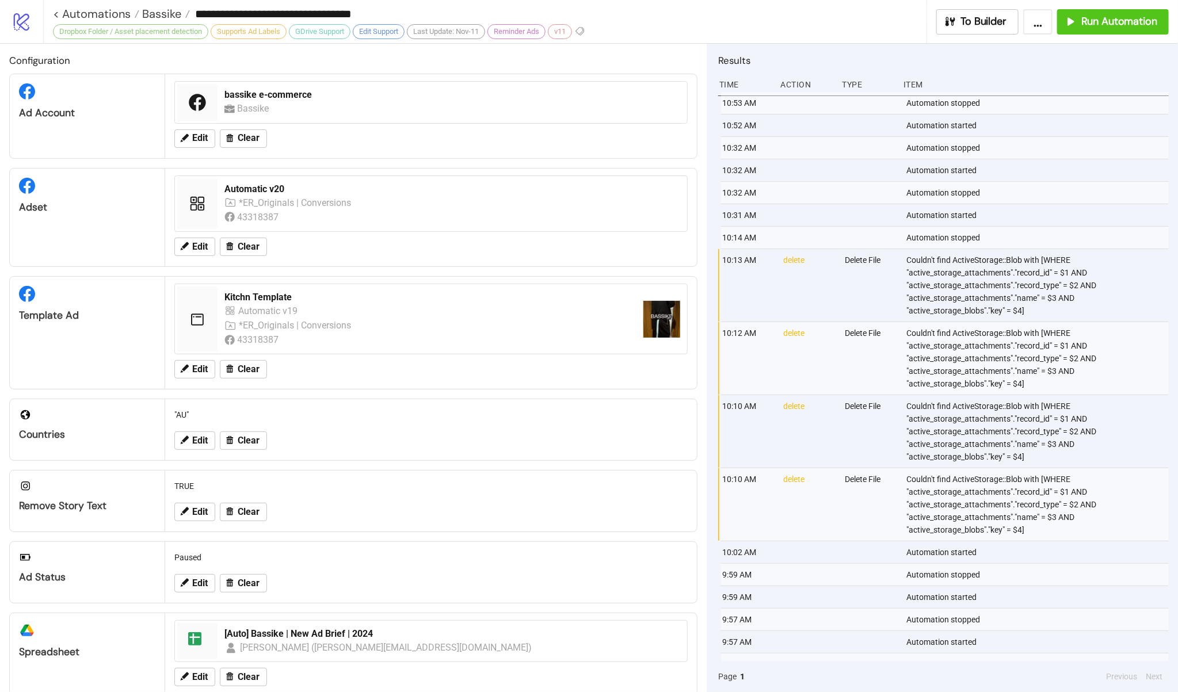
type input "**********"
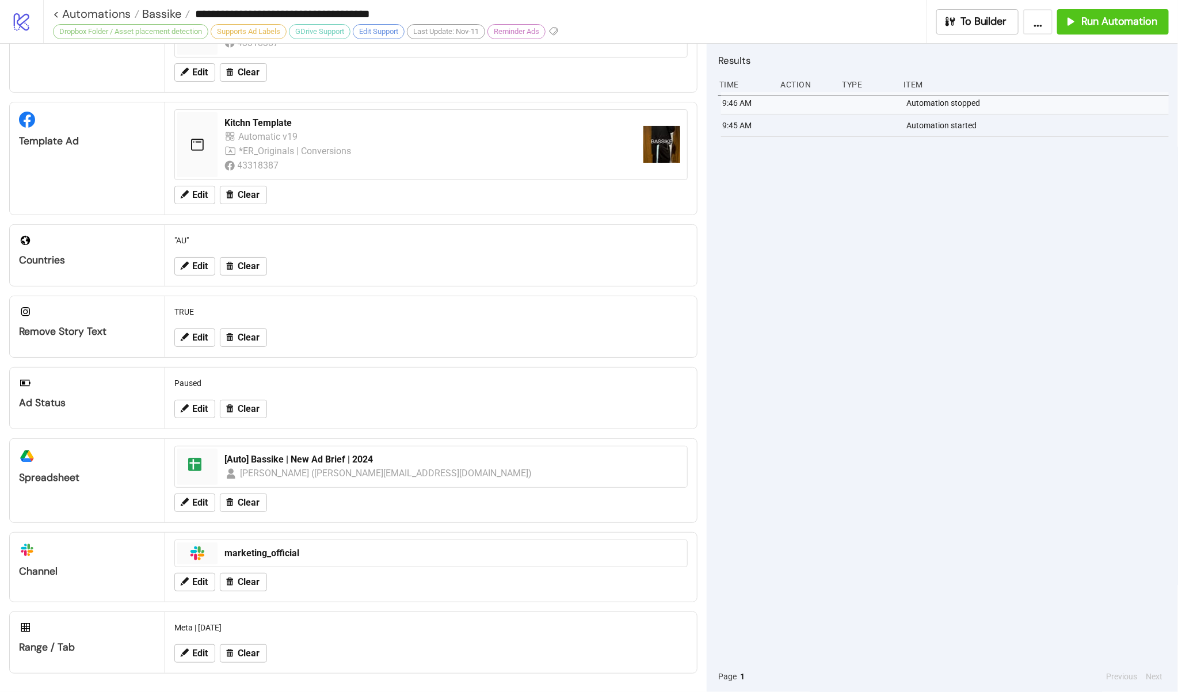
scroll to position [199, 0]
click at [205, 658] on span "Edit" at bounding box center [200, 654] width 16 height 10
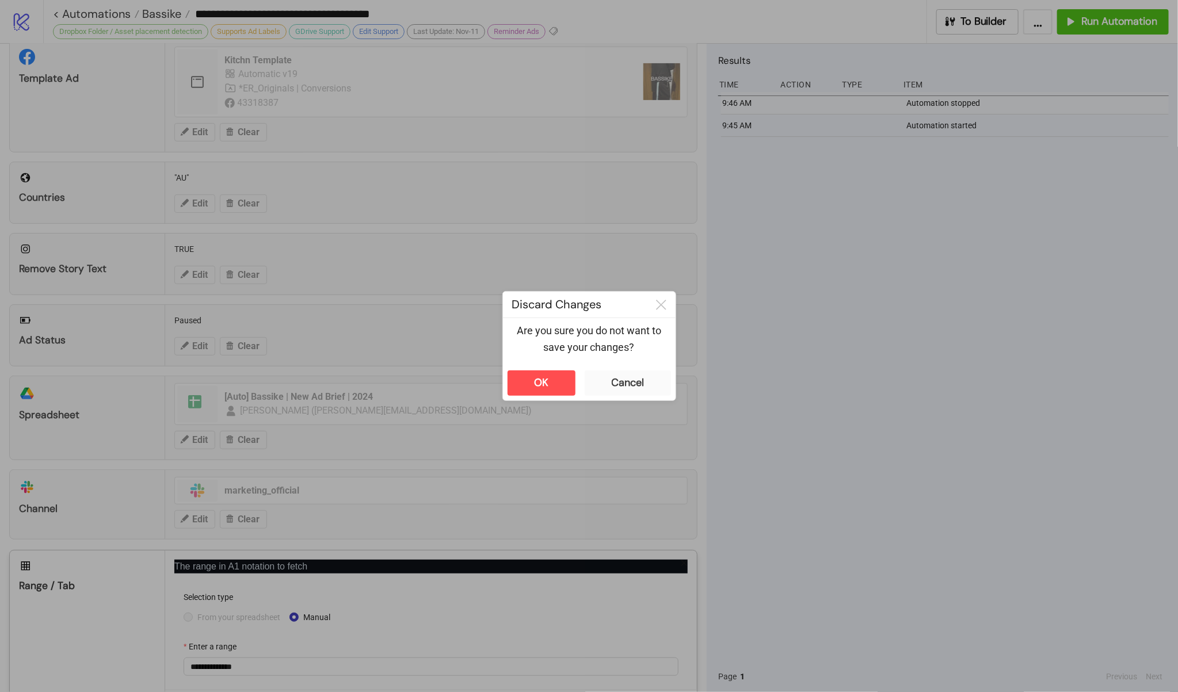
scroll to position [315, 0]
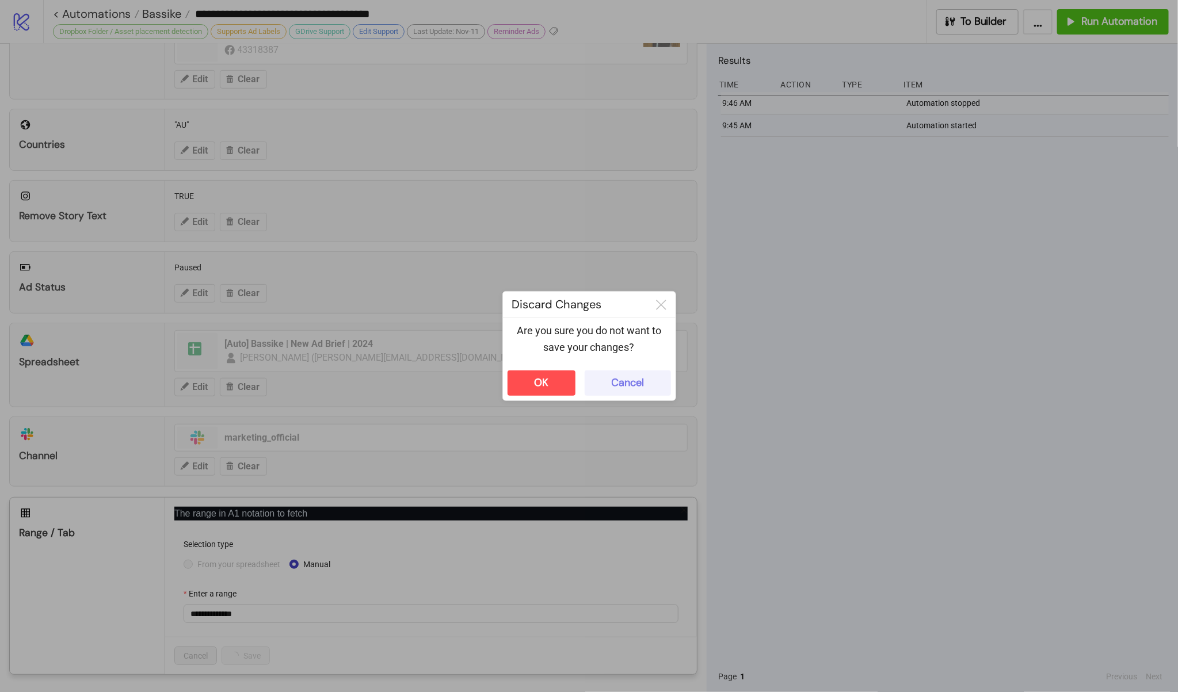
click at [634, 387] on div "Cancel" at bounding box center [628, 382] width 32 height 13
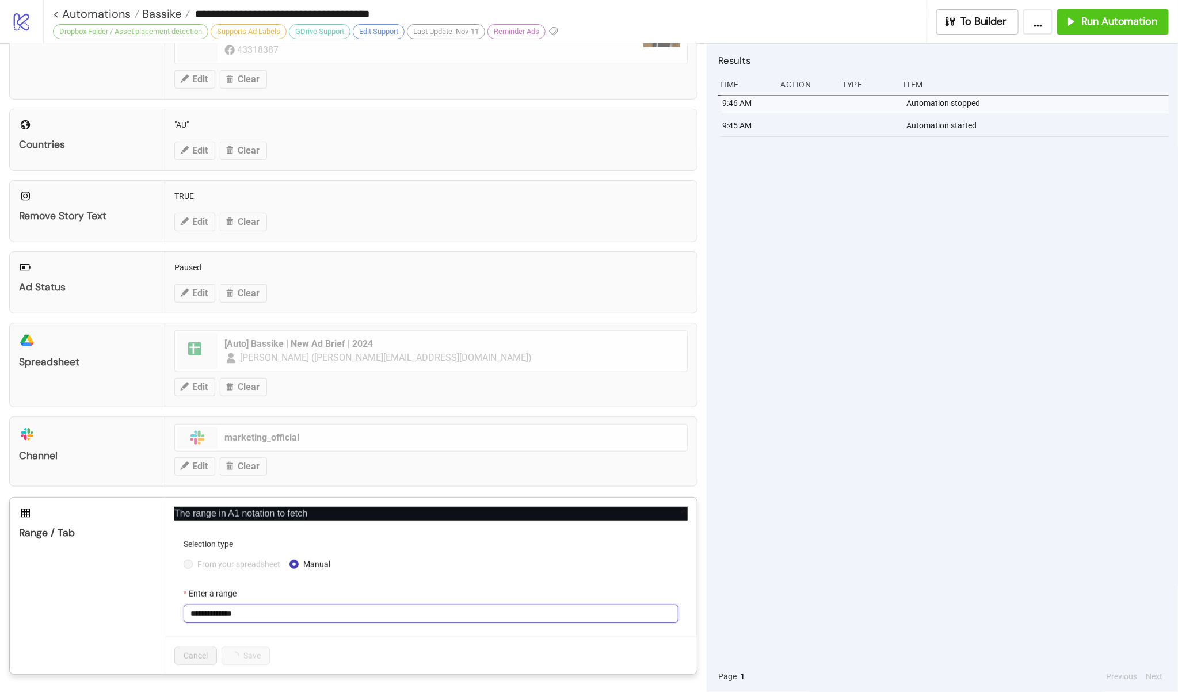
click at [334, 608] on input "**********" at bounding box center [431, 614] width 495 height 18
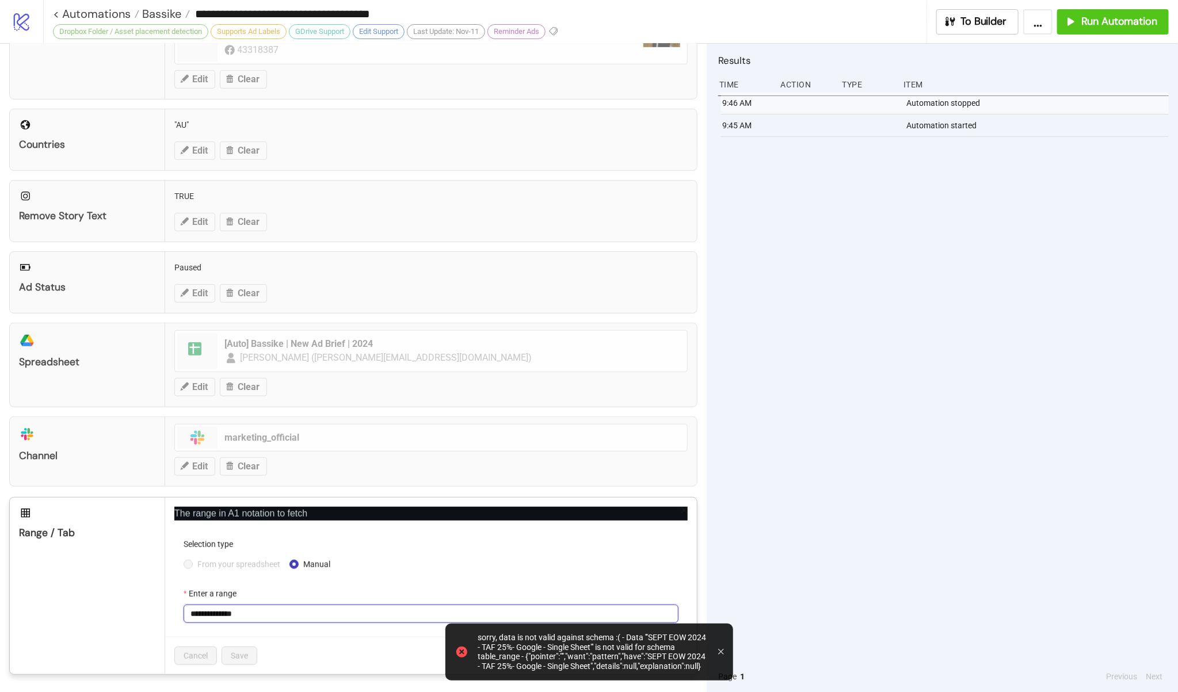
paste input "text"
type input "**********"
click at [245, 658] on span "Save" at bounding box center [239, 656] width 17 height 9
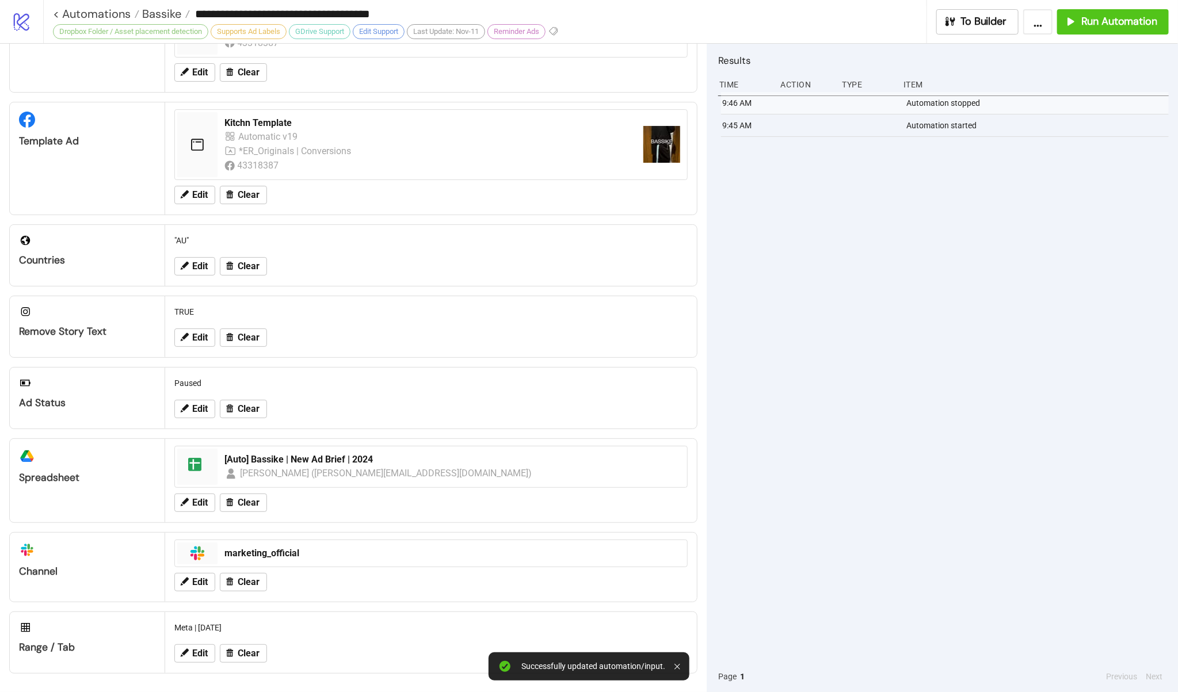
scroll to position [199, 0]
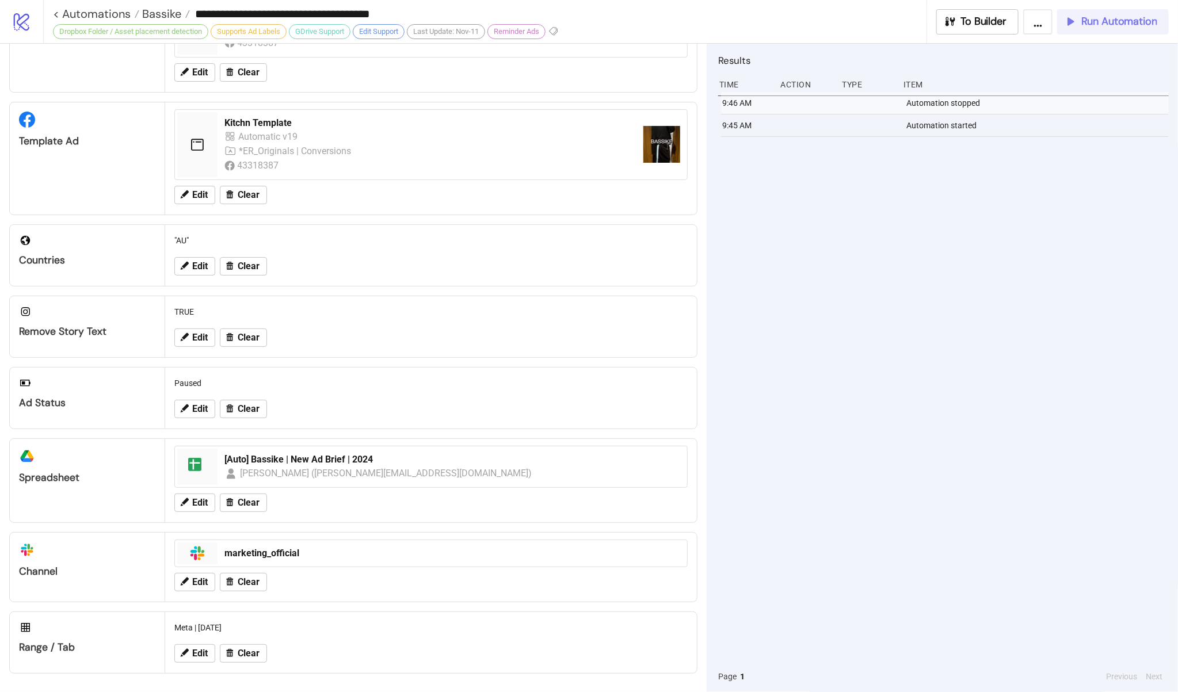
click at [1099, 20] on span "Run Automation" at bounding box center [1119, 21] width 76 height 13
click at [1106, 22] on span "Run Automation" at bounding box center [1119, 21] width 76 height 13
click at [1089, 18] on span "Run Automation" at bounding box center [1119, 21] width 76 height 13
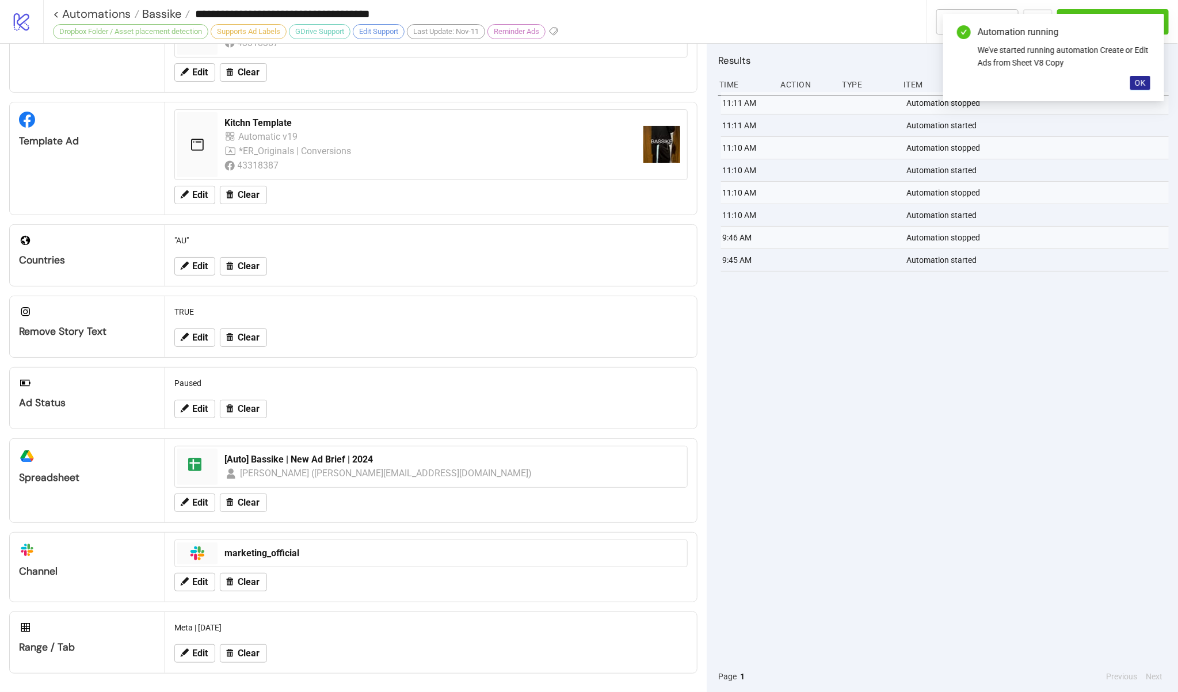
drag, startPoint x: 1151, startPoint y: 67, endPoint x: 1135, endPoint y: 87, distance: 26.2
click at [1150, 70] on div "Automation running We've started running automation Create or Edit Ads from She…" at bounding box center [1053, 57] width 221 height 87
click at [1135, 87] on button "OK" at bounding box center [1140, 83] width 20 height 14
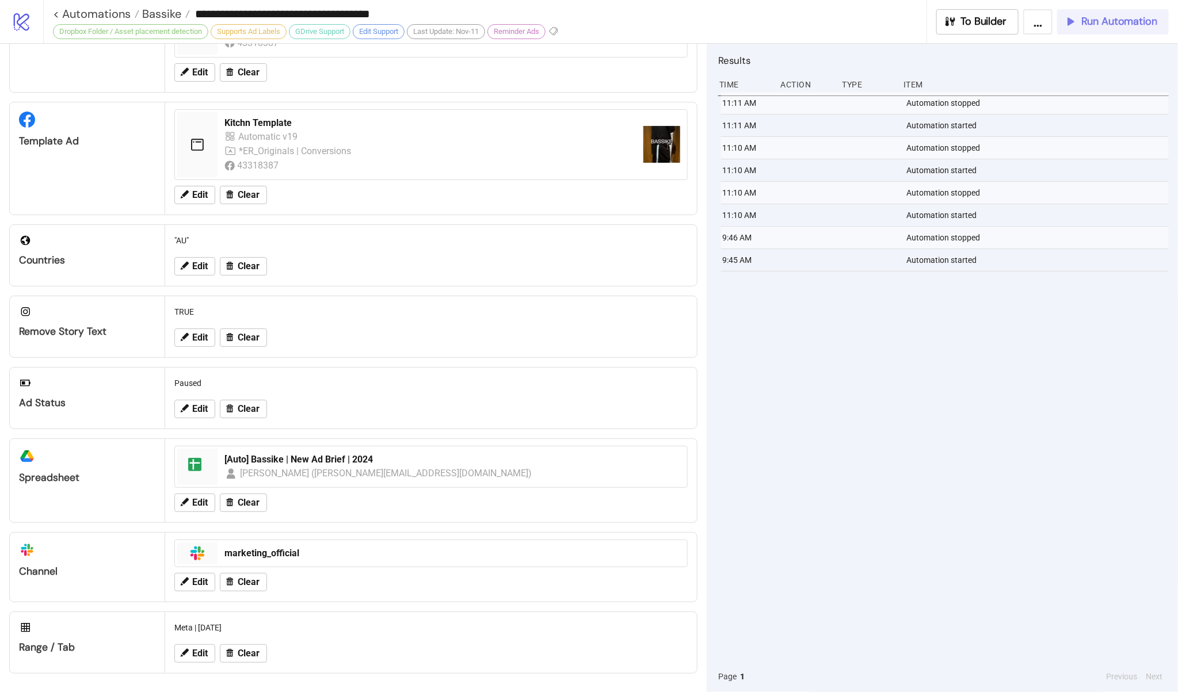
click at [1106, 21] on span "Run Automation" at bounding box center [1119, 21] width 76 height 13
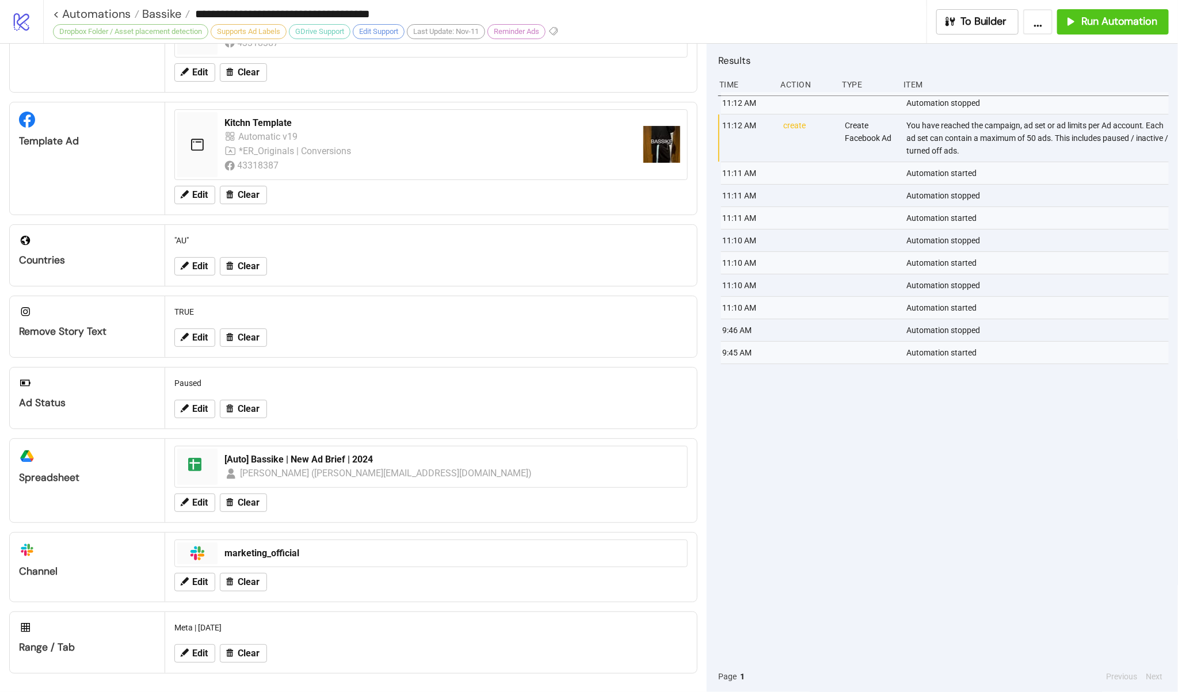
click at [693, 310] on div "Configuration Ad Account bassike e-commerce Edit Clear Adset Automatic v17 *ER_…" at bounding box center [353, 368] width 707 height 649
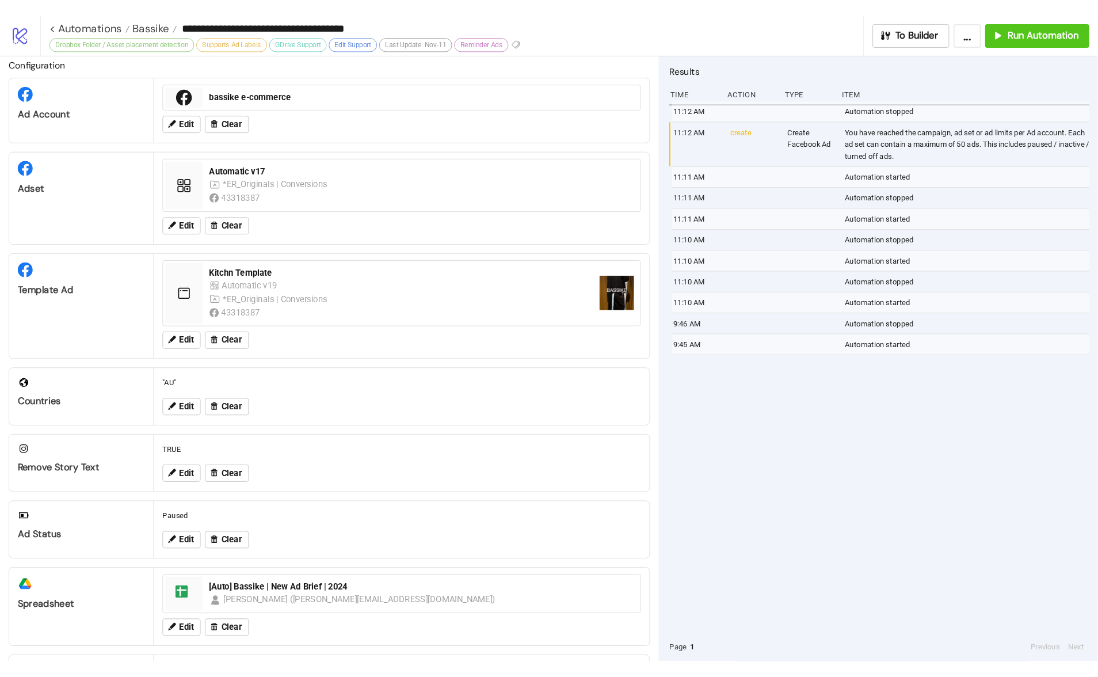
scroll to position [5, 0]
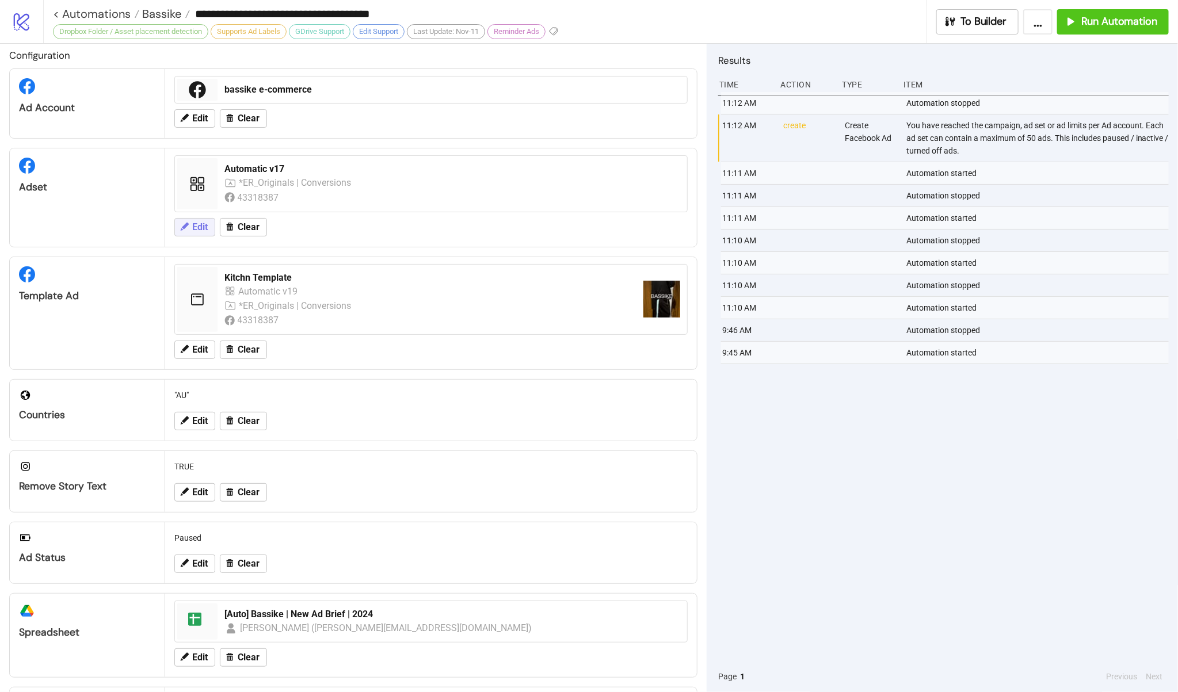
click at [199, 231] on span "Edit" at bounding box center [200, 227] width 16 height 10
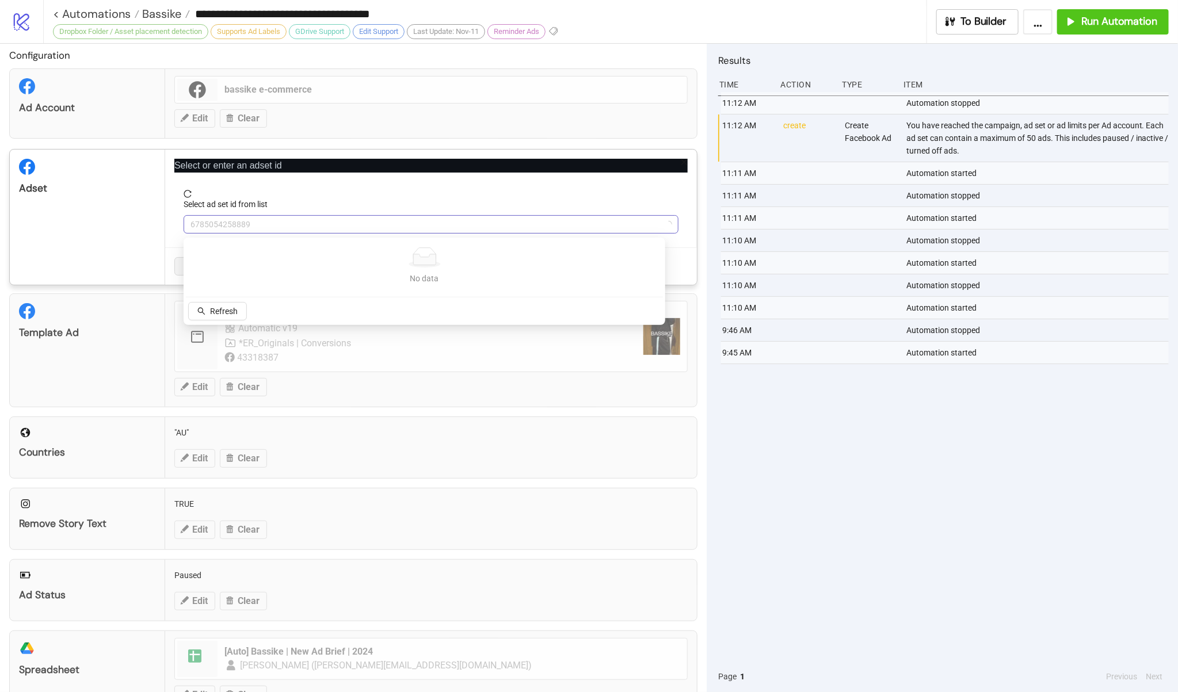
click at [288, 227] on span "6785054258889" at bounding box center [431, 224] width 481 height 17
click at [221, 313] on span "Refresh" at bounding box center [224, 311] width 28 height 9
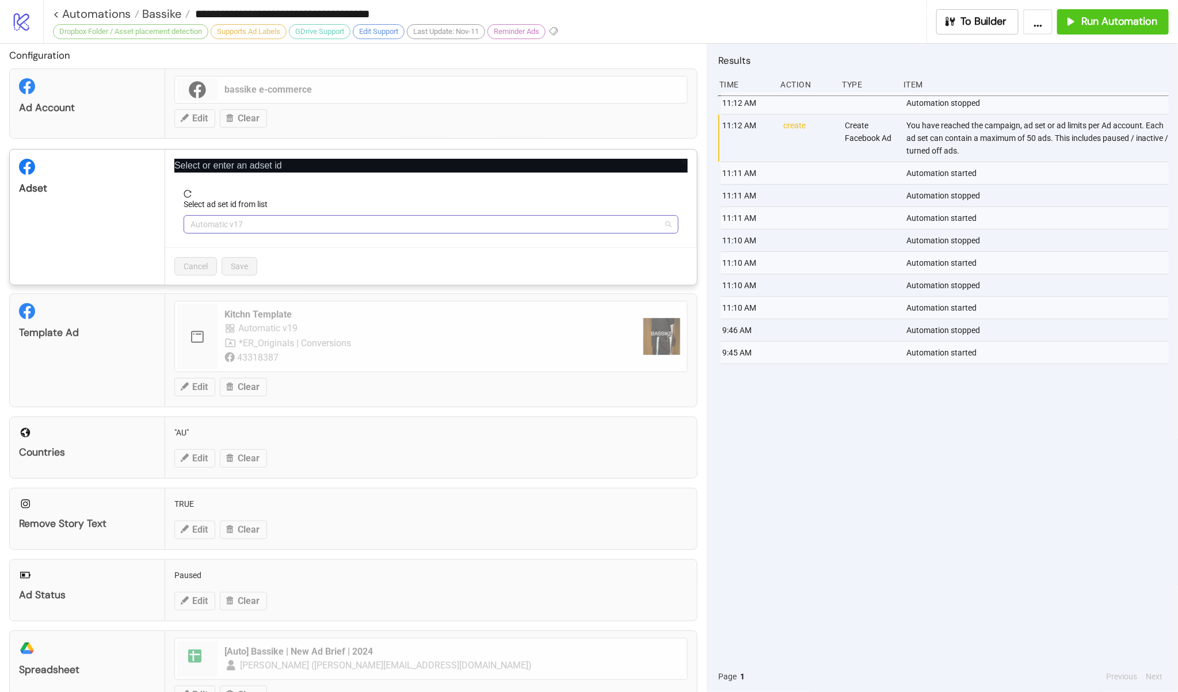
click at [244, 227] on span "Automatic v17" at bounding box center [431, 224] width 481 height 17
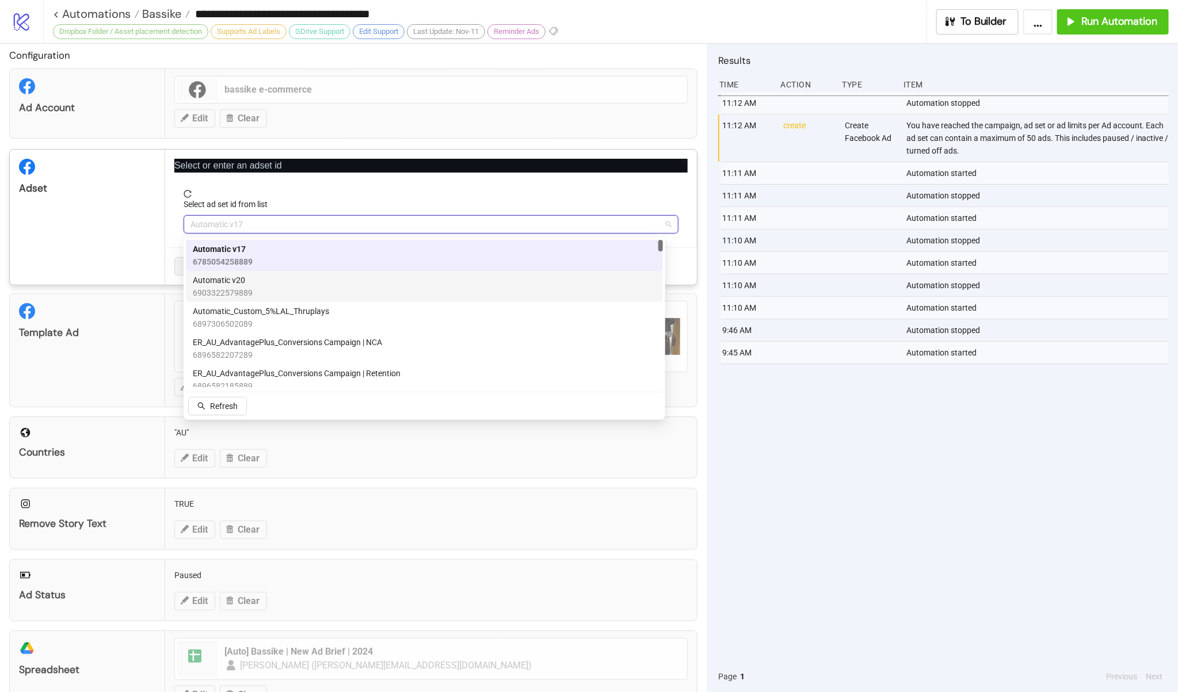
click at [261, 280] on div "Automatic v20 6903322579889" at bounding box center [424, 286] width 463 height 25
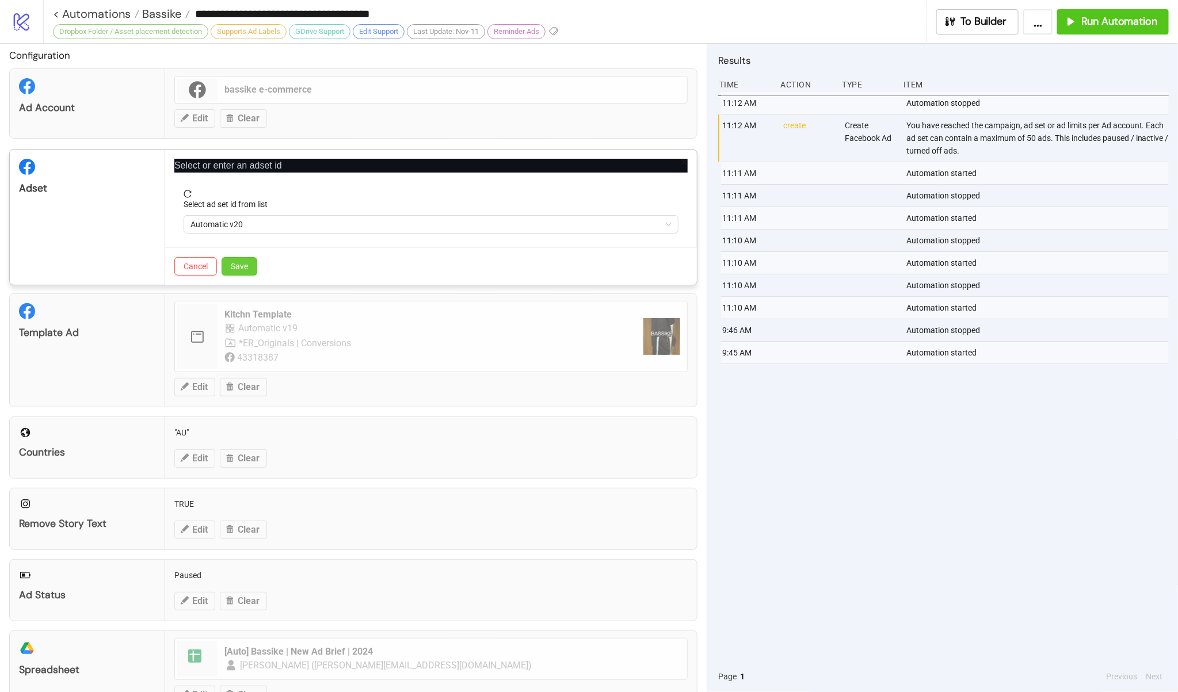
click at [247, 268] on span "Save" at bounding box center [239, 266] width 17 height 9
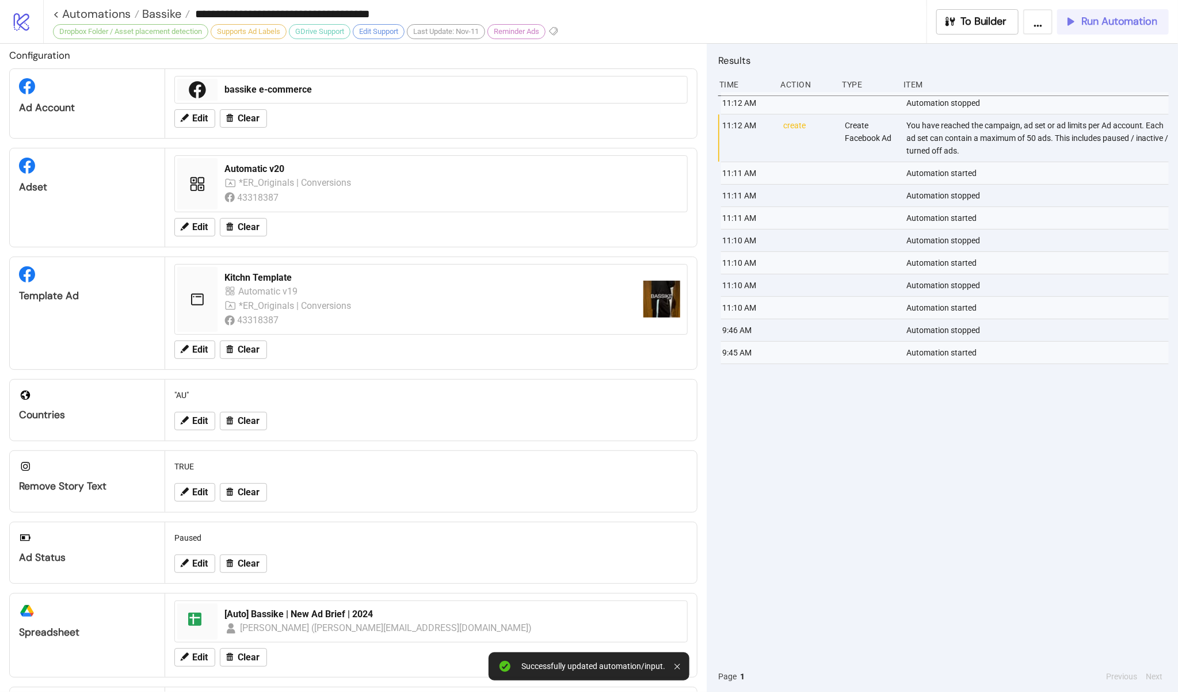
click at [1121, 25] on span "Run Automation" at bounding box center [1119, 21] width 76 height 13
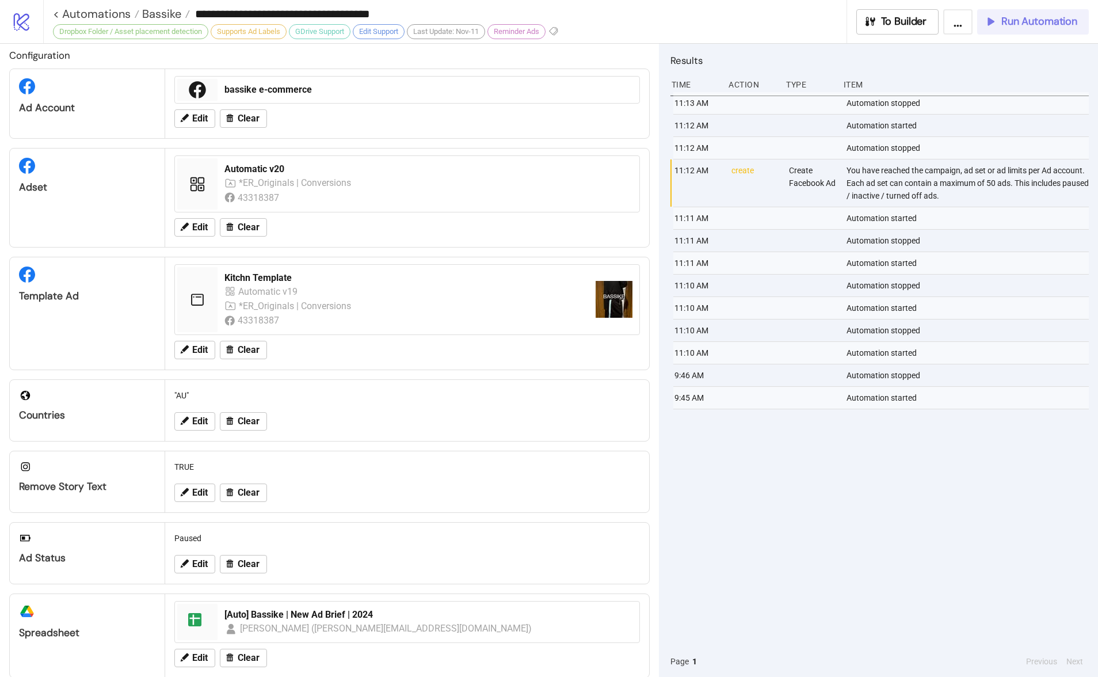
click at [1029, 24] on span "Run Automation" at bounding box center [1039, 21] width 76 height 13
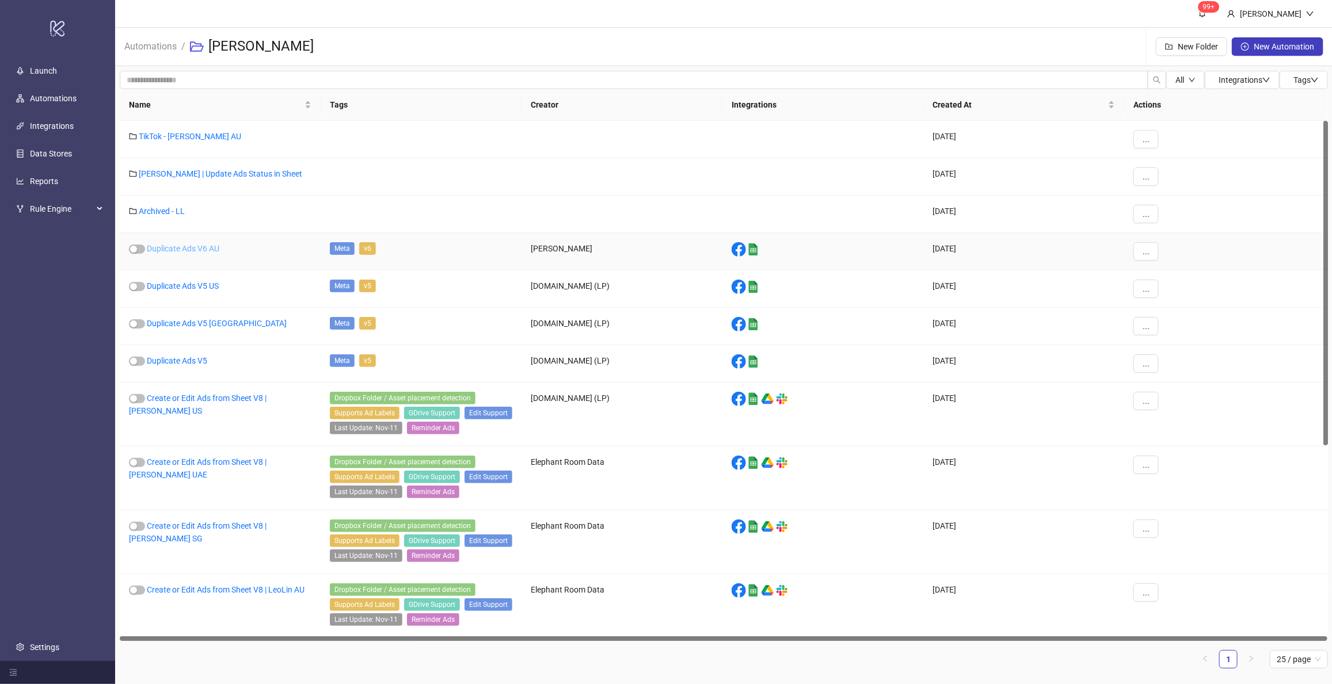
click at [177, 248] on link "Duplicate Ads V6 AU" at bounding box center [183, 248] width 73 height 9
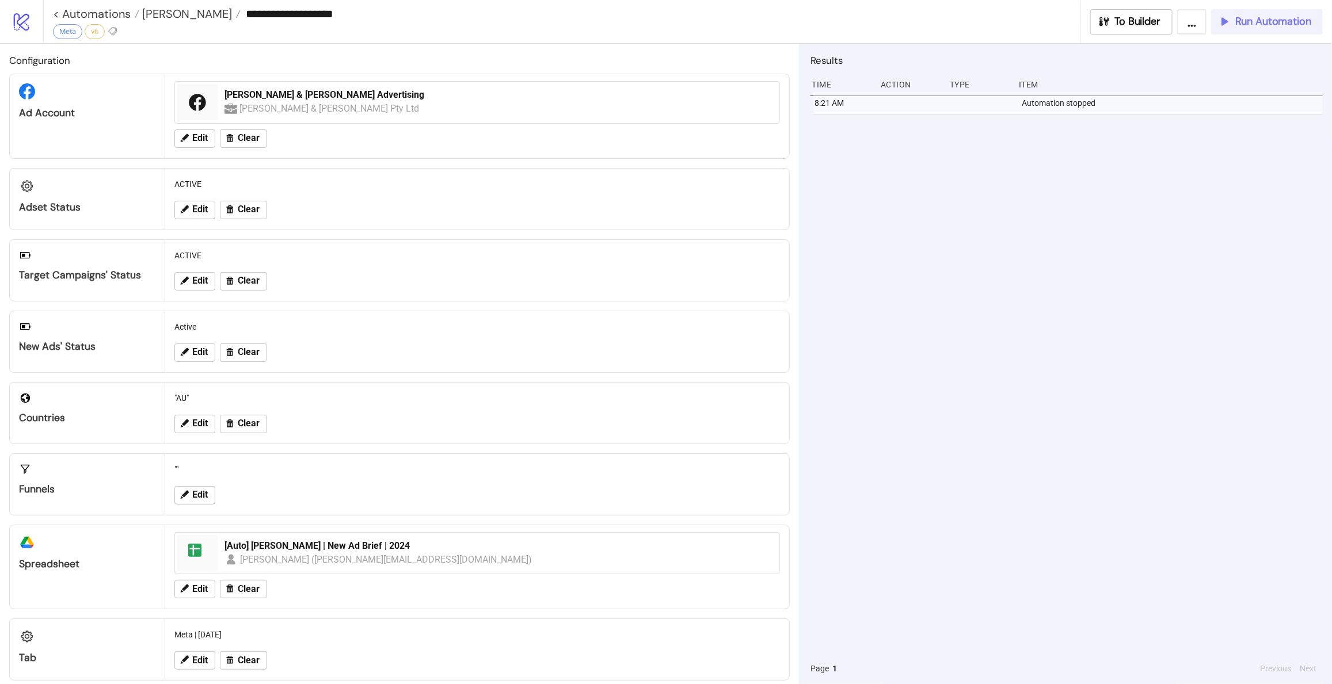
click at [1278, 21] on span "Run Automation" at bounding box center [1273, 21] width 76 height 13
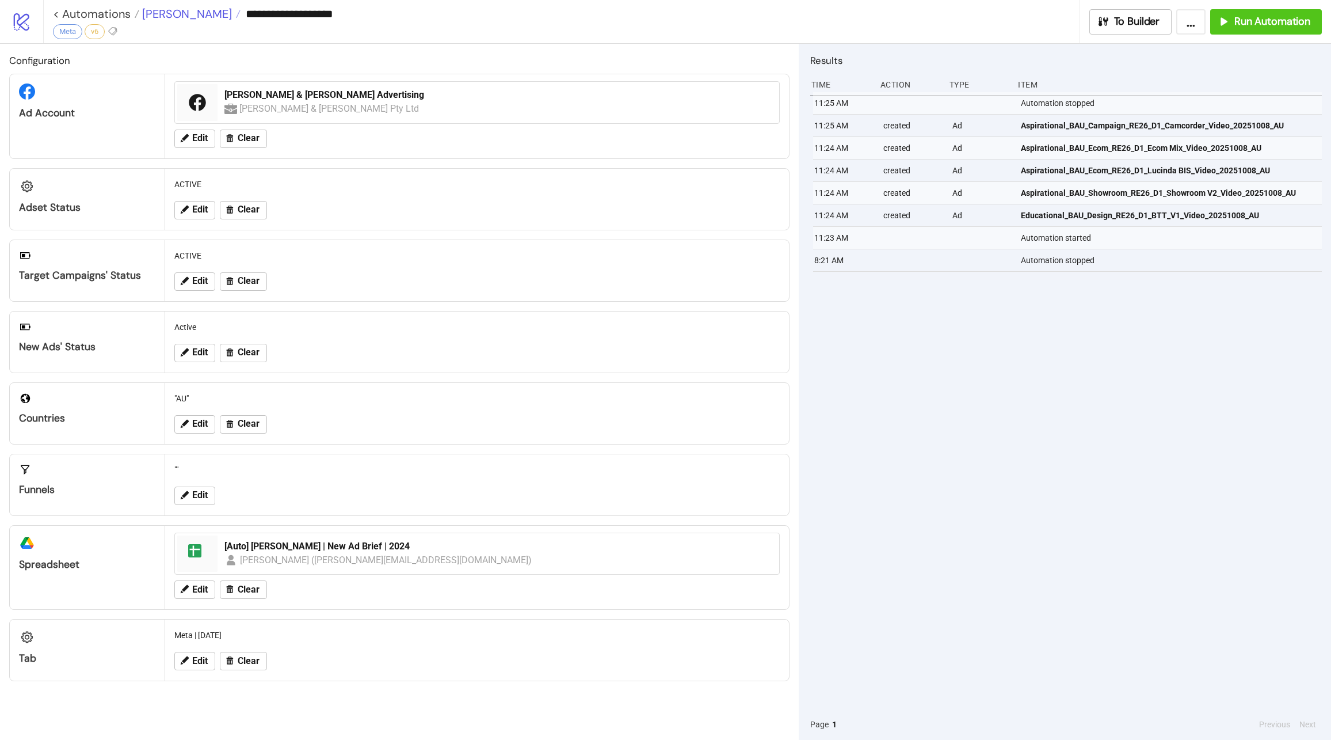
click at [161, 15] on span "[PERSON_NAME]" at bounding box center [185, 13] width 93 height 15
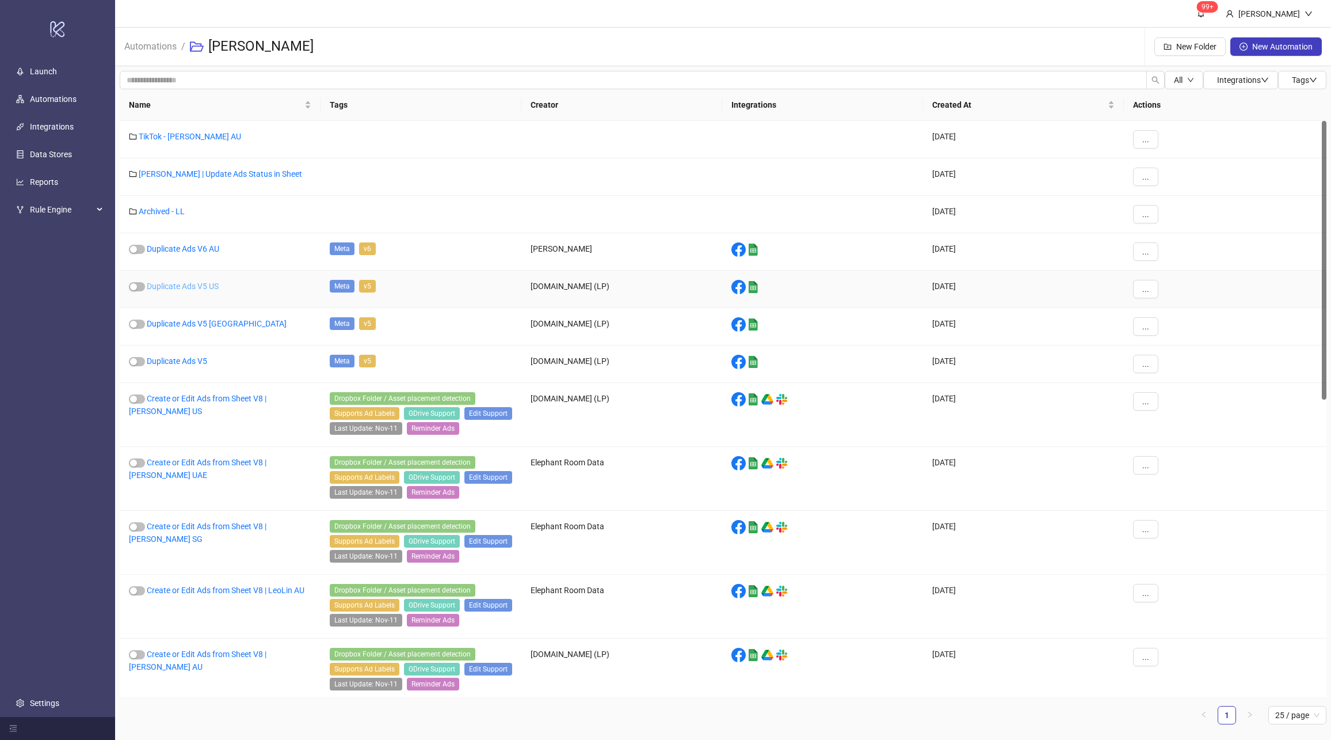
click at [215, 287] on link "Duplicate Ads V5 US" at bounding box center [183, 285] width 72 height 9
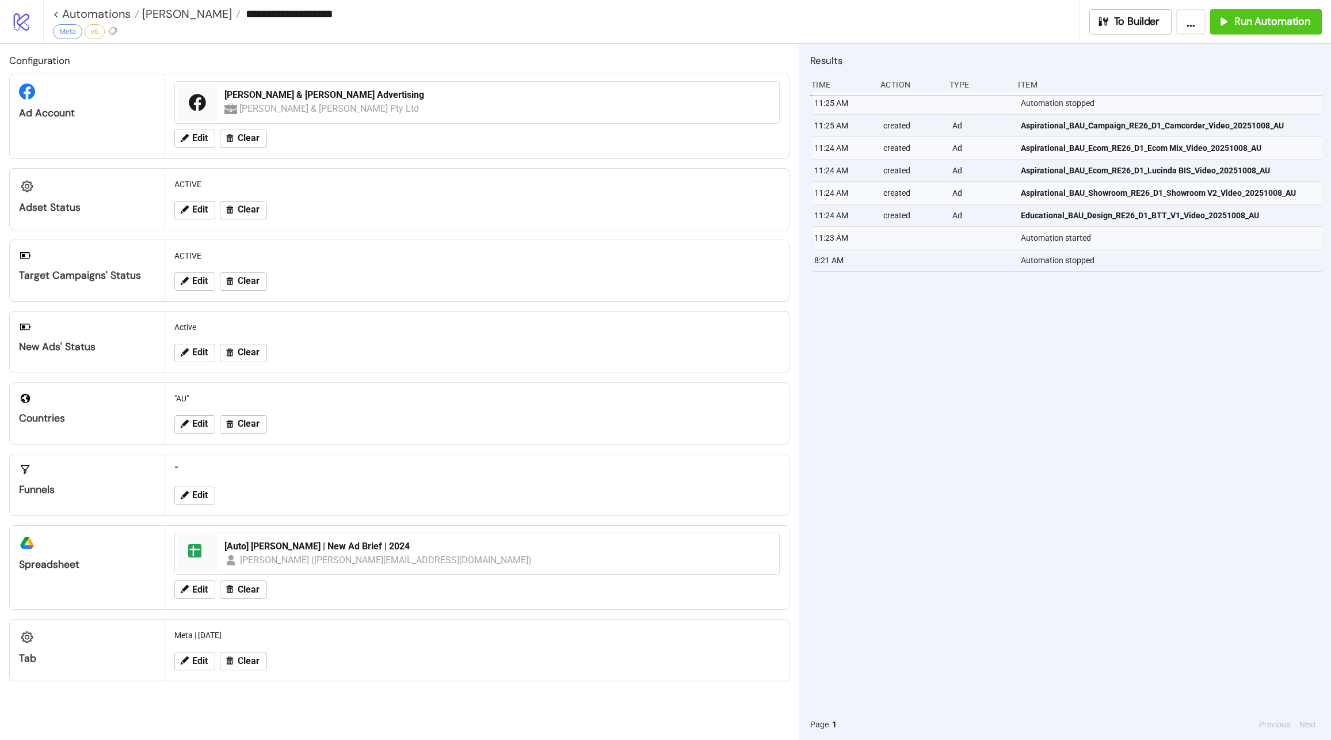
type input "**********"
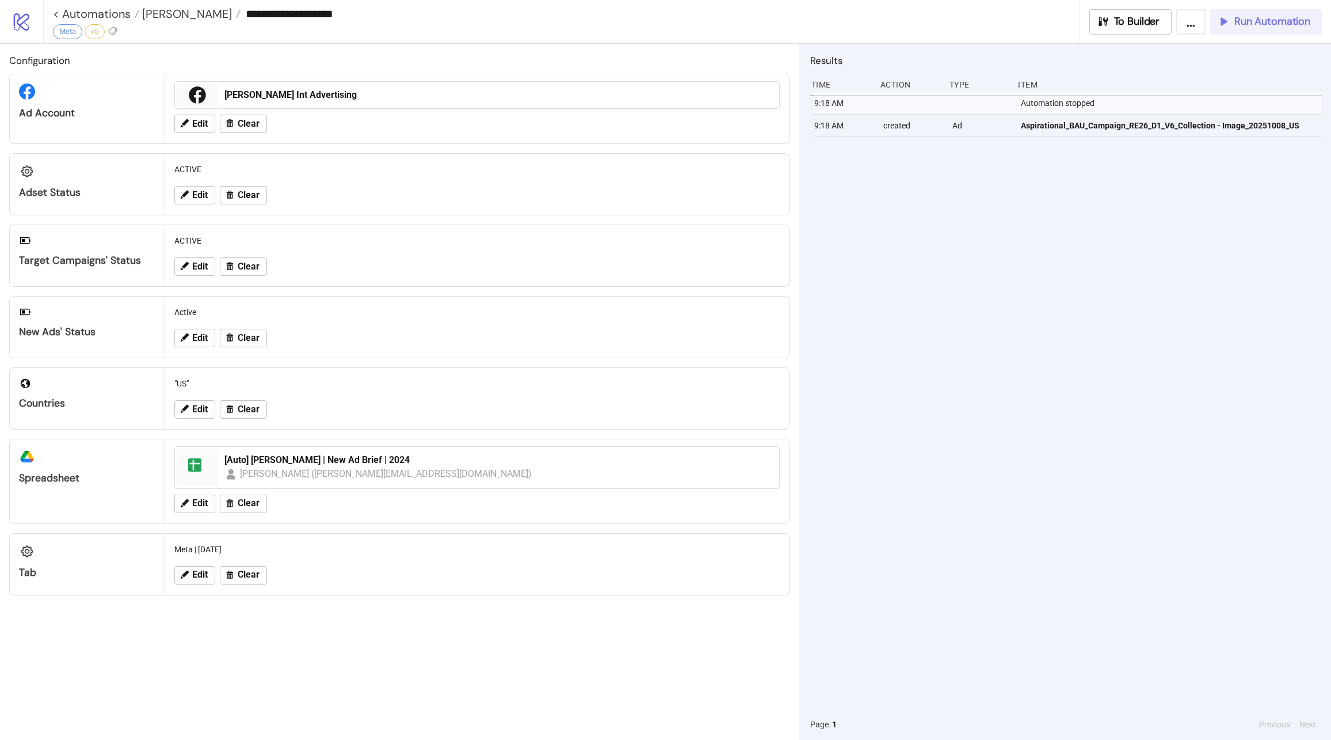
click at [1243, 25] on span "Run Automation" at bounding box center [1273, 21] width 76 height 13
